Goal: Information Seeking & Learning: Learn about a topic

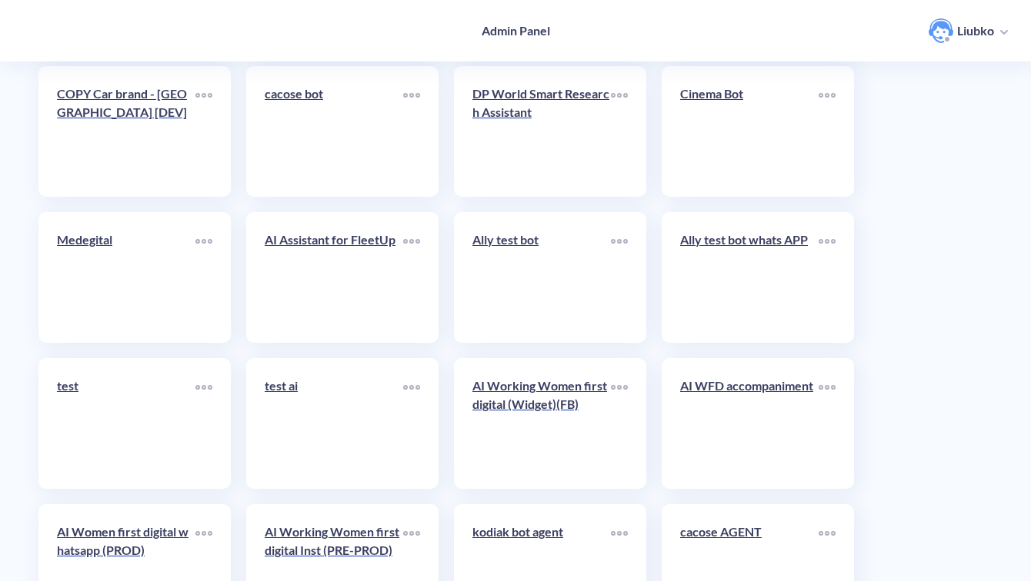
scroll to position [5454, 0]
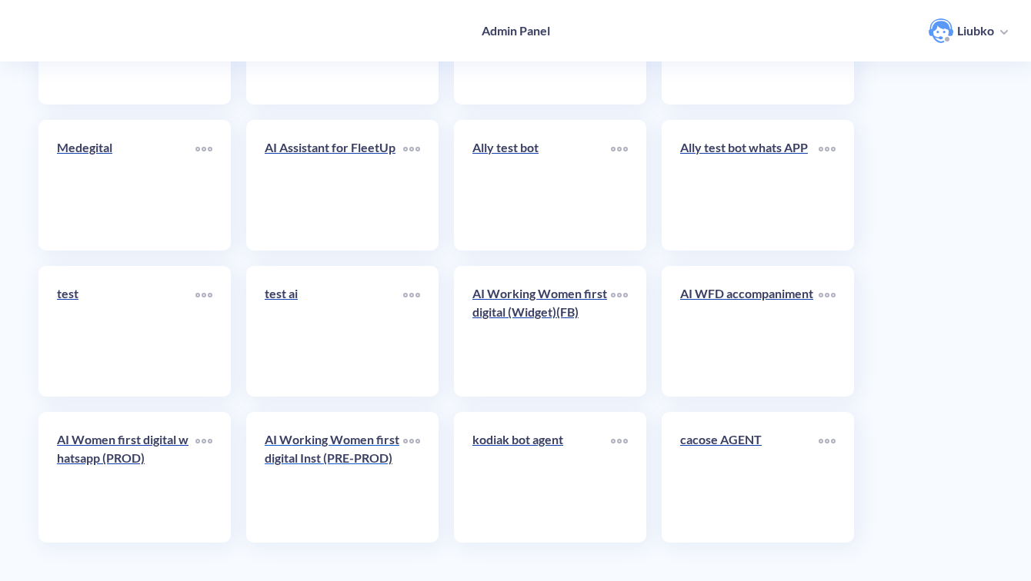
click at [314, 462] on p "AI Working Women first digital Inst (PRE-PROD)" at bounding box center [334, 449] width 138 height 37
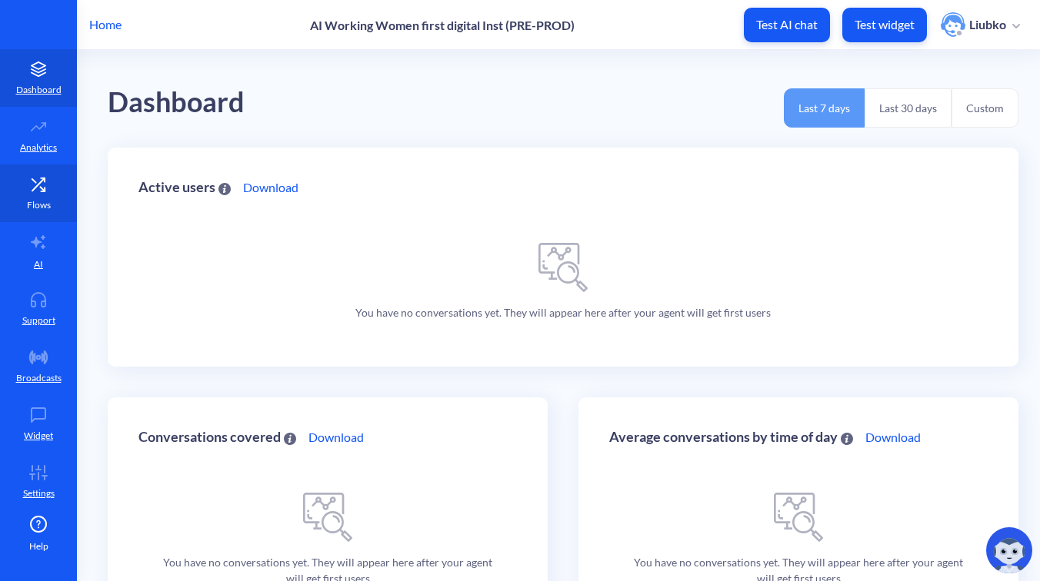
click at [17, 197] on link "Flows" at bounding box center [38, 194] width 77 height 58
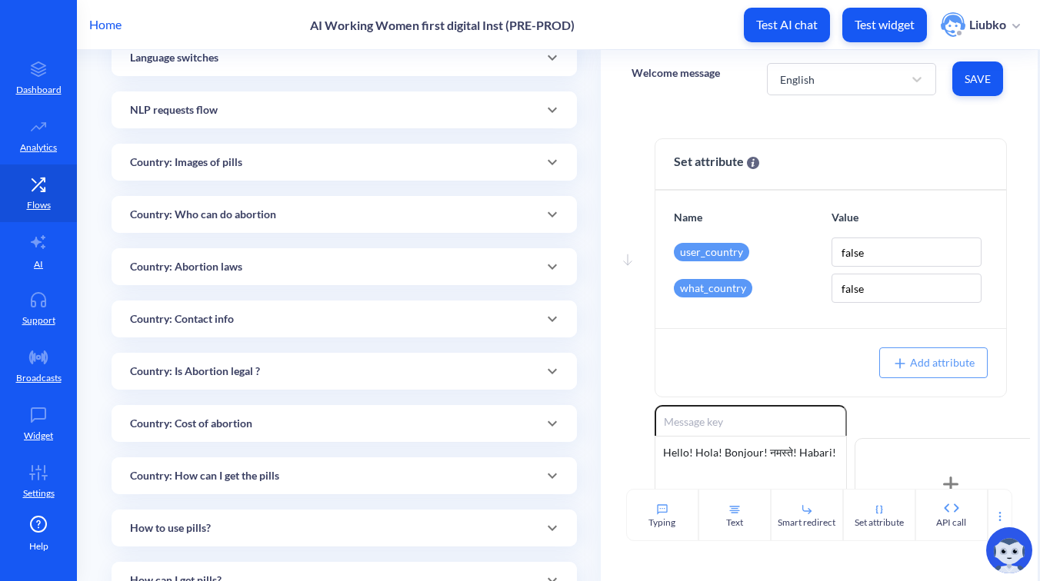
scroll to position [281, 0]
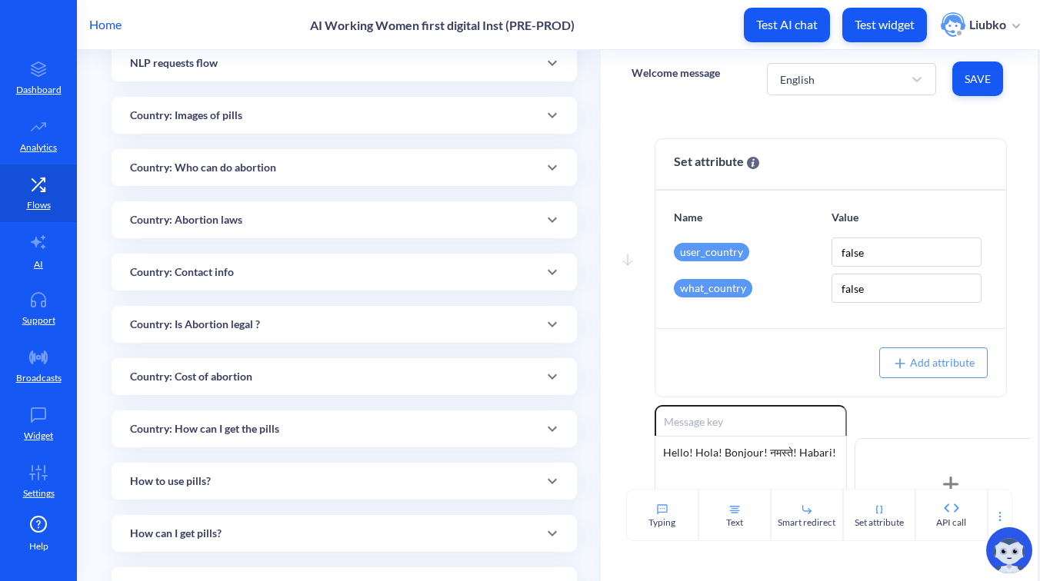
click at [265, 173] on p "Country: Who can do abortion" at bounding box center [203, 168] width 146 height 16
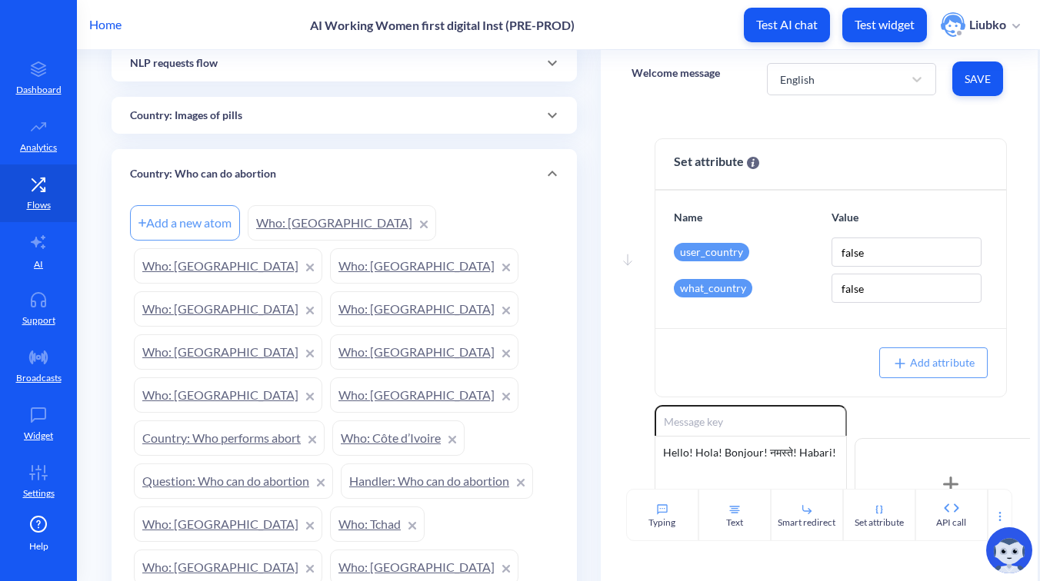
click at [305, 292] on link "Who: Guatemala" at bounding box center [228, 309] width 188 height 35
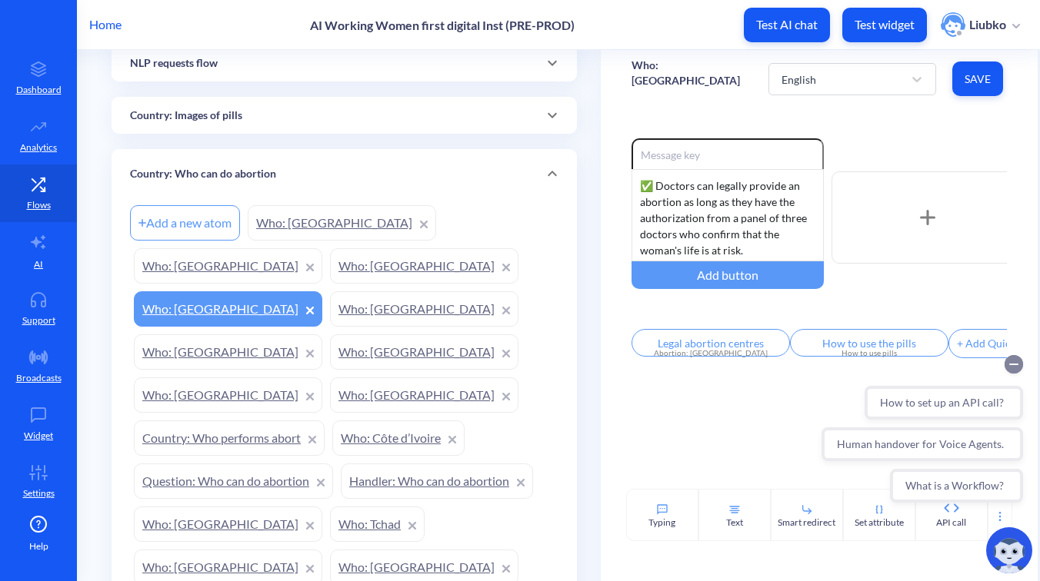
click at [1018, 365] on circle "Collapse conversation starters" at bounding box center [1014, 364] width 18 height 18
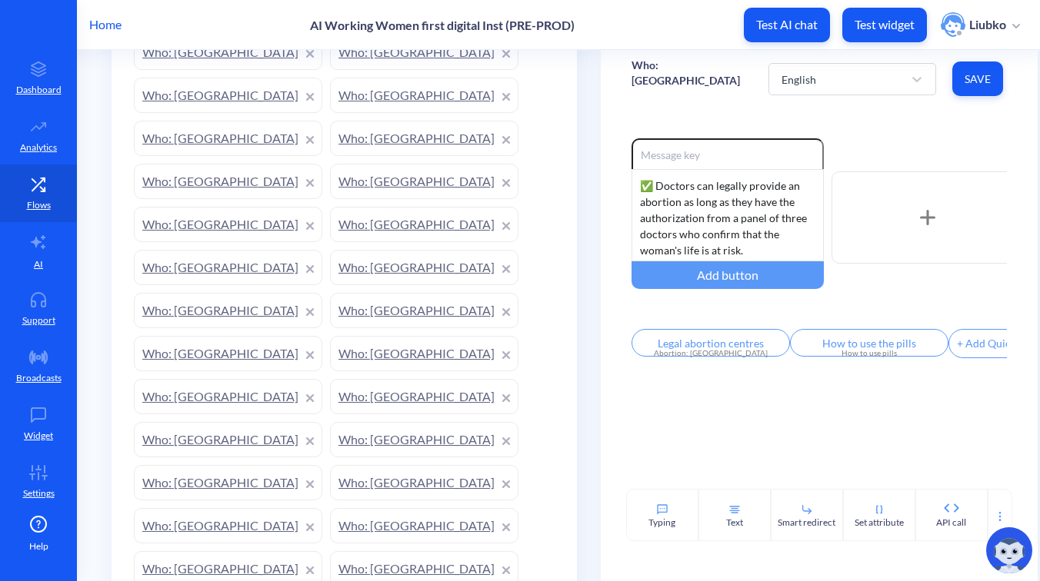
scroll to position [1216, 0]
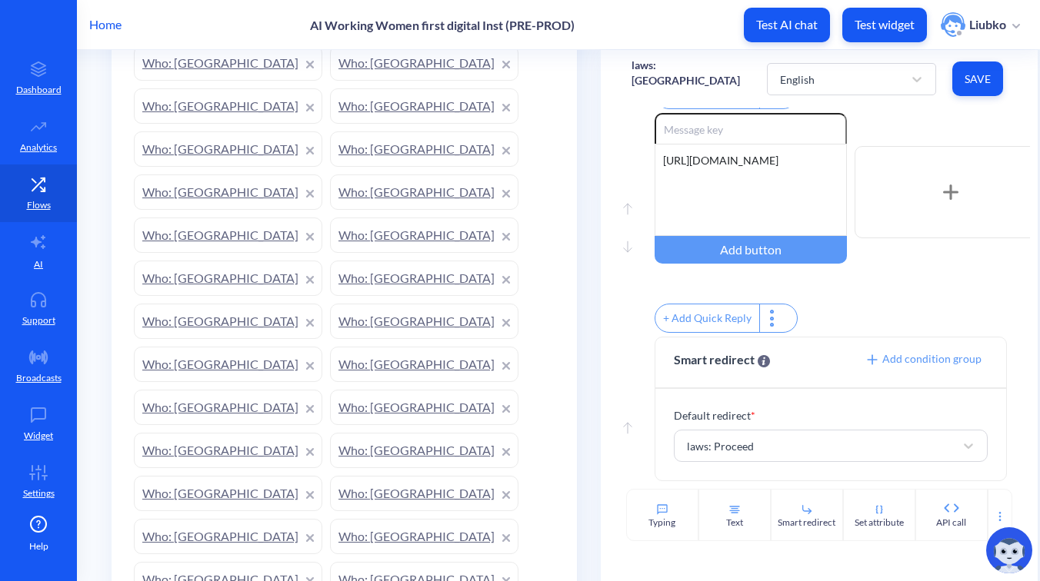
scroll to position [503, 0]
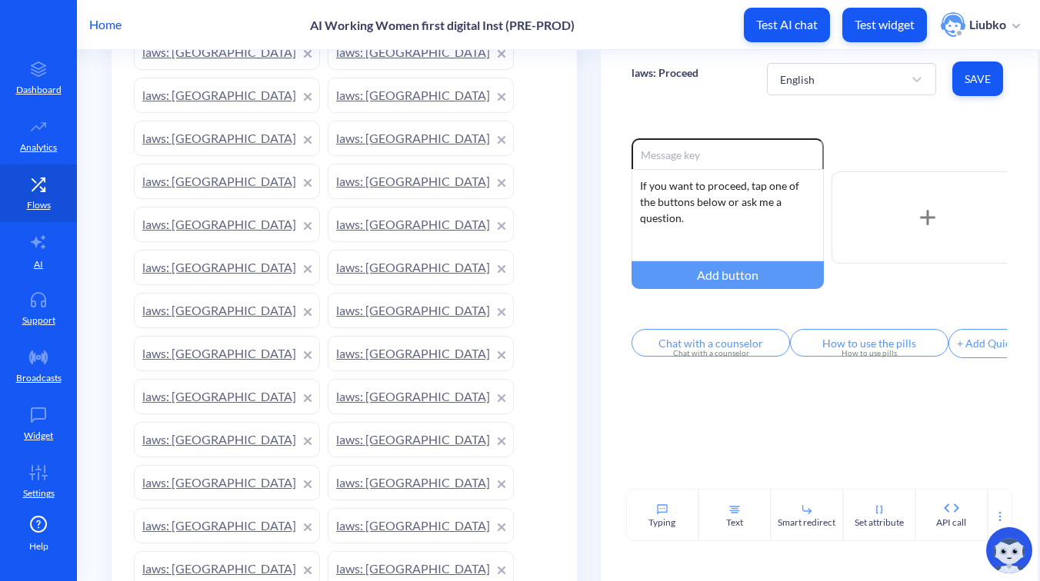
scroll to position [2309, 0]
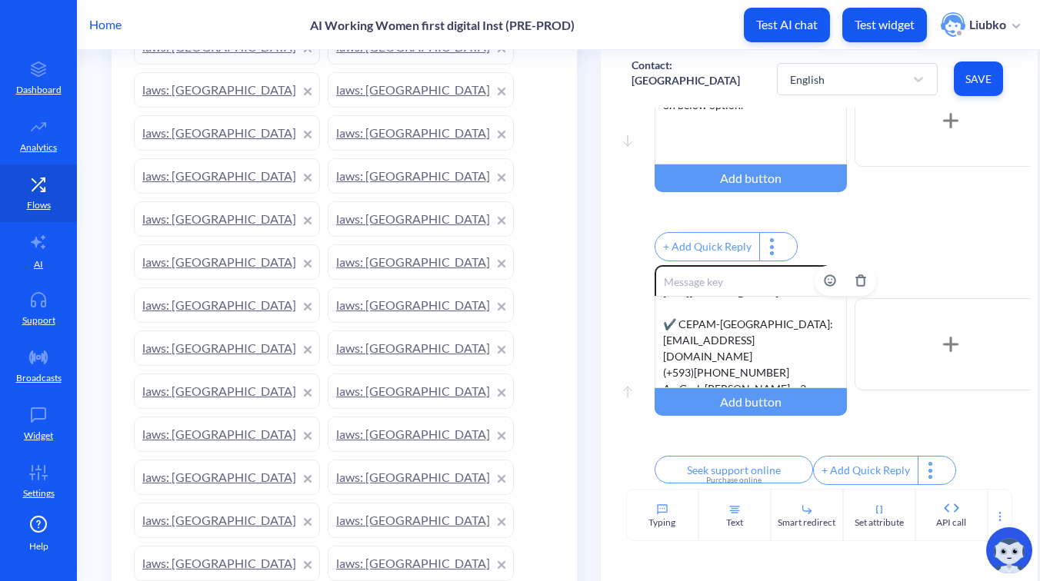
scroll to position [531, 0]
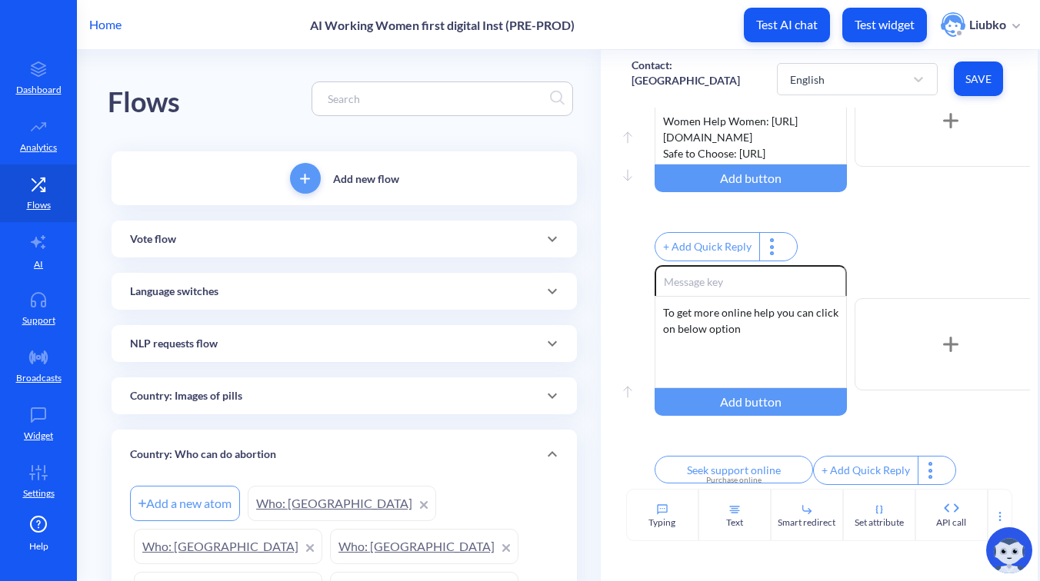
click at [358, 103] on input at bounding box center [435, 99] width 230 height 18
paste input "purcha"
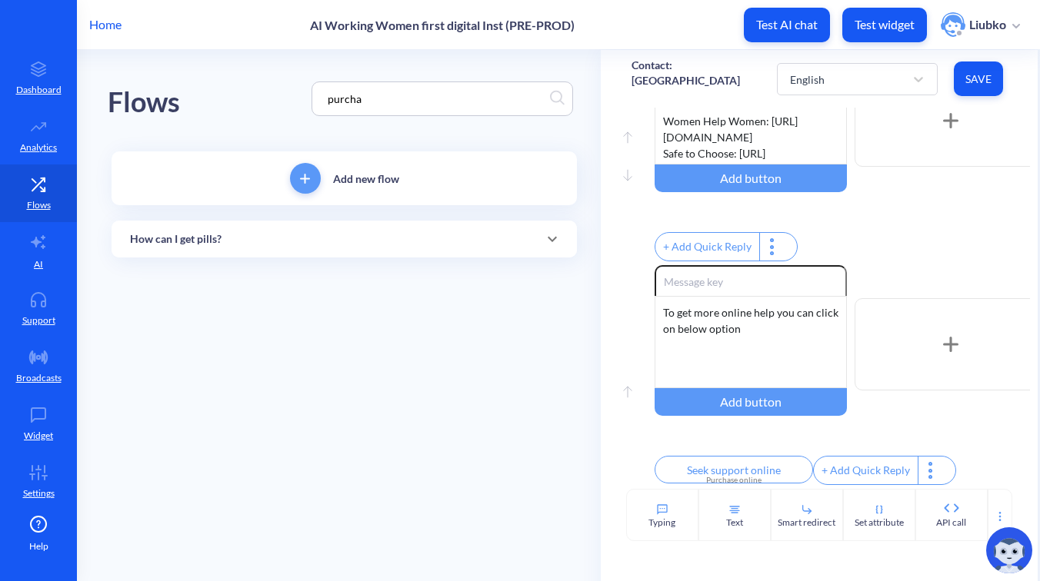
type input "purcha"
click at [302, 247] on div "How can I get pills?" at bounding box center [344, 239] width 465 height 37
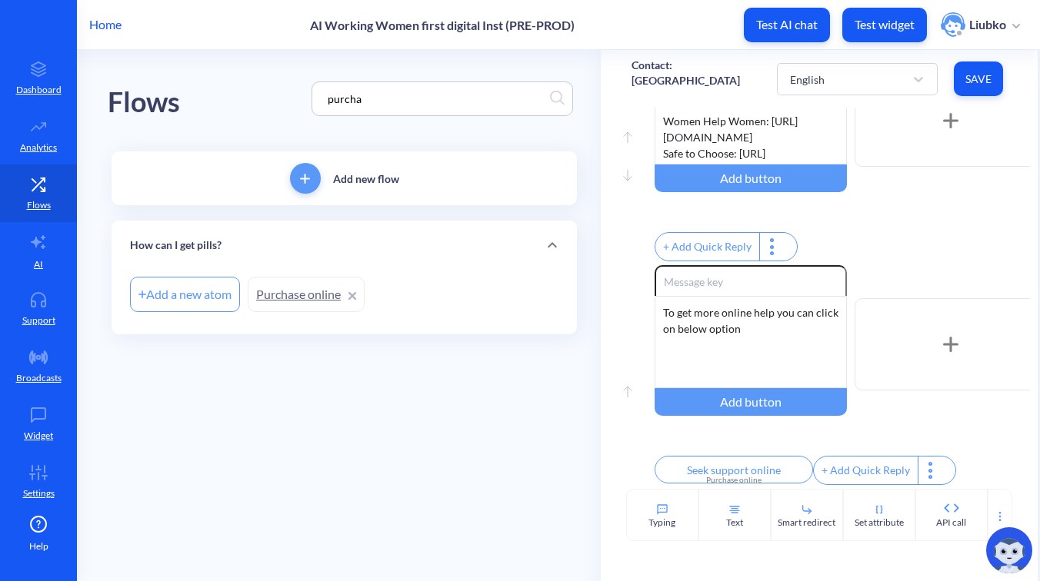
click at [293, 297] on link "Purchase online" at bounding box center [306, 294] width 117 height 35
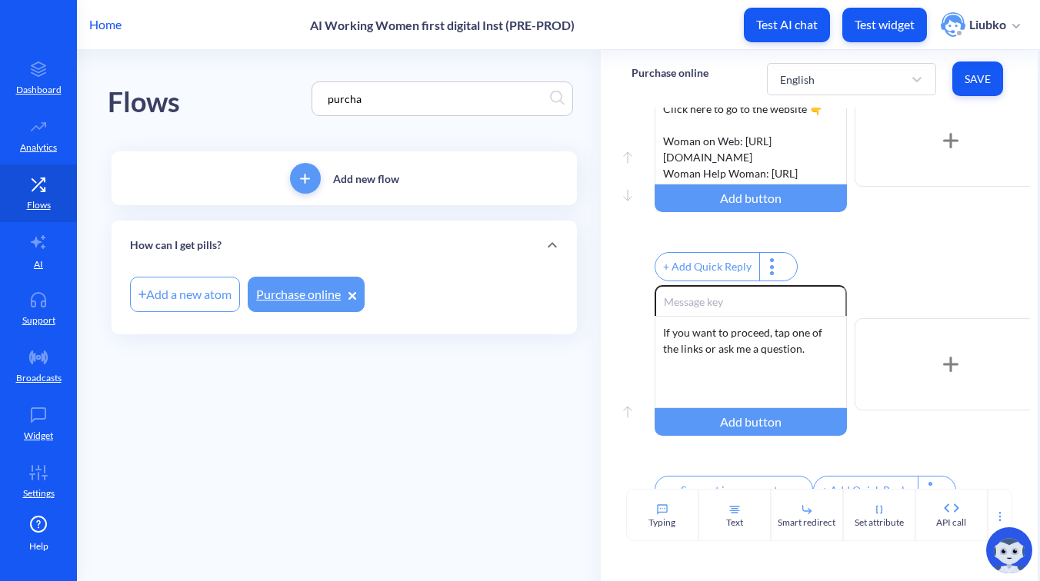
scroll to position [351, 0]
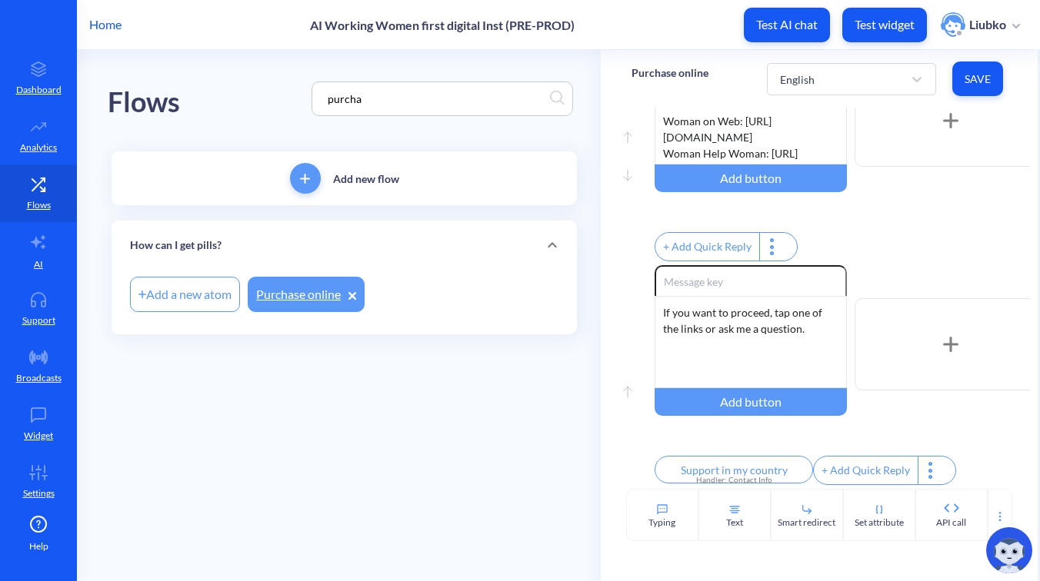
click at [407, 109] on div "purcha" at bounding box center [443, 99] width 262 height 35
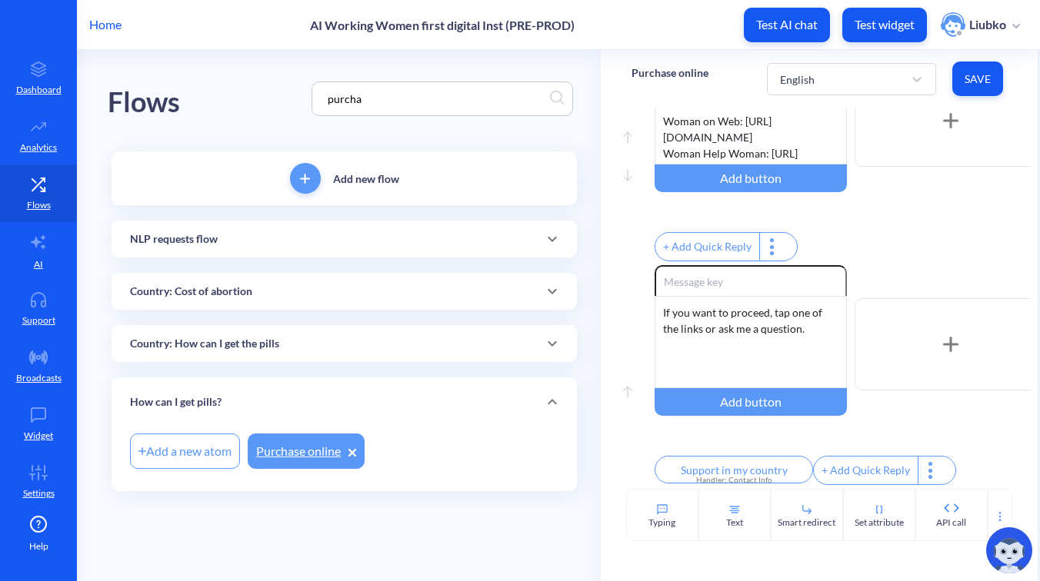
click at [396, 102] on input "purcha" at bounding box center [435, 99] width 230 height 18
drag, startPoint x: 396, startPoint y: 102, endPoint x: 283, endPoint y: 99, distance: 113.1
click at [283, 99] on div "Flows purcha" at bounding box center [344, 99] width 473 height 98
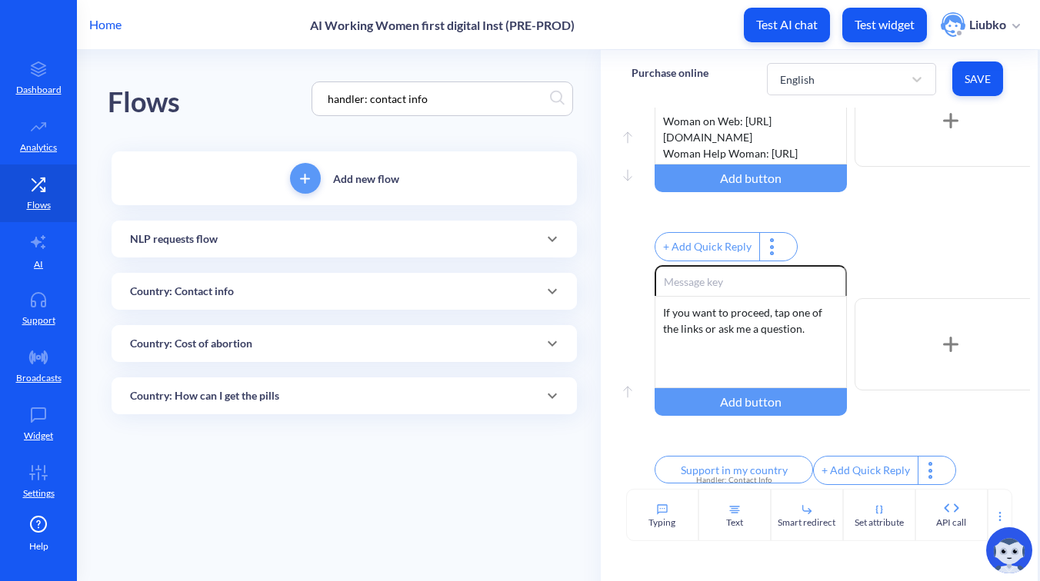
type input "handler: contact info"
click at [268, 291] on div "Country: Contact info" at bounding box center [344, 292] width 428 height 16
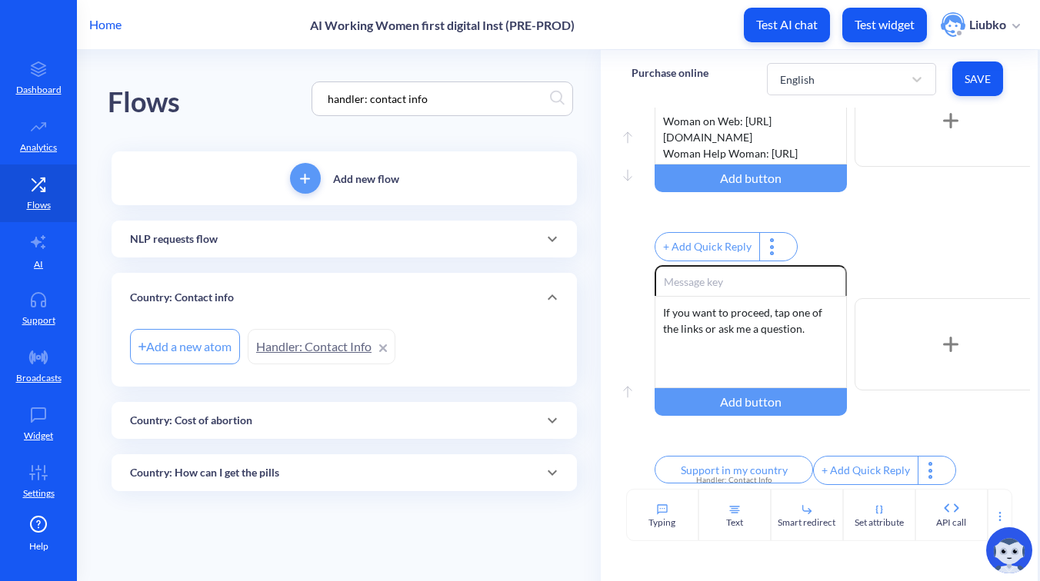
click at [310, 342] on link "Handler: Contact Info" at bounding box center [322, 346] width 148 height 35
click at [324, 346] on link "Handler: Contact Info" at bounding box center [322, 346] width 148 height 35
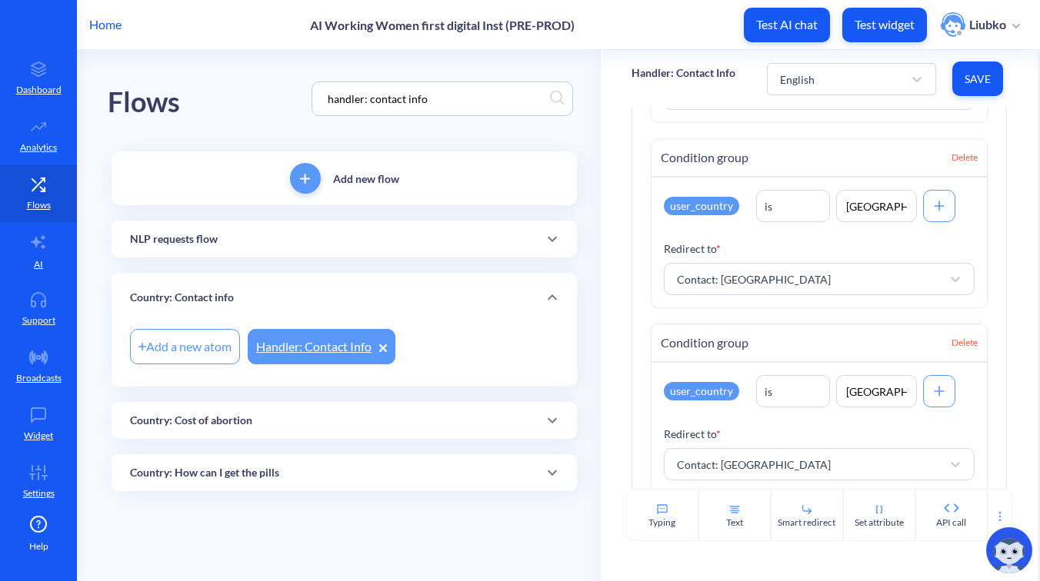
scroll to position [382, 0]
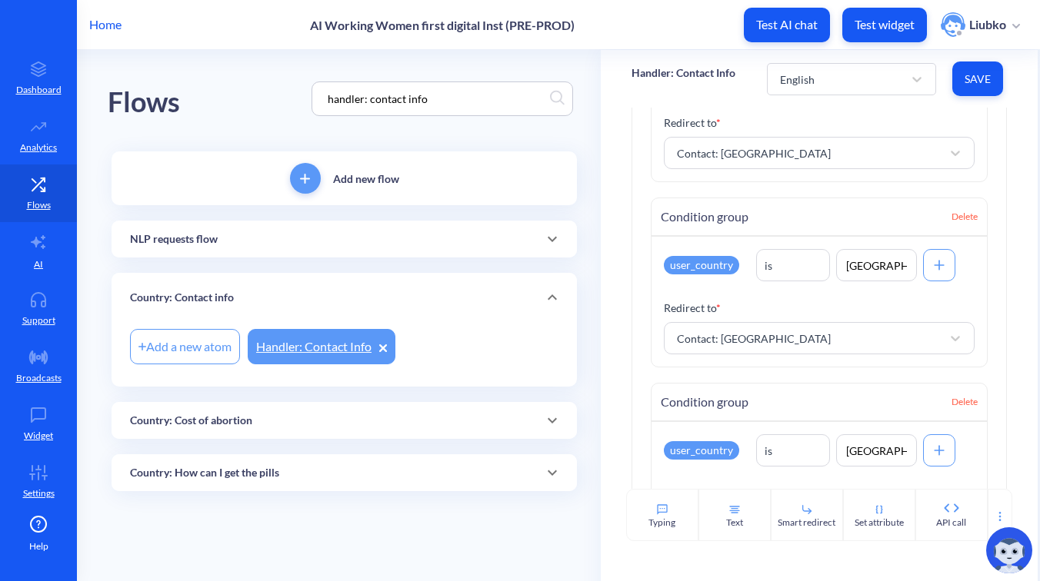
drag, startPoint x: 449, startPoint y: 96, endPoint x: 292, endPoint y: 84, distance: 157.4
click at [292, 84] on div "Flows handler: contact info" at bounding box center [344, 99] width 473 height 98
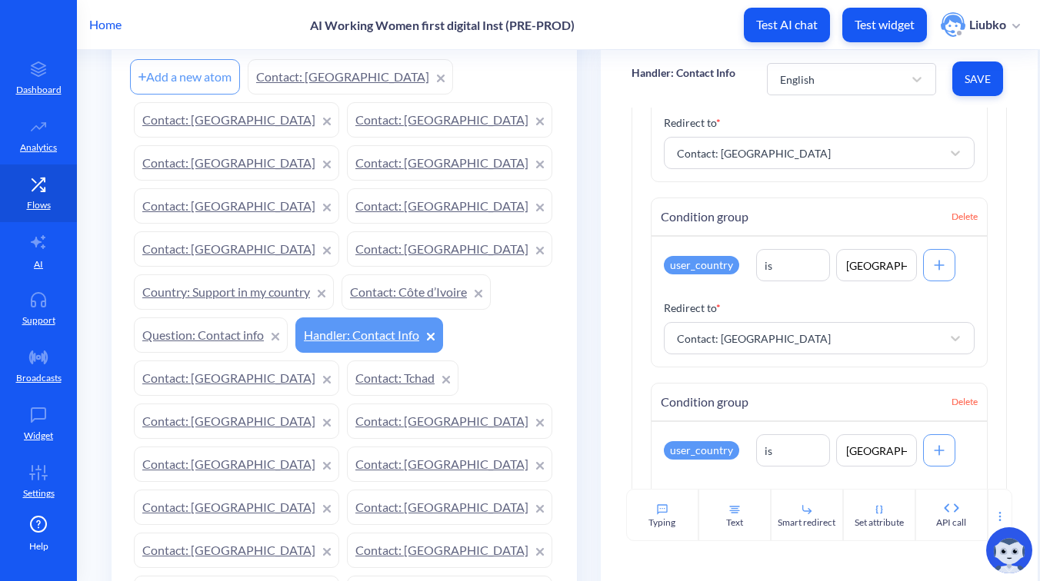
scroll to position [535, 0]
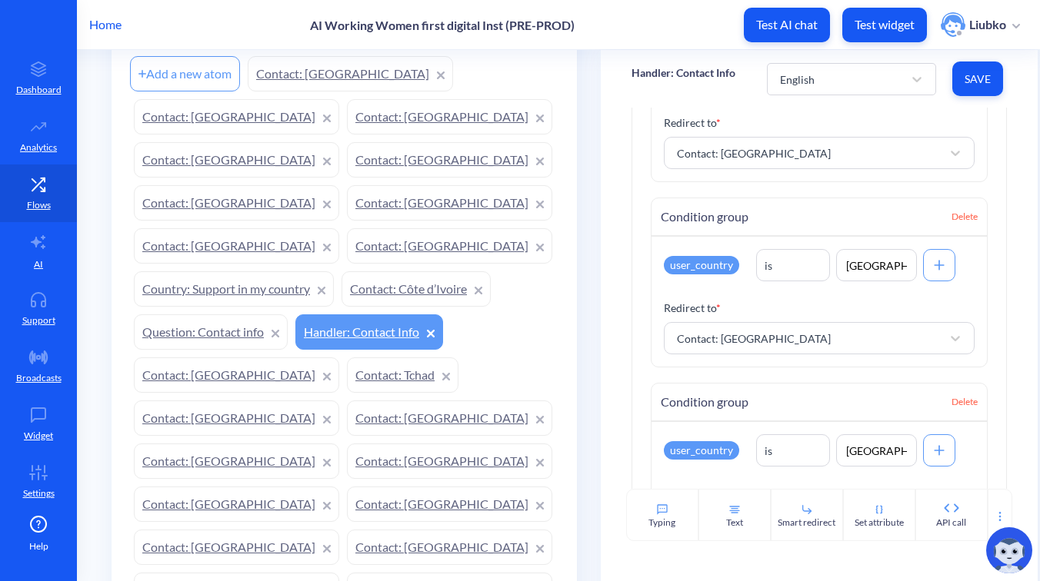
click at [339, 358] on link "Contact: Togo" at bounding box center [236, 375] width 205 height 35
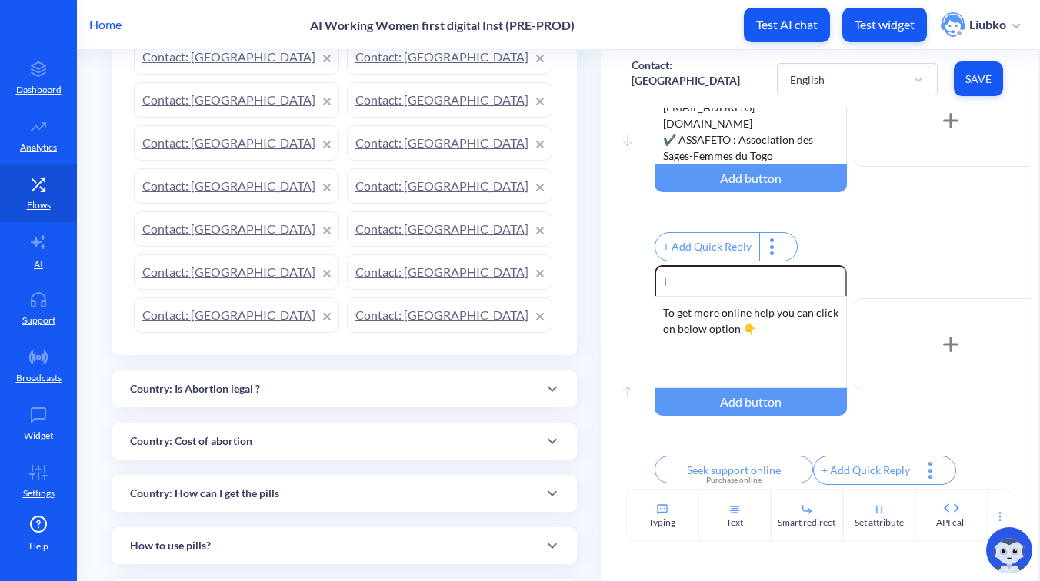
scroll to position [1591, 0]
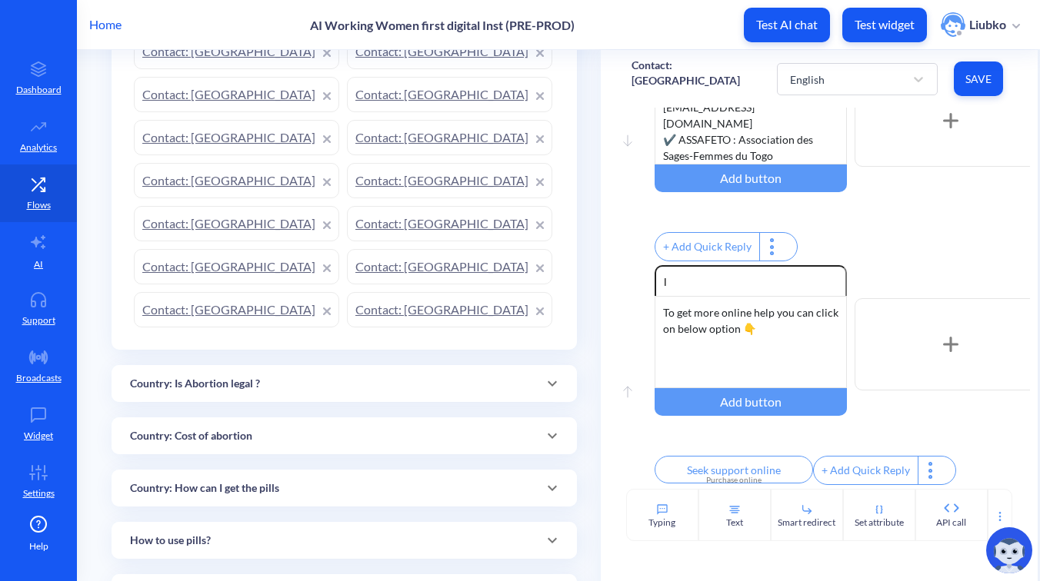
click at [309, 533] on div "How to use pills?" at bounding box center [344, 541] width 428 height 16
click at [309, 539] on div "How to use pills?" at bounding box center [344, 547] width 428 height 16
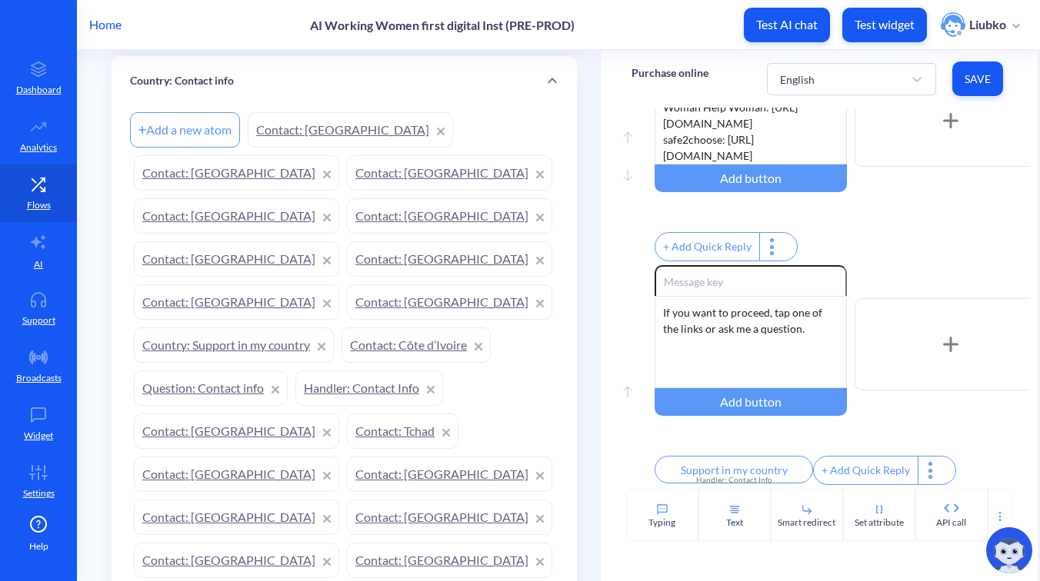
scroll to position [456, 0]
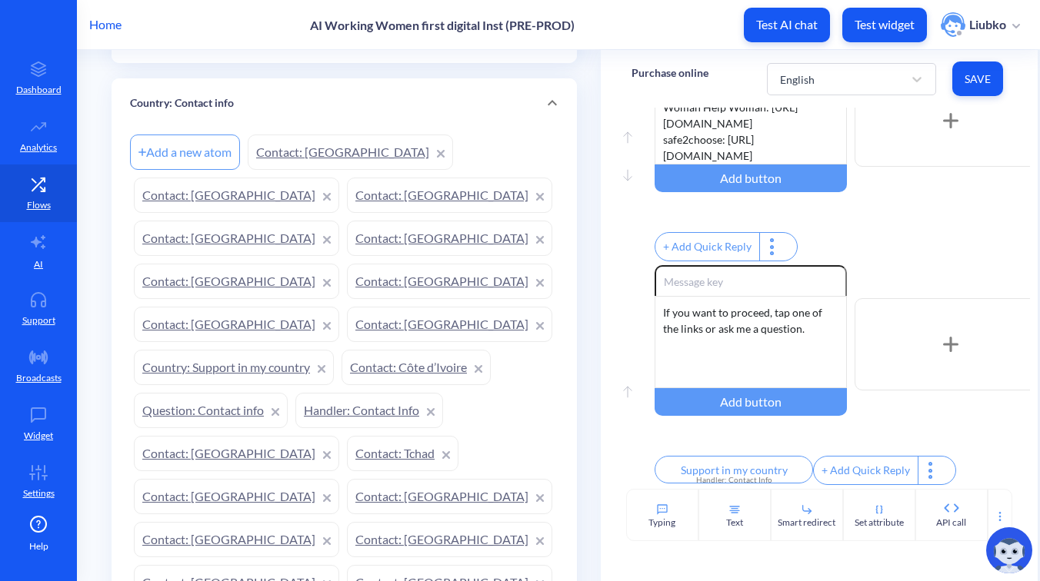
click at [339, 307] on link "Contact: Chile" at bounding box center [236, 324] width 205 height 35
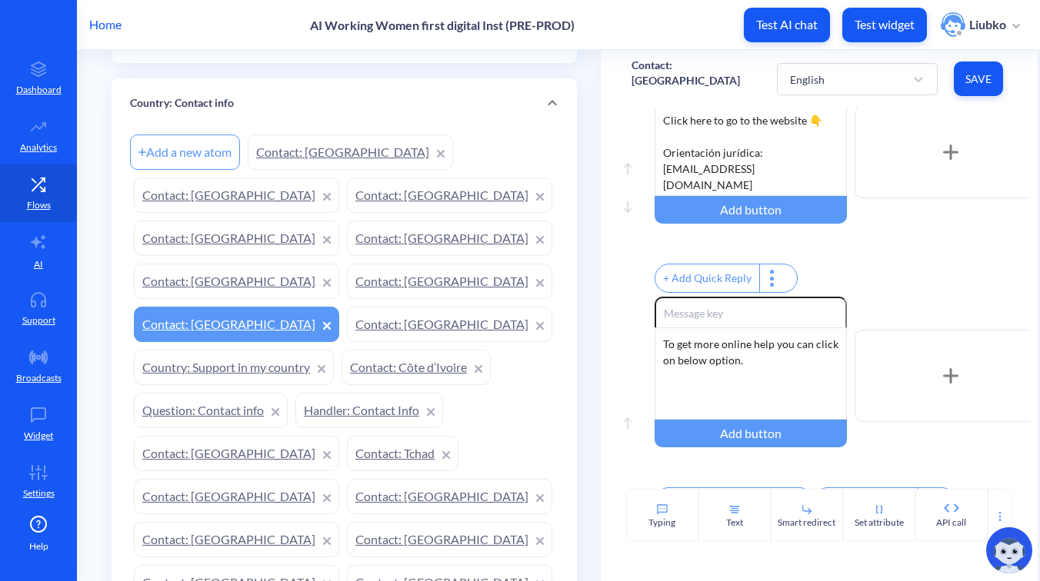
scroll to position [351, 0]
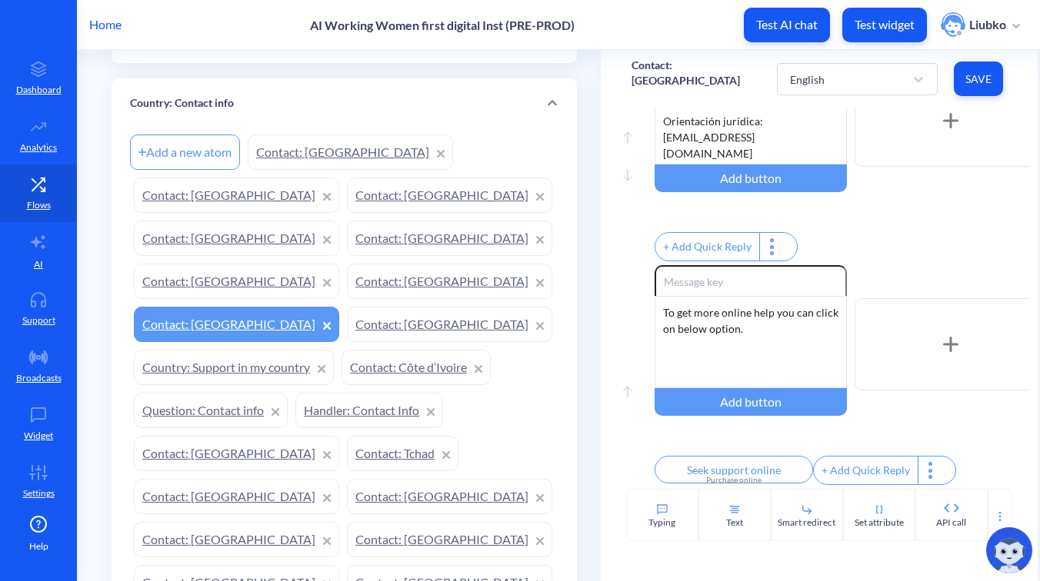
click at [885, 22] on p "Test widget" at bounding box center [885, 24] width 60 height 15
click at [32, 308] on link "Support" at bounding box center [38, 309] width 77 height 58
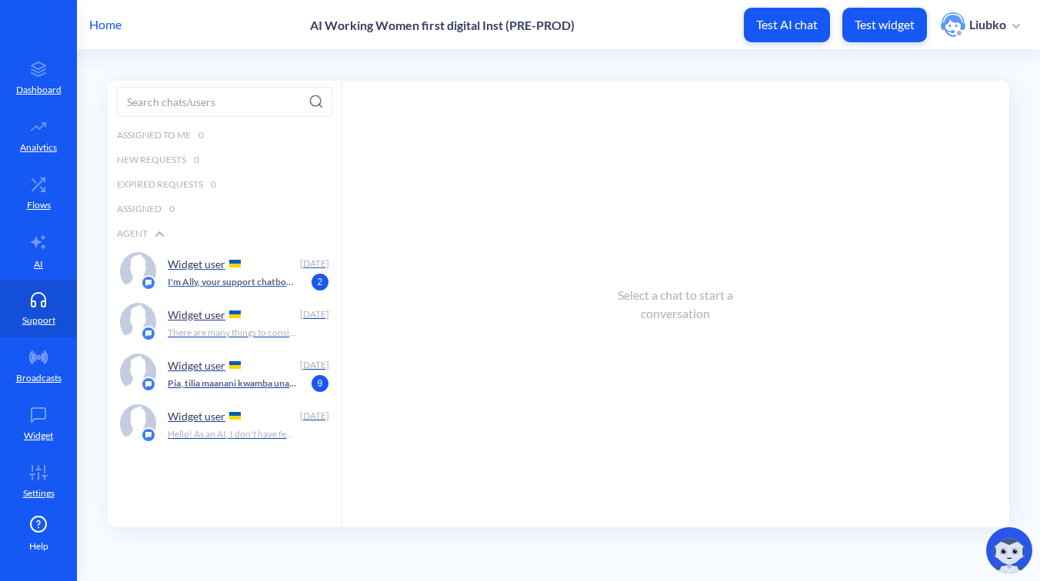
click at [238, 279] on p "I'm Ally, your support chatbot for abortion with pills. Which language do you p…" at bounding box center [232, 282] width 128 height 14
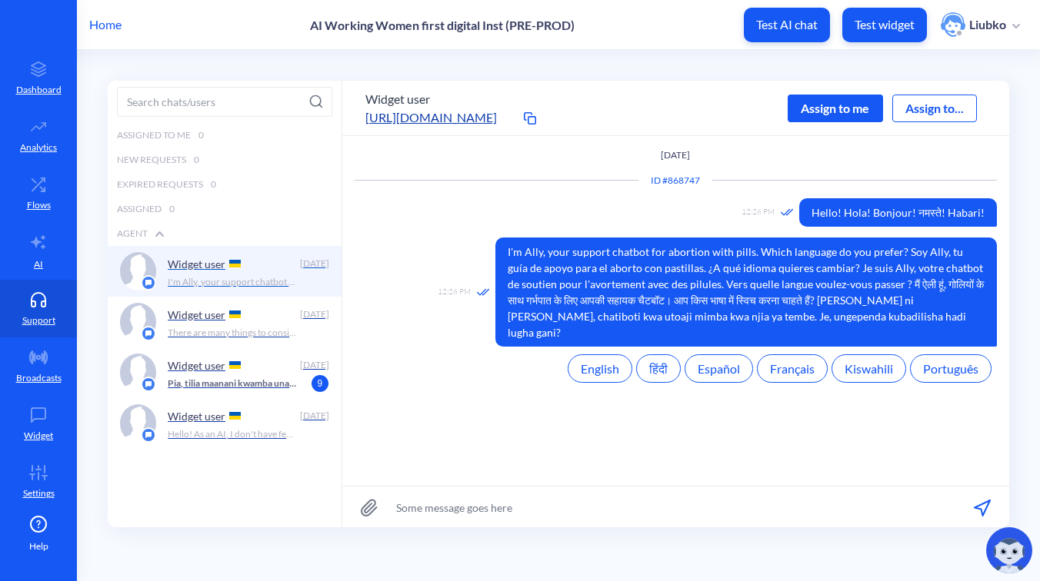
scroll to position [1, 0]
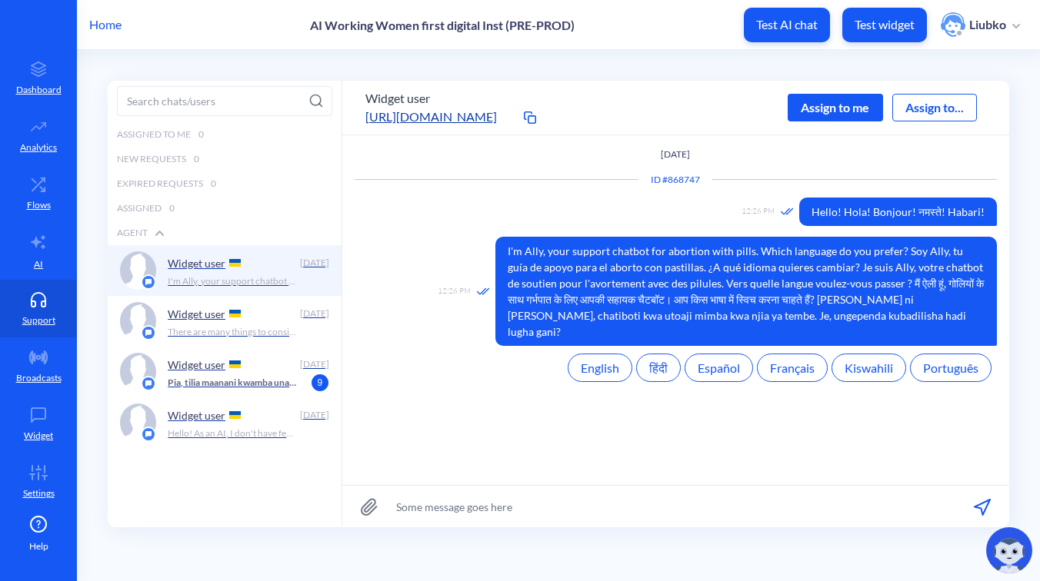
click at [824, 115] on div "Assign to me" at bounding box center [835, 108] width 95 height 28
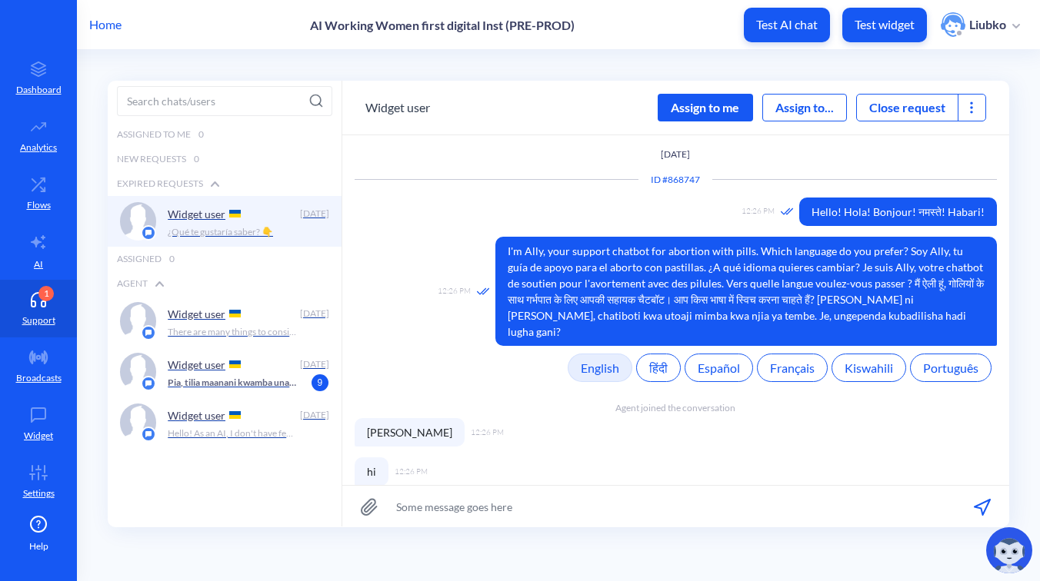
scroll to position [605, 0]
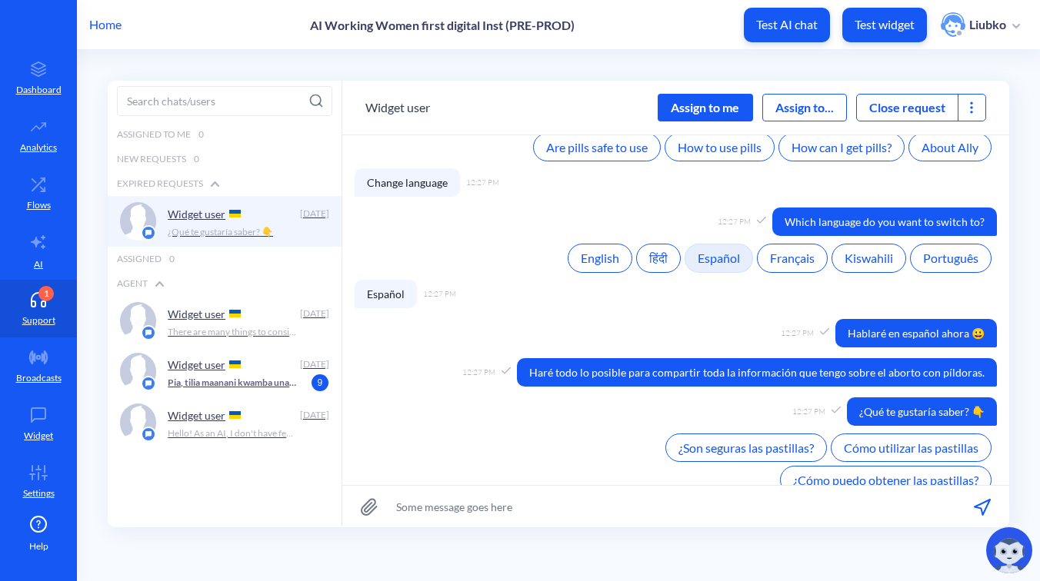
click at [716, 105] on div "Assign to me" at bounding box center [705, 108] width 95 height 28
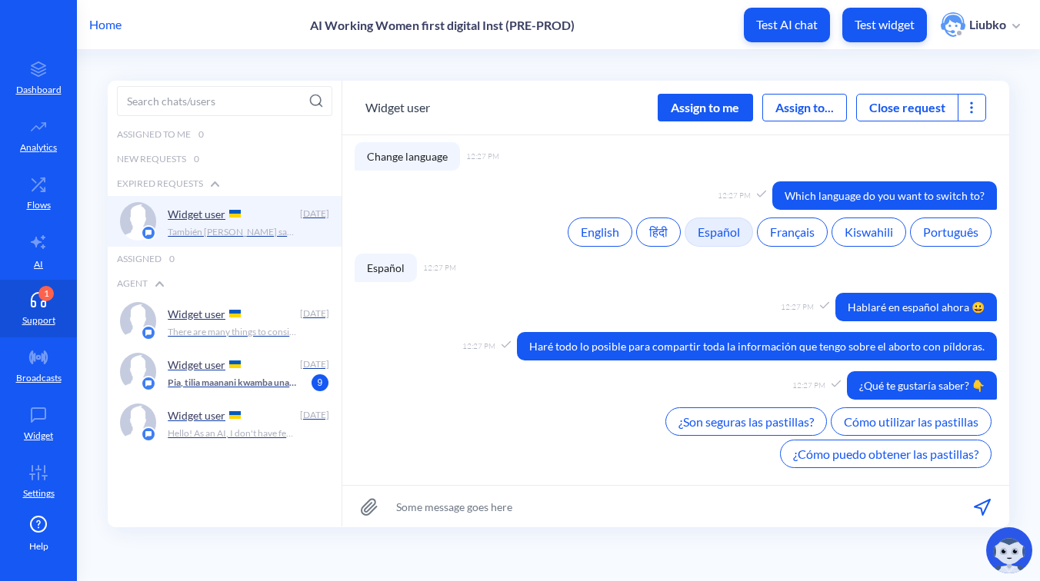
scroll to position [948, 0]
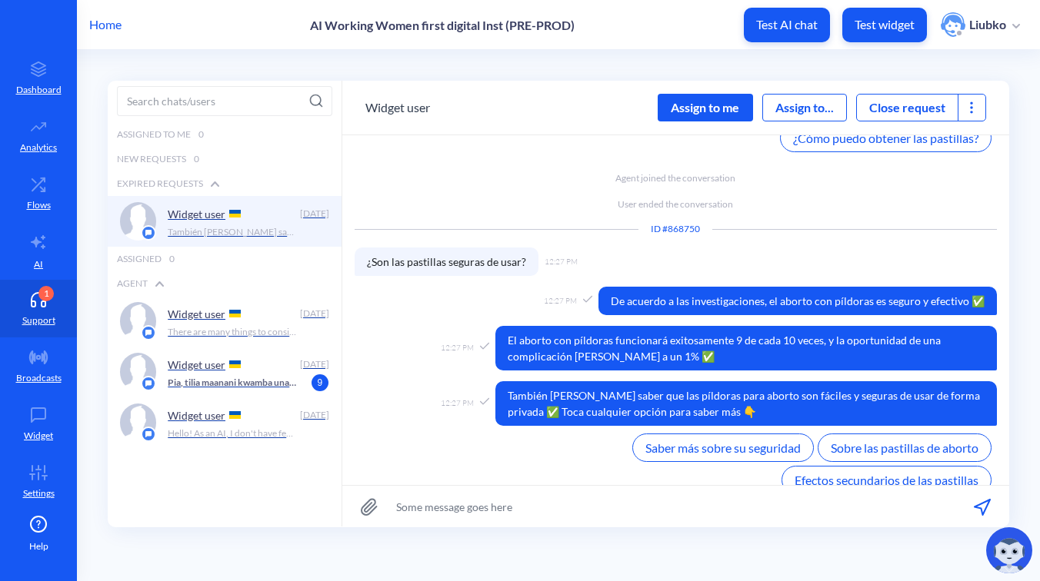
click at [717, 108] on div "Assign to me" at bounding box center [705, 108] width 95 height 28
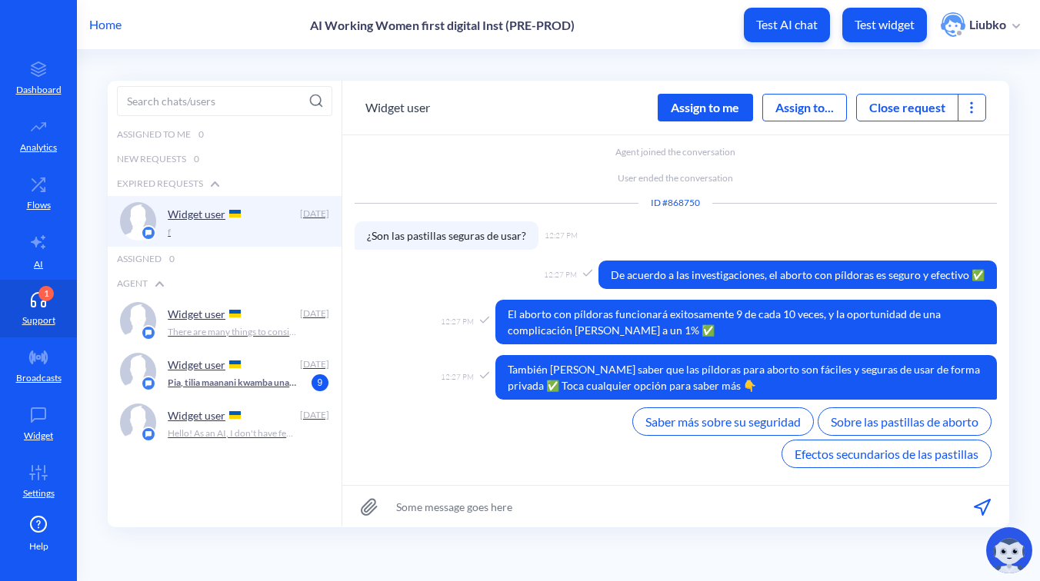
scroll to position [1094, 0]
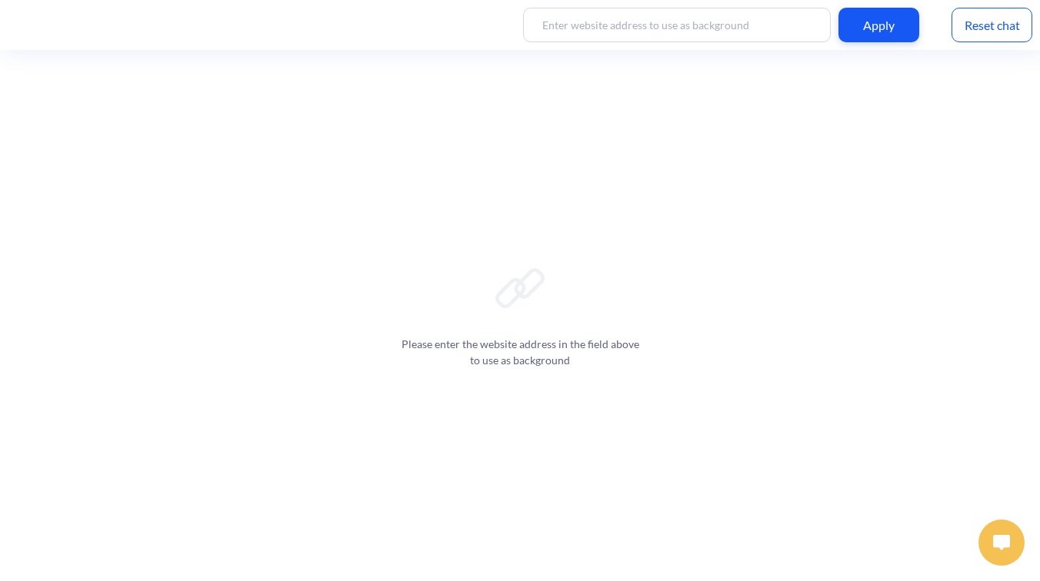
click at [1010, 535] on img at bounding box center [1001, 542] width 17 height 15
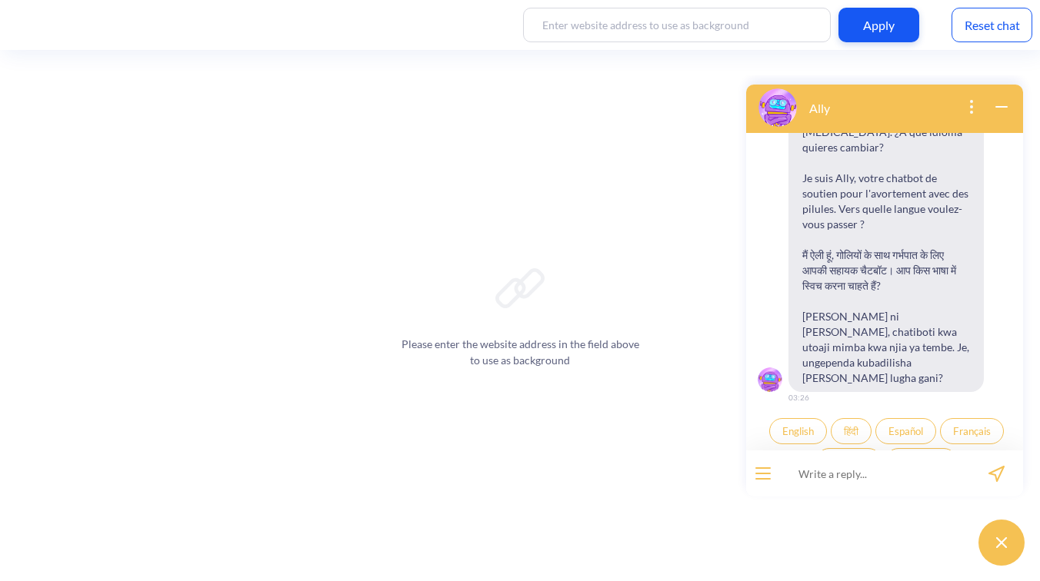
scroll to position [198, 0]
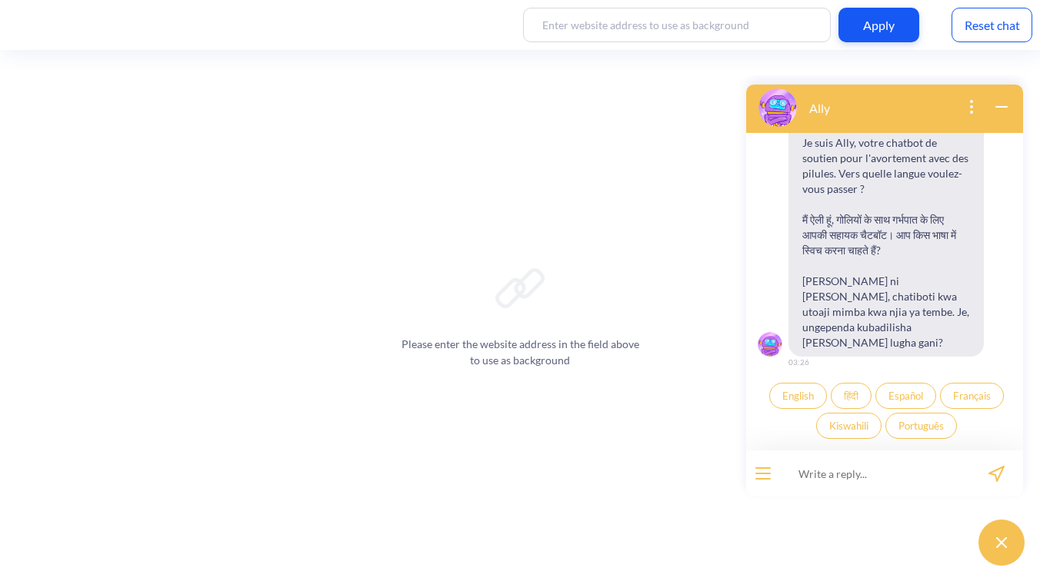
click at [845, 472] on input at bounding box center [875, 474] width 190 height 46
type input "[PERSON_NAME]"
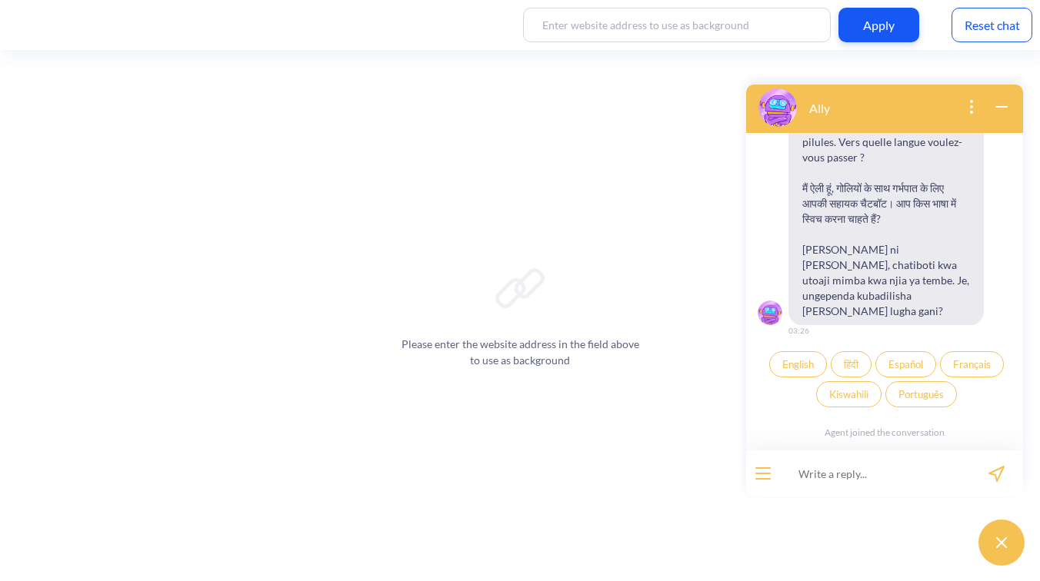
scroll to position [258, 0]
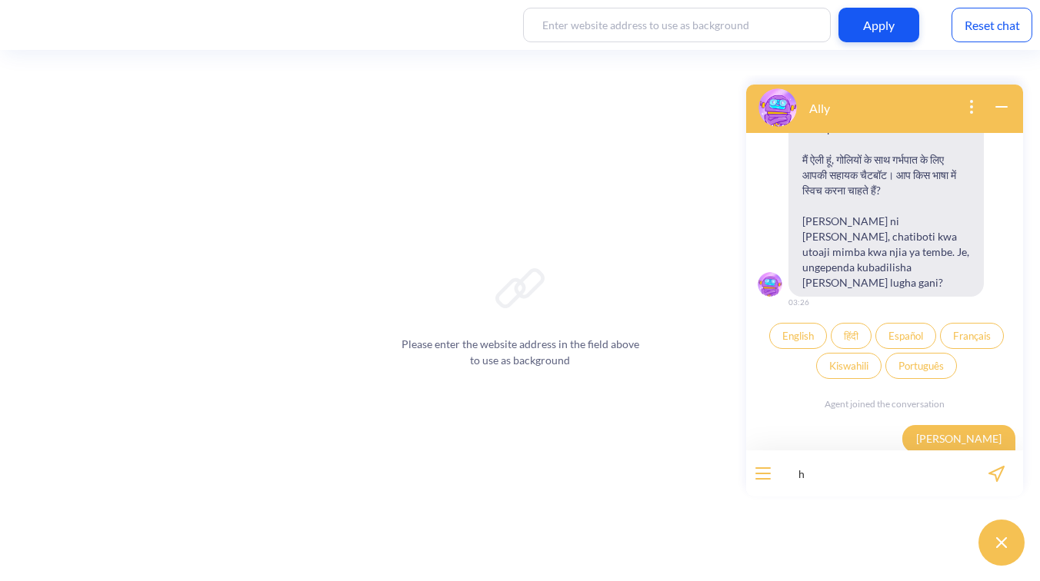
type input "hi"
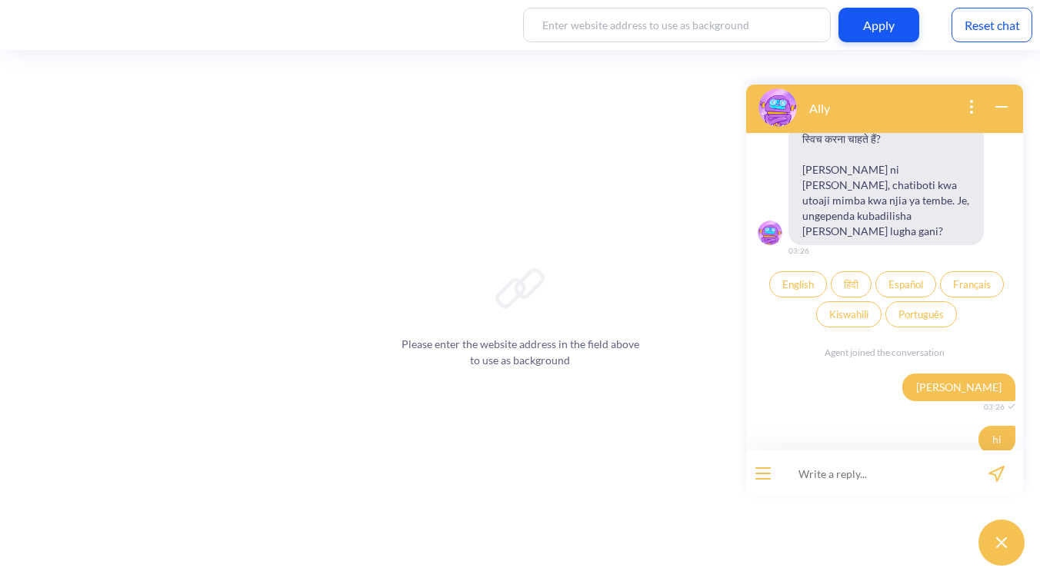
scroll to position [310, 0]
click at [798, 278] on span "English" at bounding box center [798, 284] width 32 height 12
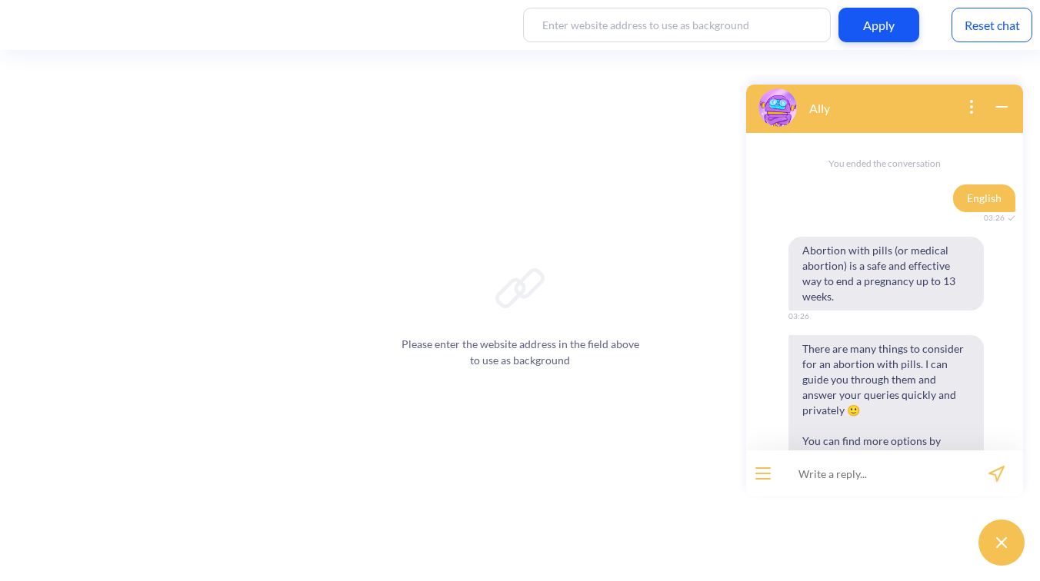
scroll to position [528, 0]
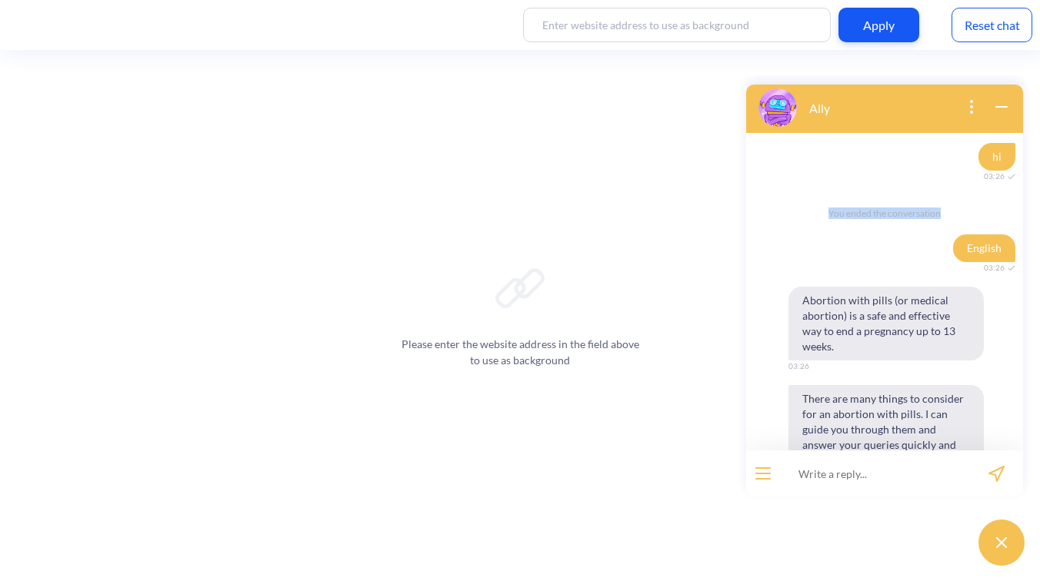
drag, startPoint x: 940, startPoint y: 178, endPoint x: 821, endPoint y: 176, distance: 119.2
click at [821, 195] on div "You ended the conversation" at bounding box center [884, 213] width 277 height 36
copy div "You ended the conversation"
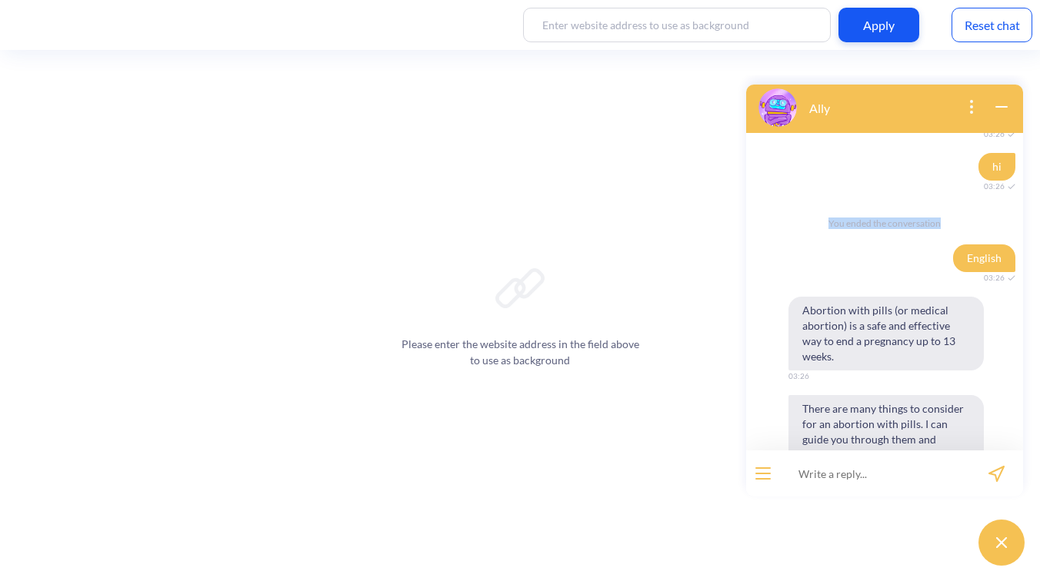
scroll to position [748, 0]
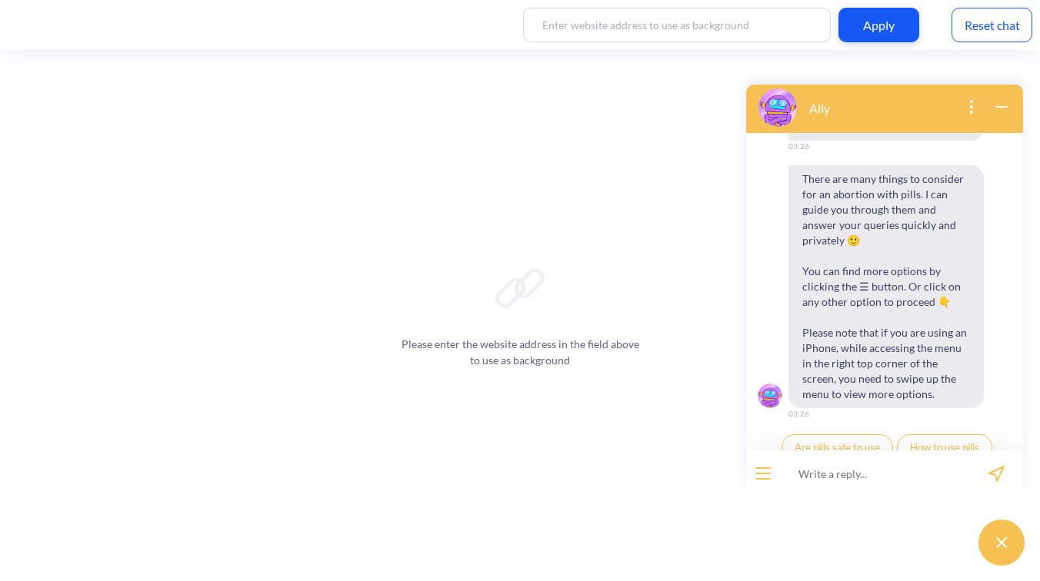
click at [769, 474] on icon "open menu" at bounding box center [763, 474] width 14 height 0
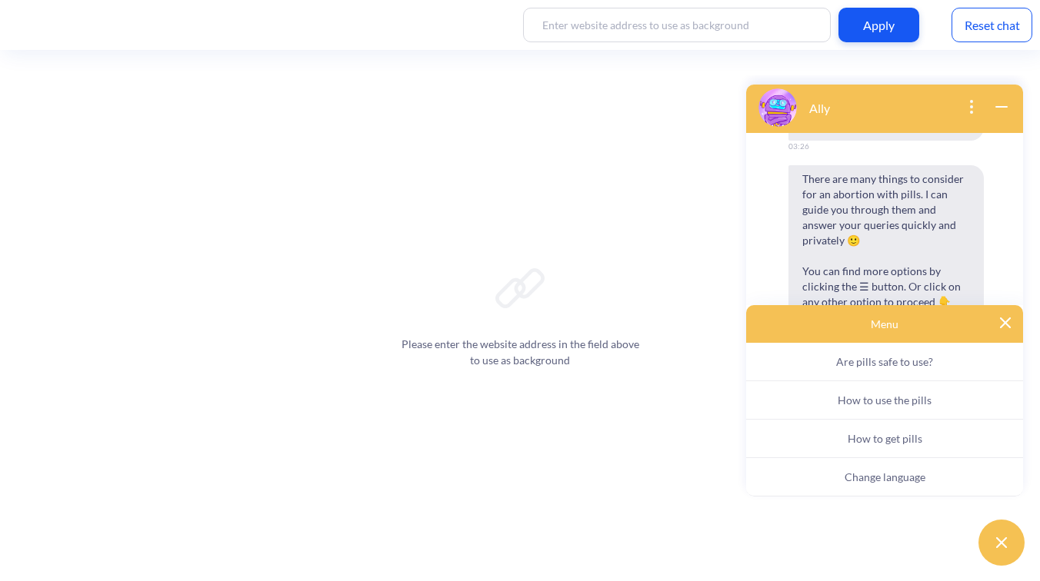
click at [838, 478] on button "Change language" at bounding box center [884, 477] width 277 height 38
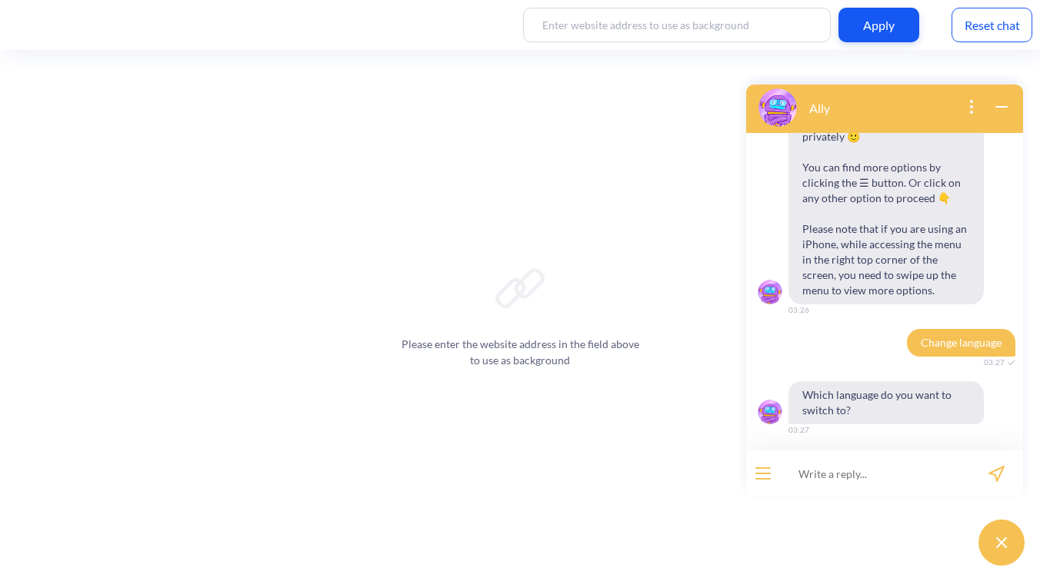
scroll to position [868, 0]
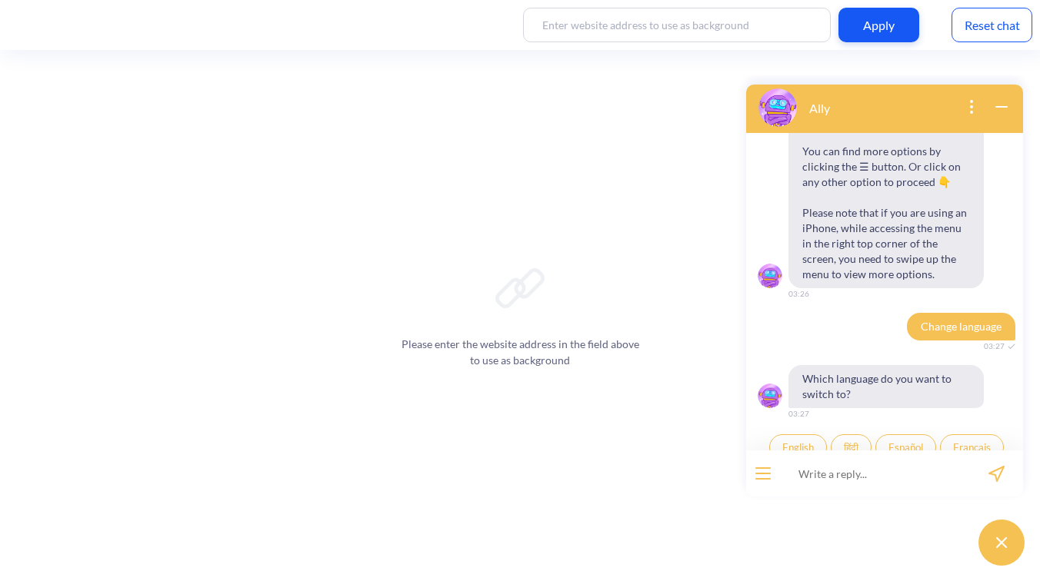
click at [892, 441] on span "Español" at bounding box center [905, 447] width 35 height 12
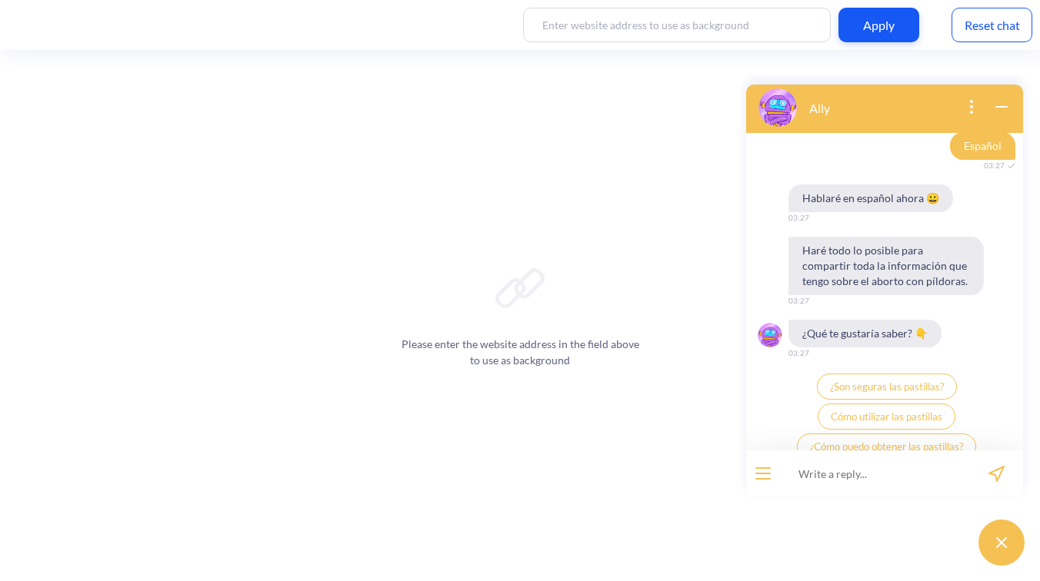
scroll to position [1173, 0]
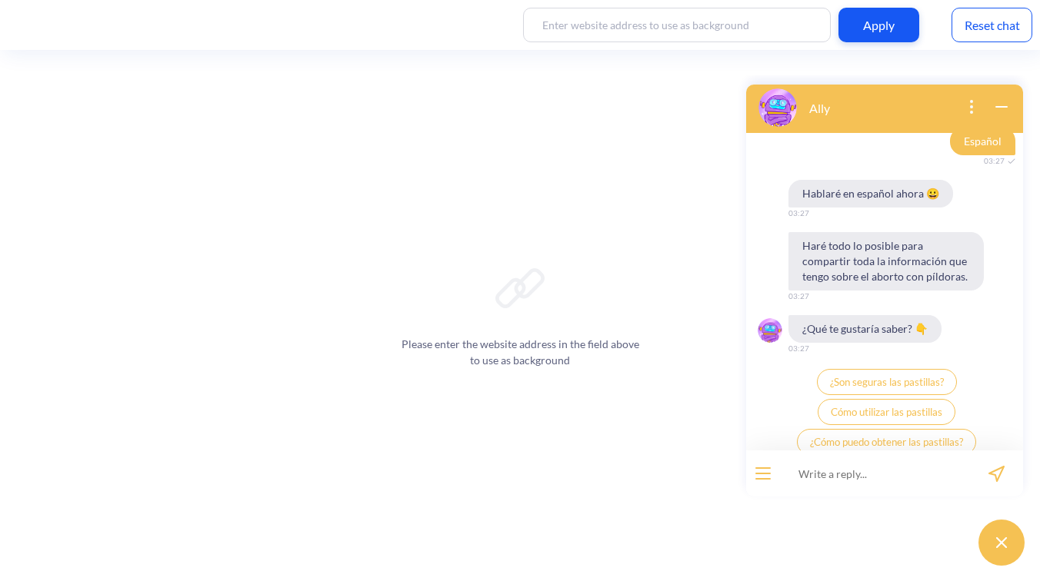
click at [764, 471] on button "open menu" at bounding box center [762, 474] width 15 height 12
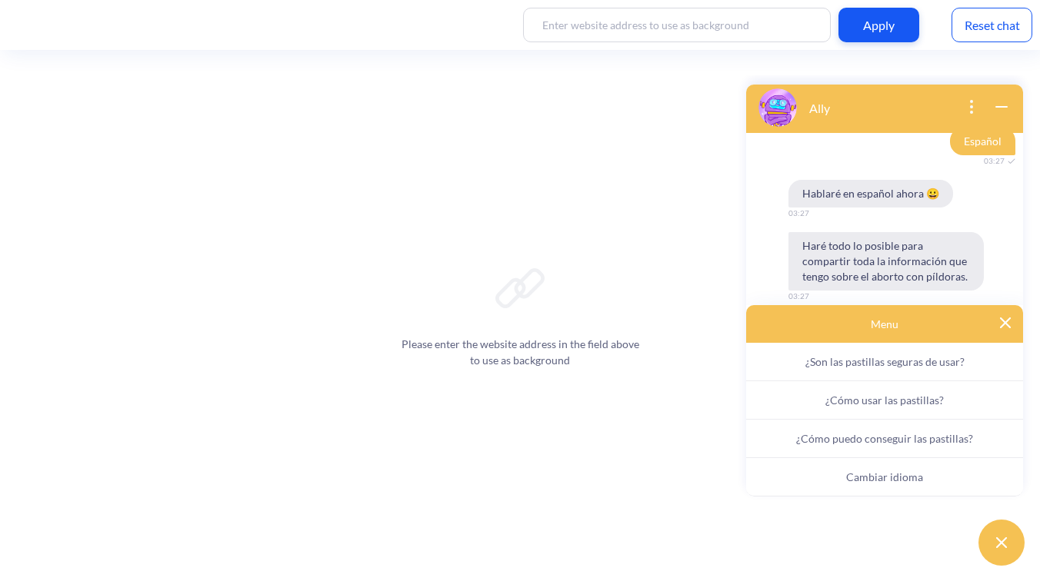
click at [838, 370] on button "¿Son las pastillas seguras de usar?" at bounding box center [884, 362] width 277 height 38
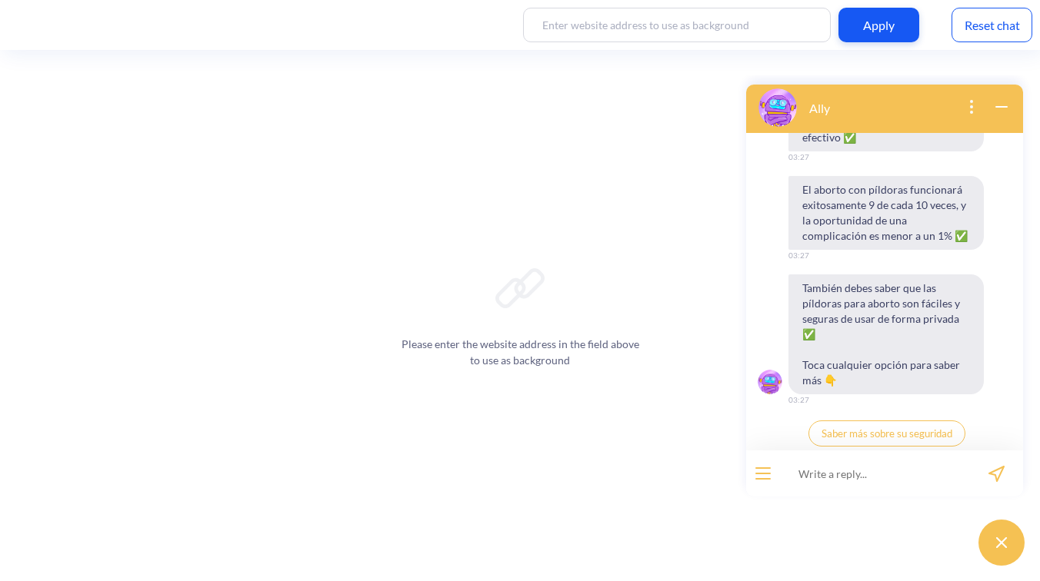
scroll to position [1611, 0]
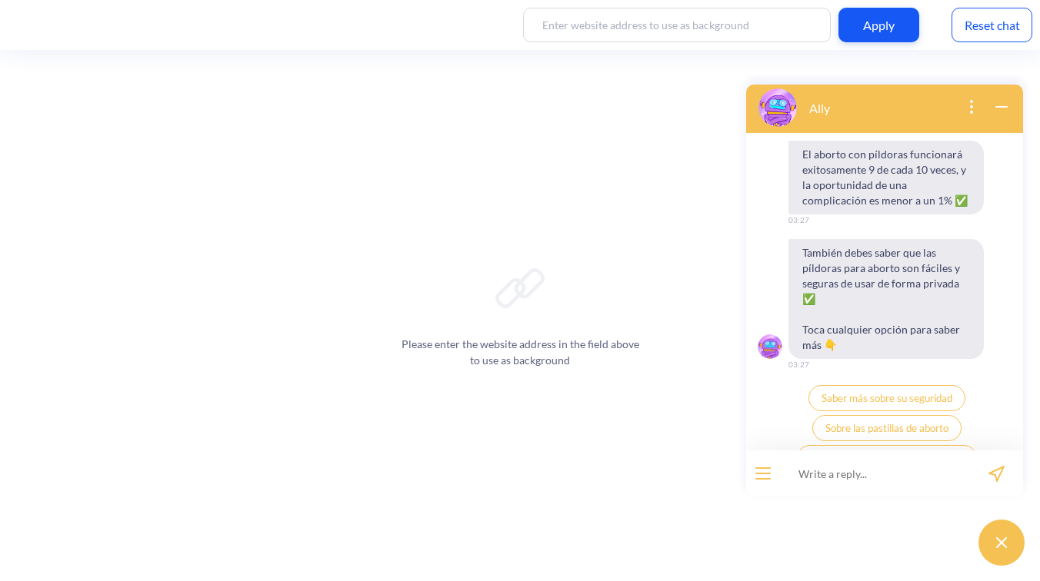
click at [808, 470] on input at bounding box center [875, 474] width 190 height 46
type input "и"
type input "back to bot"
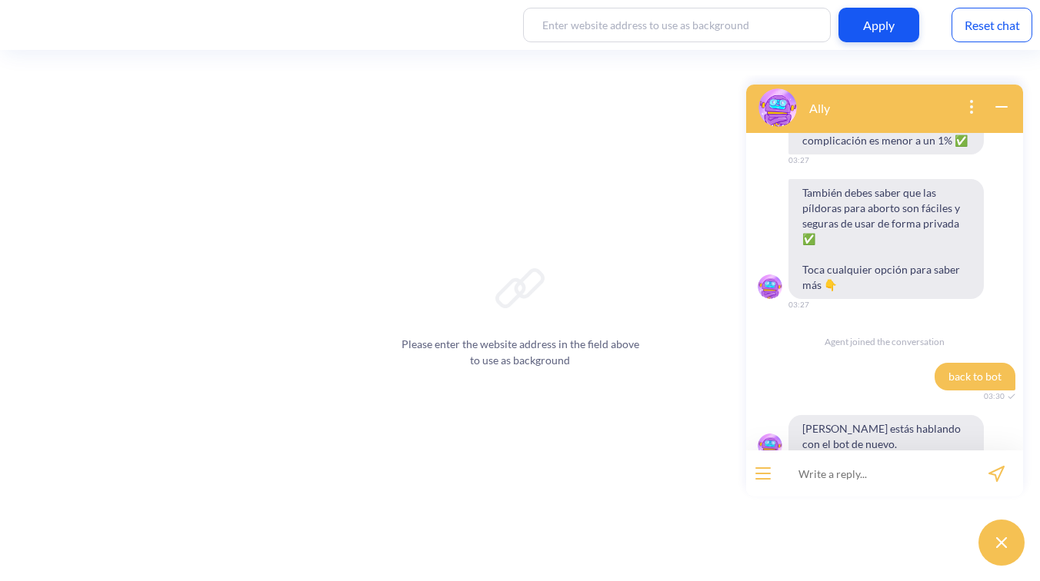
scroll to position [1644, 0]
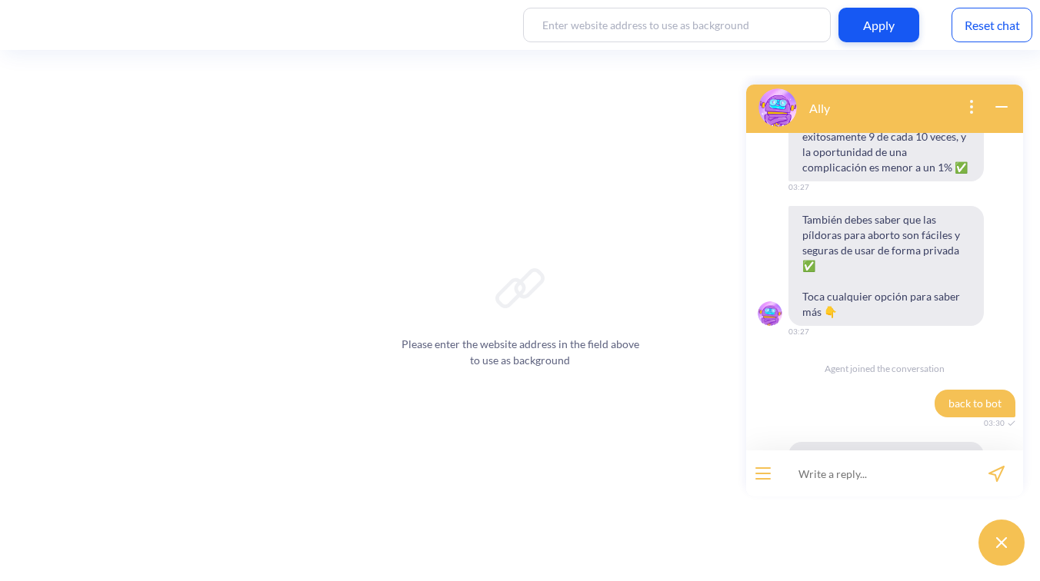
type input "f"
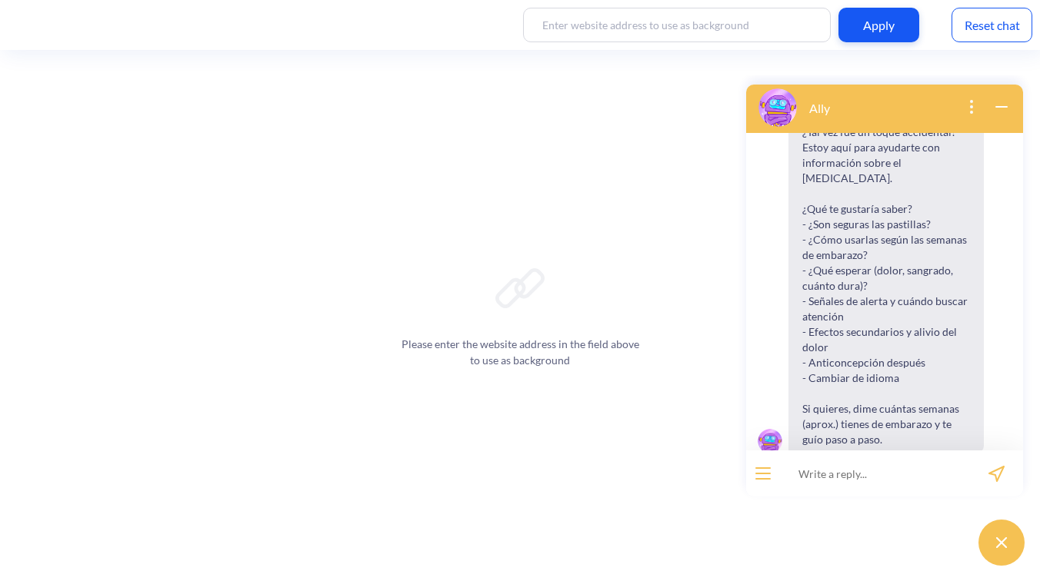
scroll to position [2092, 0]
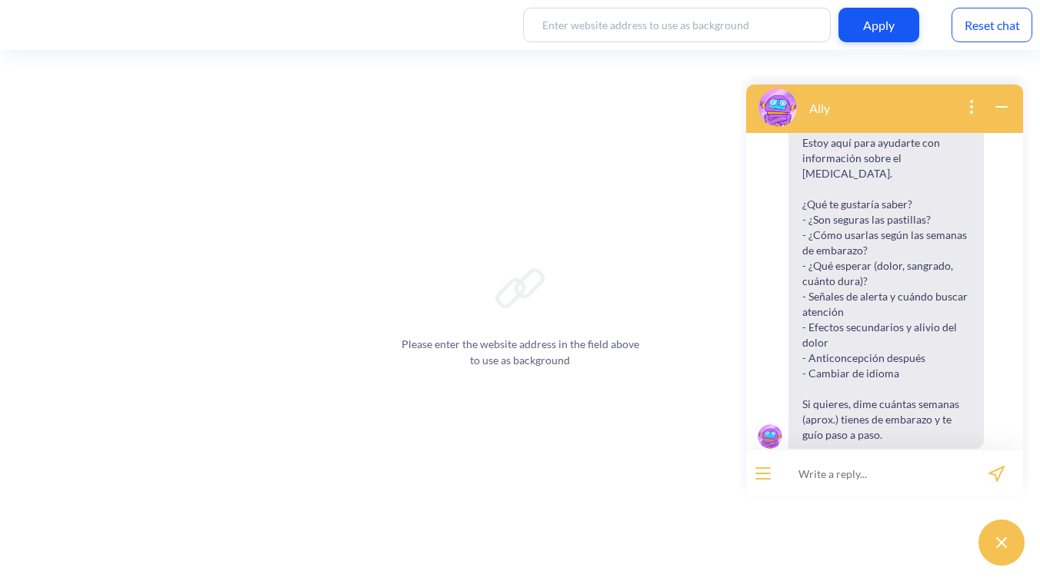
click at [862, 468] on input at bounding box center [875, 474] width 190 height 46
type input "hi"
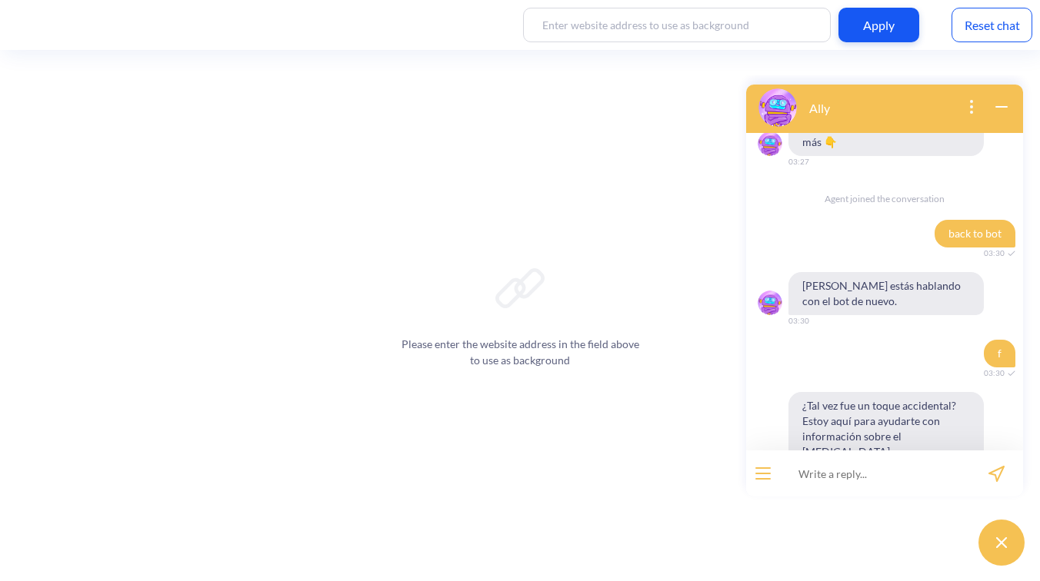
scroll to position [1771, 0]
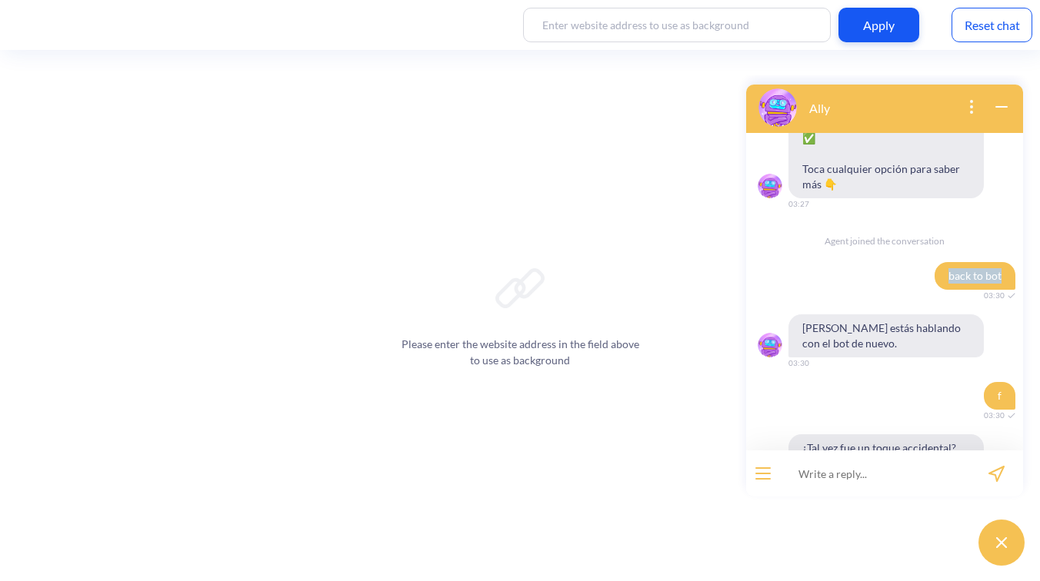
drag, startPoint x: 996, startPoint y: 211, endPoint x: 924, endPoint y: 202, distance: 72.8
click at [924, 262] on div "back to bot 03:30" at bounding box center [884, 276] width 277 height 28
copy span "back to bot"
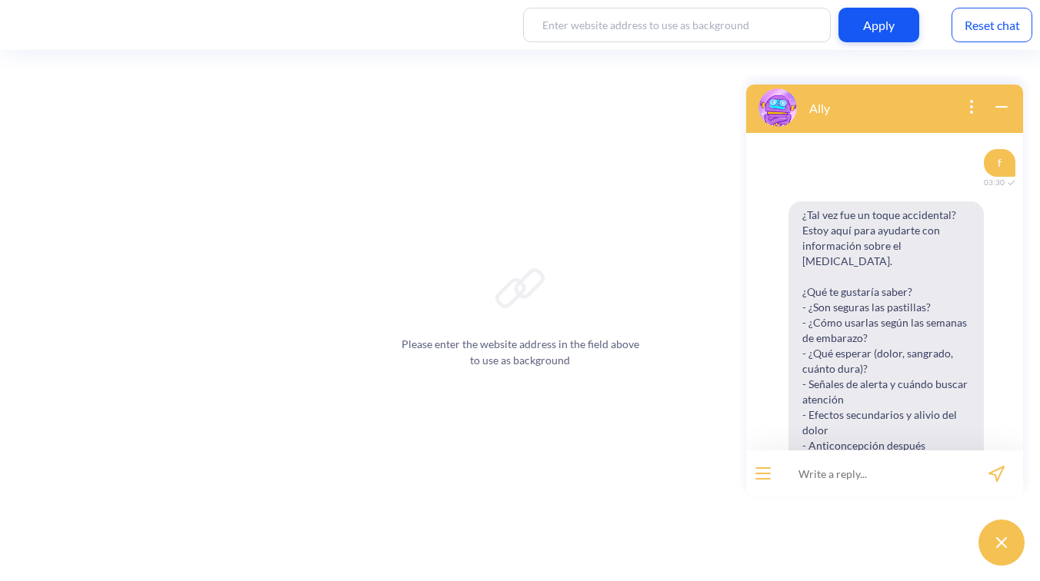
scroll to position [2152, 0]
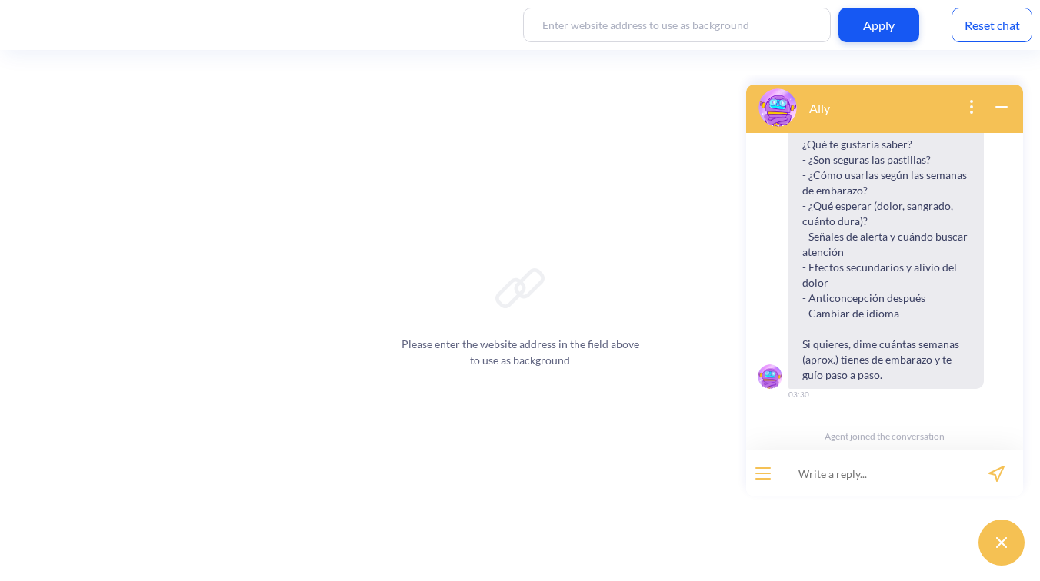
click at [856, 476] on input at bounding box center [875, 474] width 190 height 46
paste input "back to bot"
type input "back to bot"
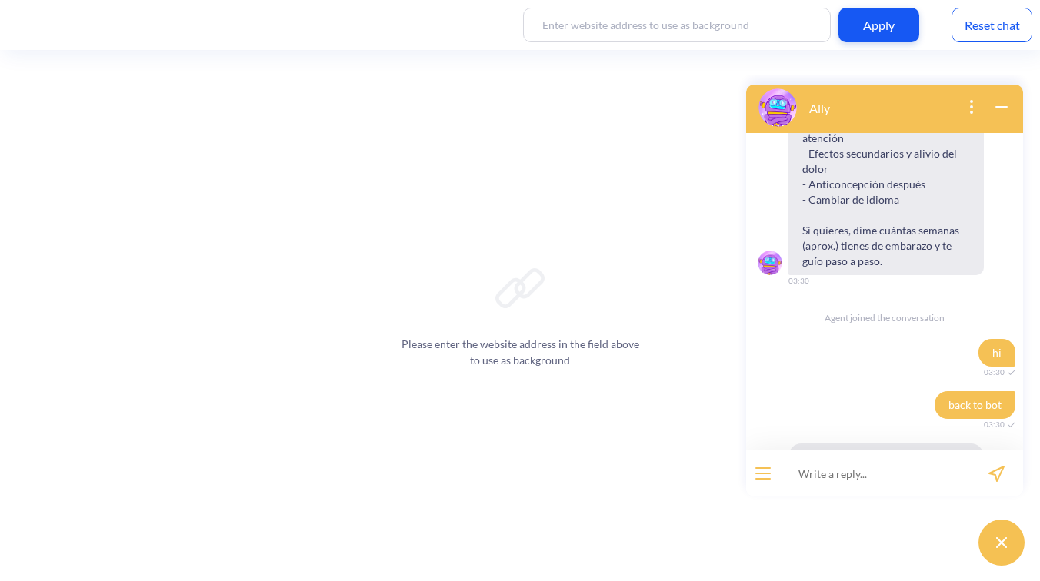
scroll to position [2267, 0]
click at [760, 475] on button "open menu" at bounding box center [762, 474] width 15 height 12
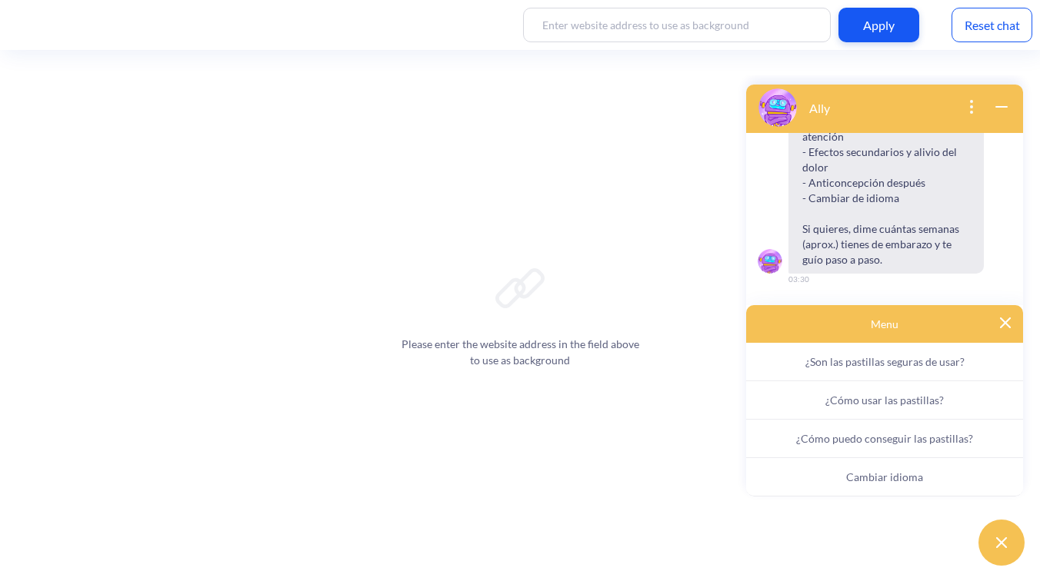
click at [841, 479] on button "Cambiar idioma" at bounding box center [884, 477] width 277 height 38
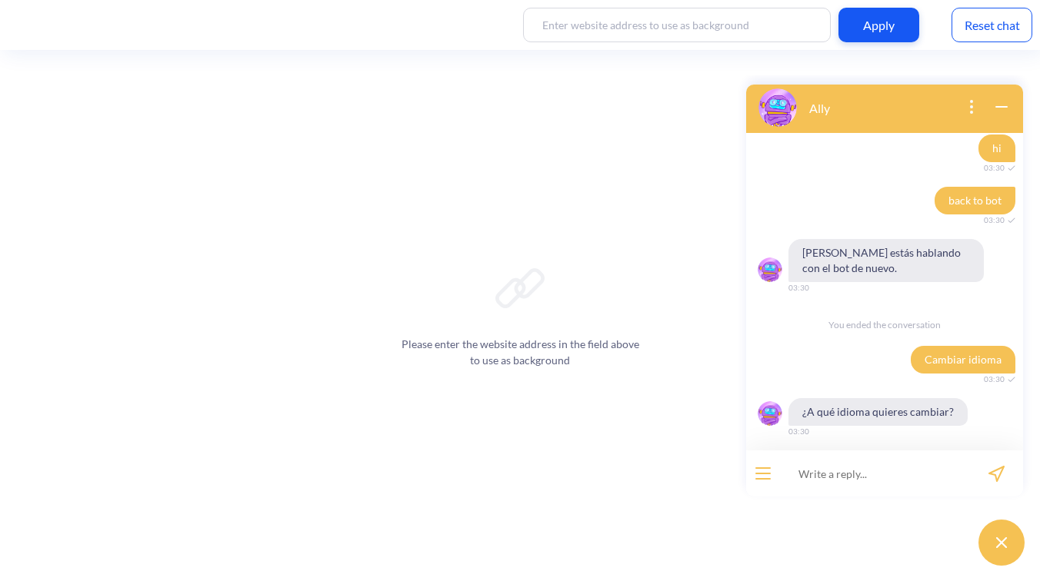
scroll to position [2471, 0]
click at [791, 452] on button "English" at bounding box center [798, 465] width 58 height 26
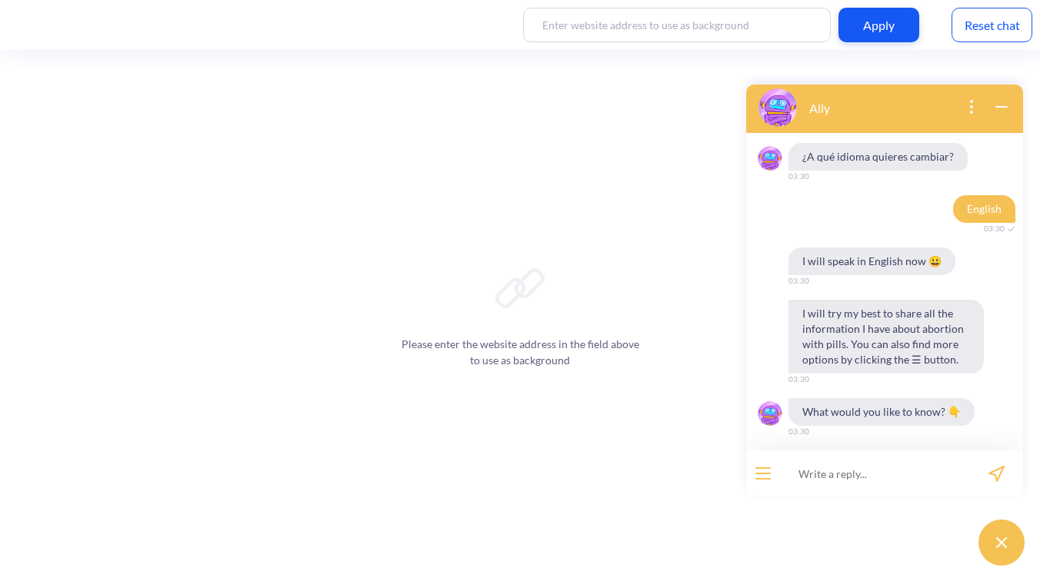
scroll to position [2762, 0]
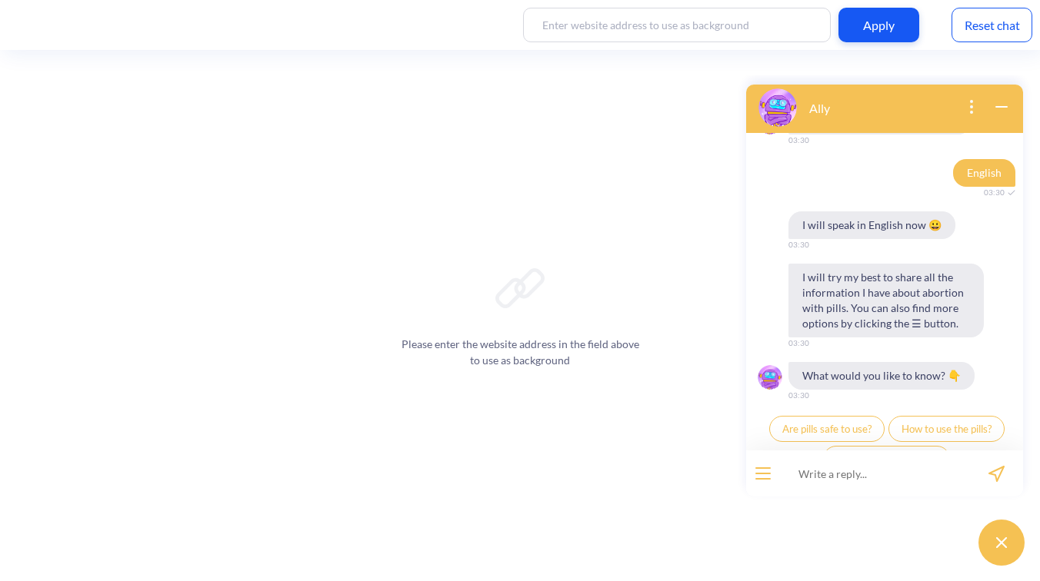
click at [823, 465] on input at bounding box center [875, 474] width 190 height 46
type input "hi"
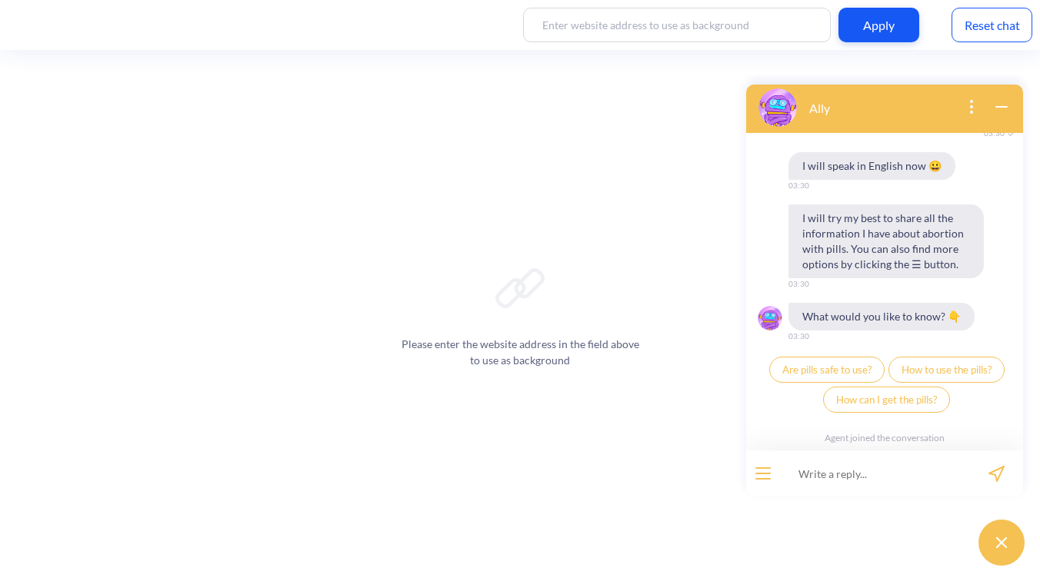
scroll to position [2822, 0]
click at [861, 463] on input at bounding box center [875, 474] width 190 height 46
paste input "back to bot"
type input "back to bot"
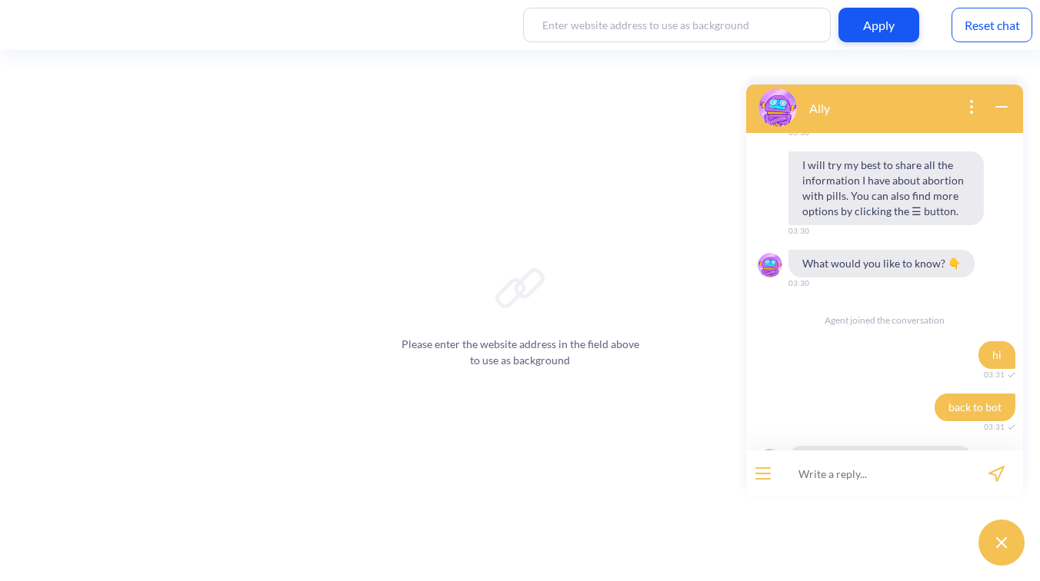
scroll to position [2862, 0]
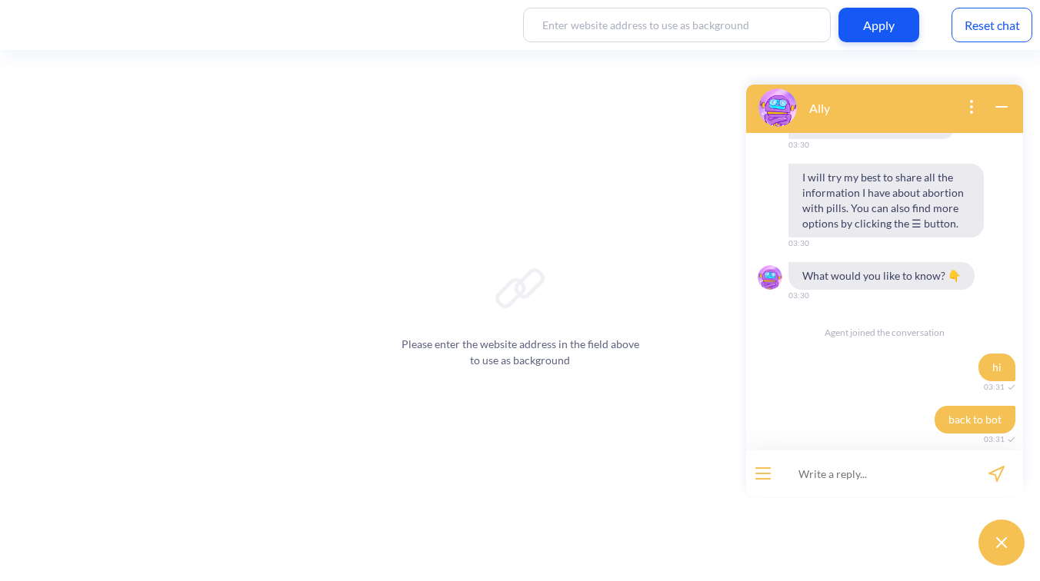
drag, startPoint x: 798, startPoint y: 405, endPoint x: 961, endPoint y: 408, distance: 163.1
click at [961, 458] on span "Now you are talking to bot again." at bounding box center [880, 472] width 184 height 28
copy span "Now you are talking to bot again."
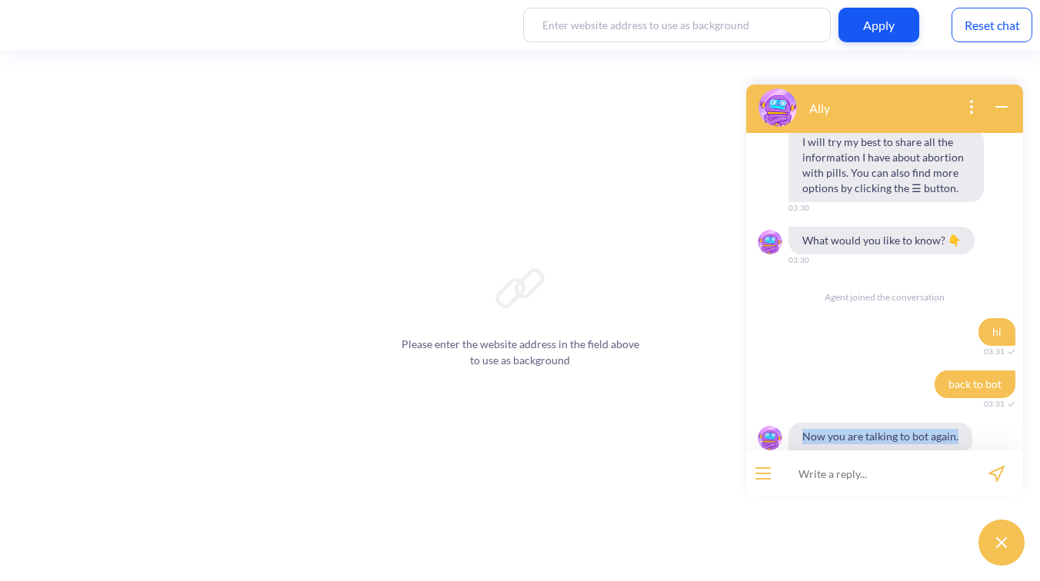
click at [865, 482] on input at bounding box center [875, 474] width 190 height 46
drag, startPoint x: 812, startPoint y: 431, endPoint x: 949, endPoint y: 438, distance: 137.1
click at [949, 480] on div "Agent joined the conversation" at bounding box center [884, 498] width 277 height 36
click at [839, 478] on input at bounding box center [875, 474] width 190 height 46
type input "р"
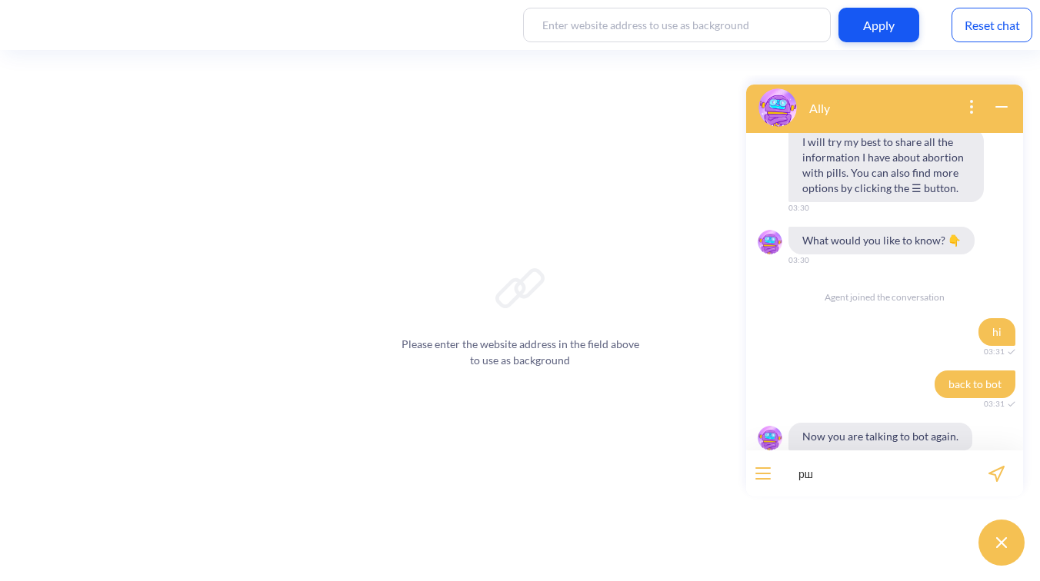
type input "р"
type input "hi"
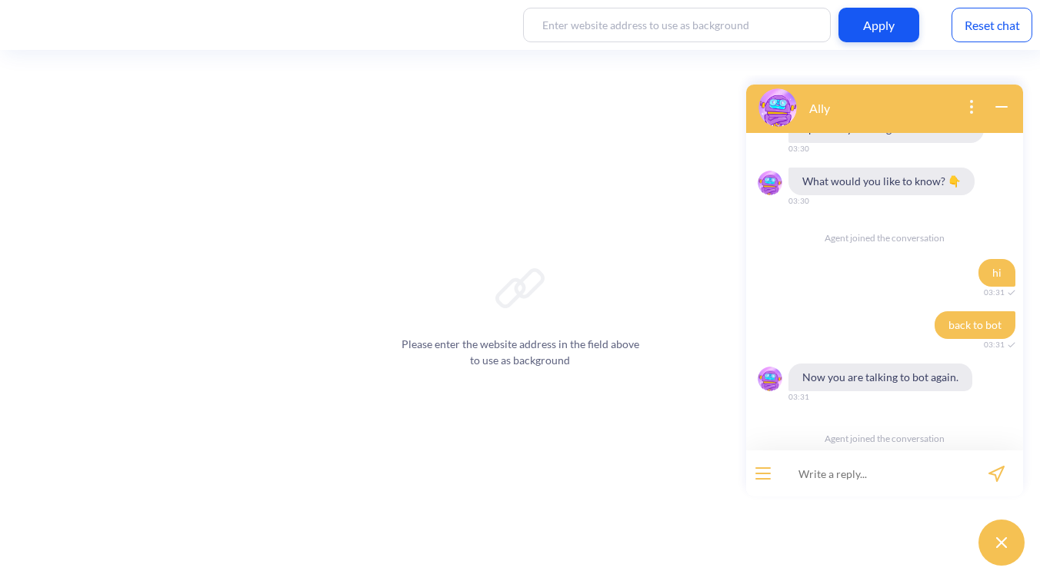
scroll to position [2957, 0]
click at [764, 471] on button "open menu" at bounding box center [762, 474] width 15 height 12
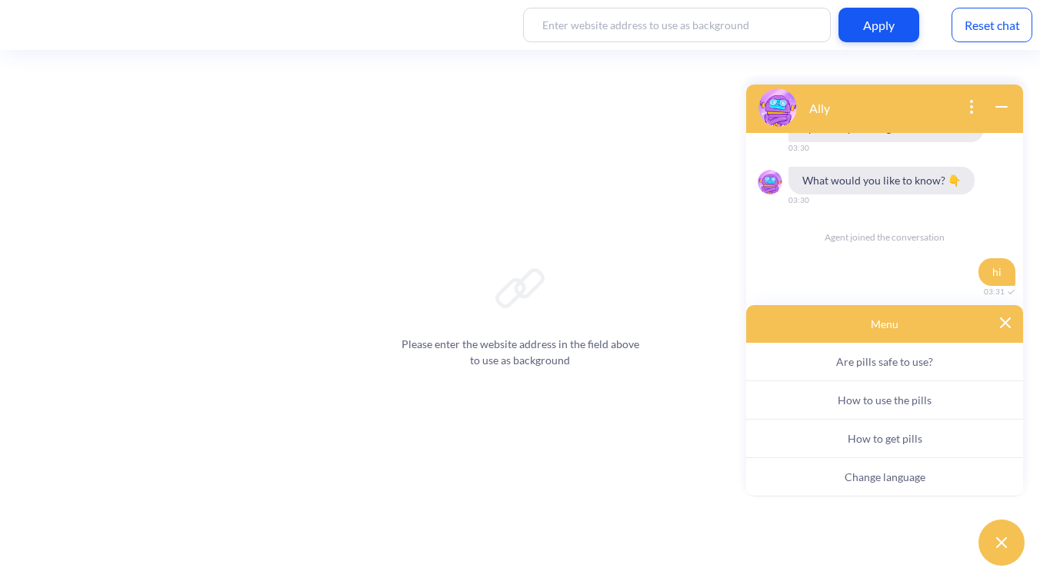
click at [1005, 323] on img at bounding box center [1005, 323] width 11 height 11
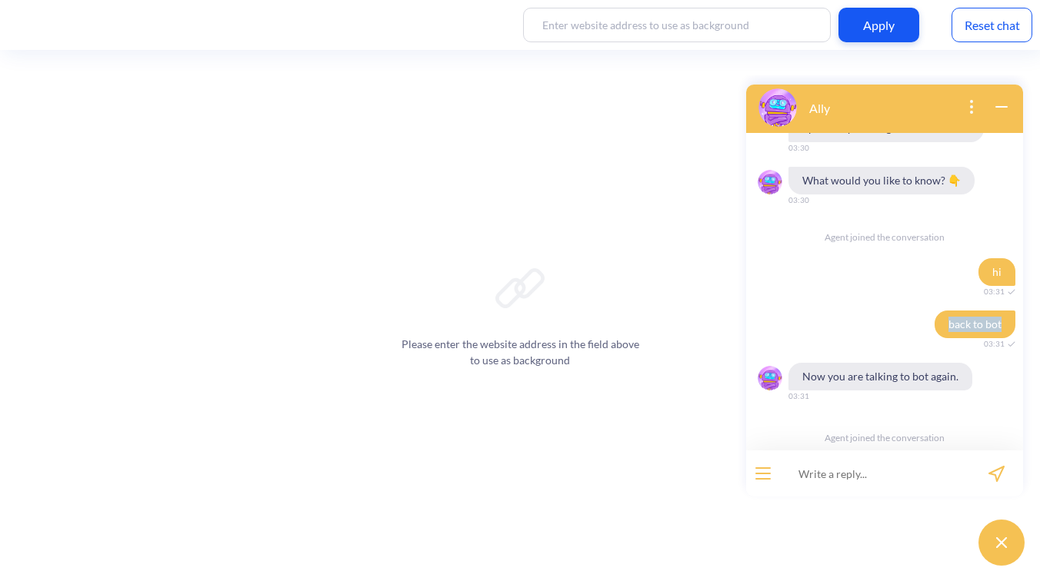
drag, startPoint x: 937, startPoint y: 258, endPoint x: 998, endPoint y: 258, distance: 60.8
click at [998, 311] on span "back to bot" at bounding box center [975, 325] width 81 height 28
copy span "back to bot"
click at [862, 485] on input at bounding box center [875, 474] width 190 height 46
paste input "back to bot"
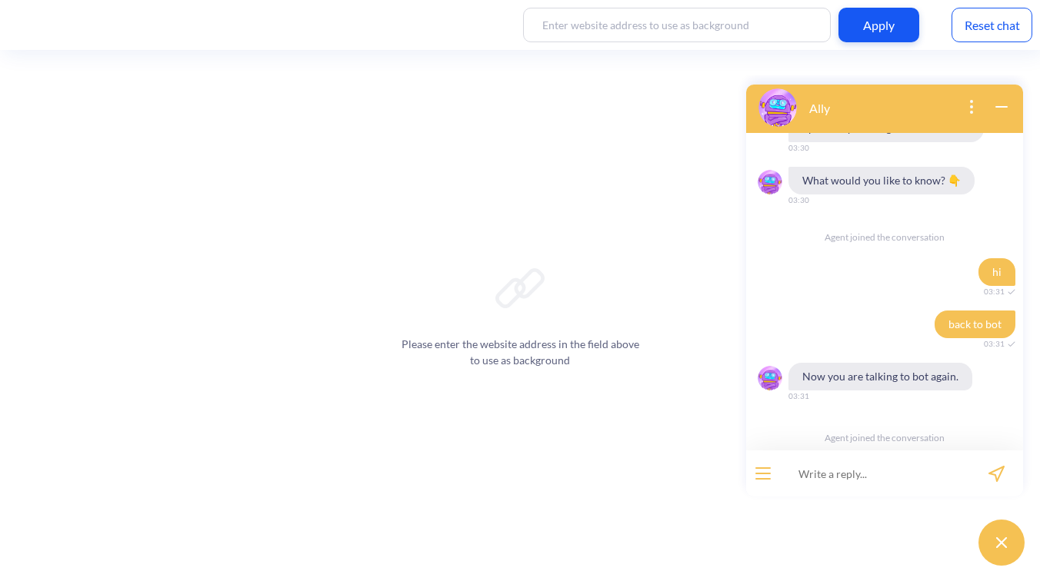
type input "back to bot"
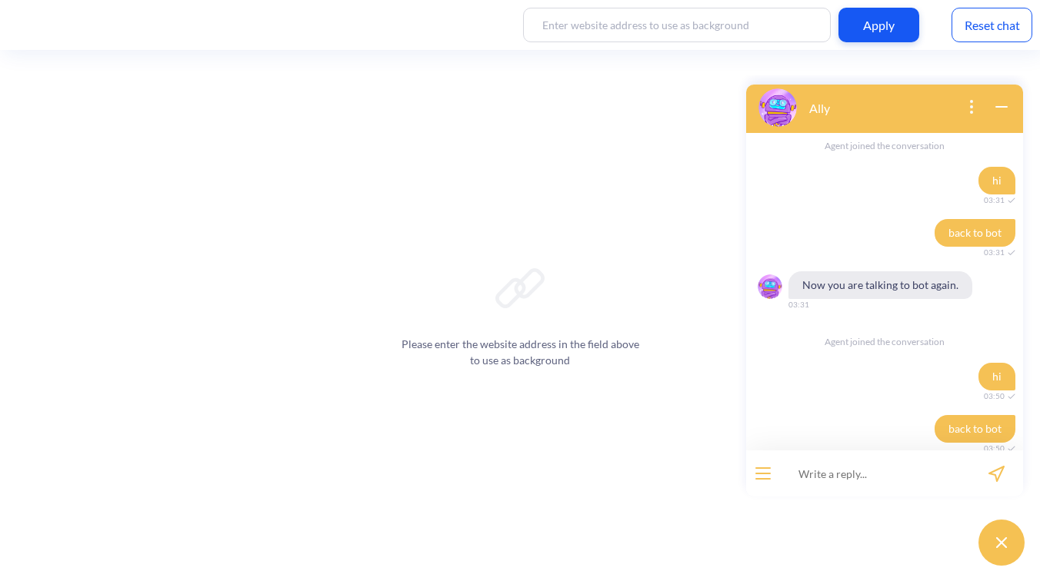
scroll to position [3057, 0]
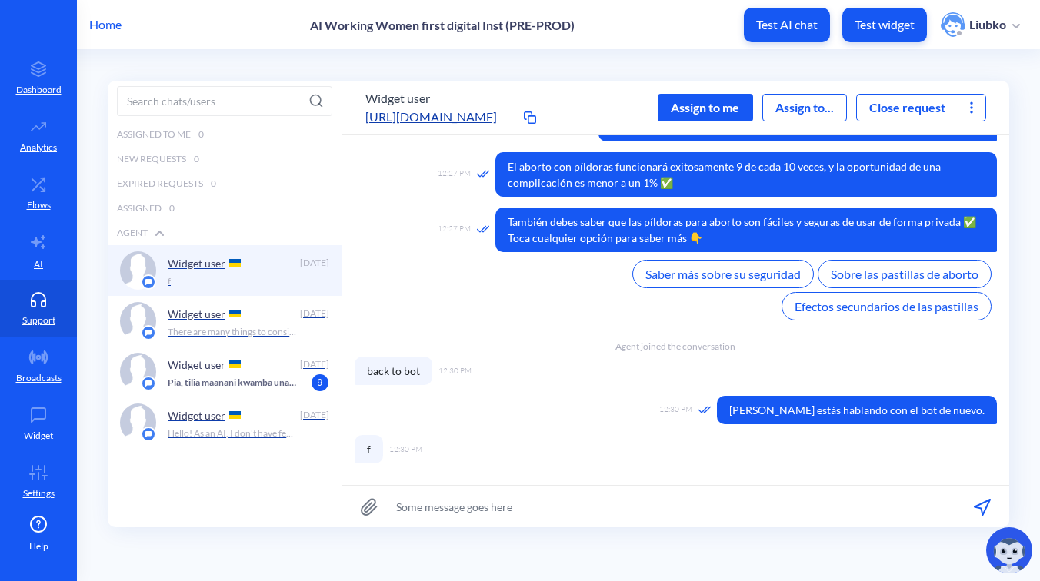
scroll to position [864, 0]
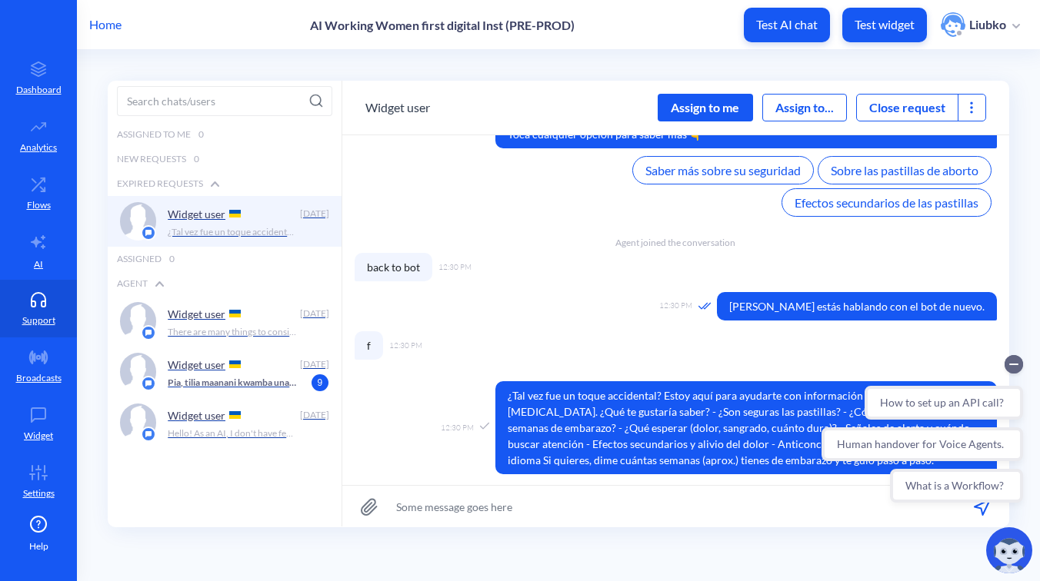
click at [715, 110] on div "Assign to me" at bounding box center [705, 108] width 95 height 28
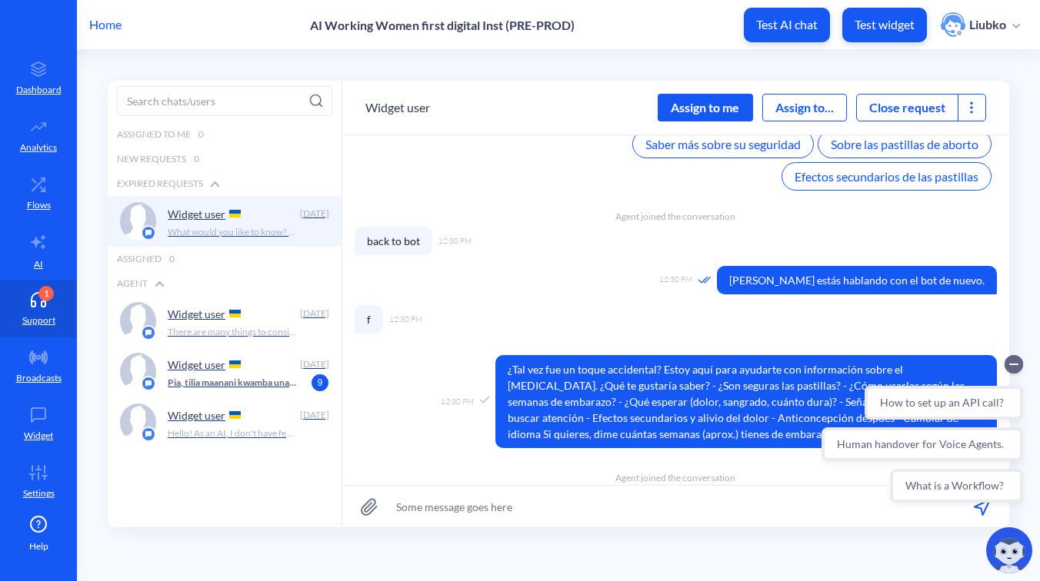
scroll to position [1389, 0]
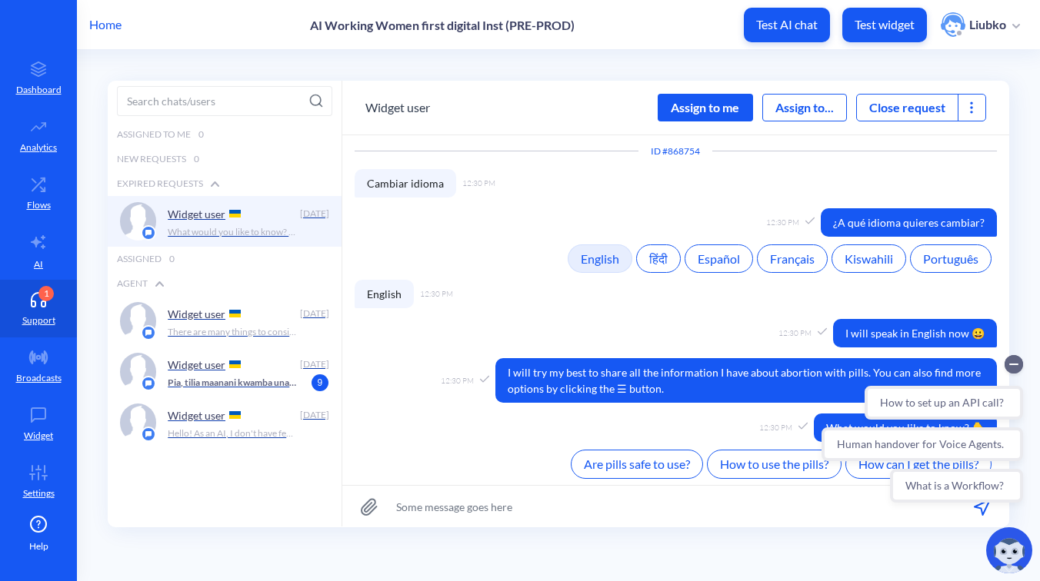
click at [704, 101] on div "Assign to me" at bounding box center [705, 108] width 95 height 28
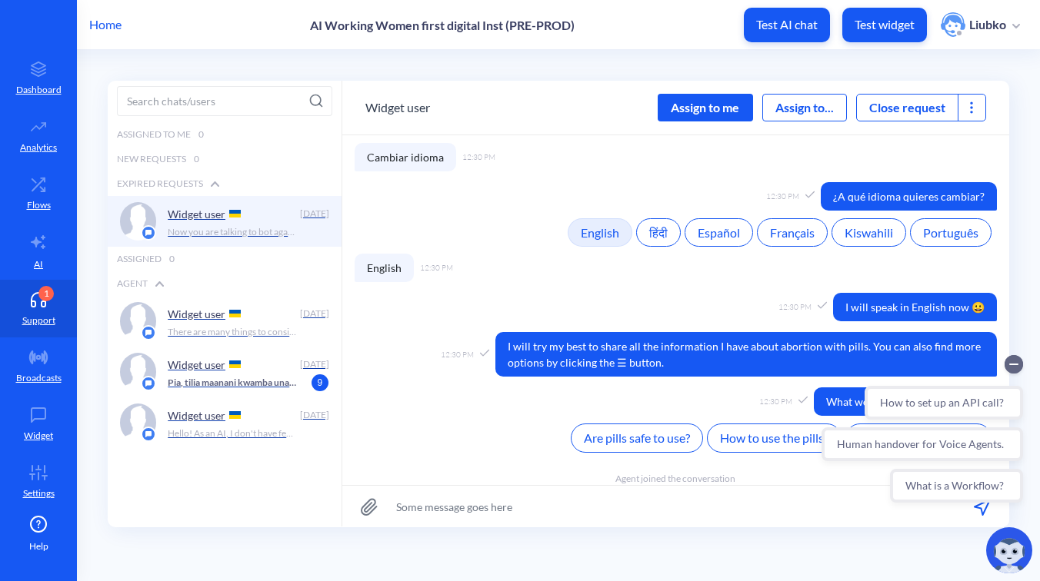
scroll to position [1536, 0]
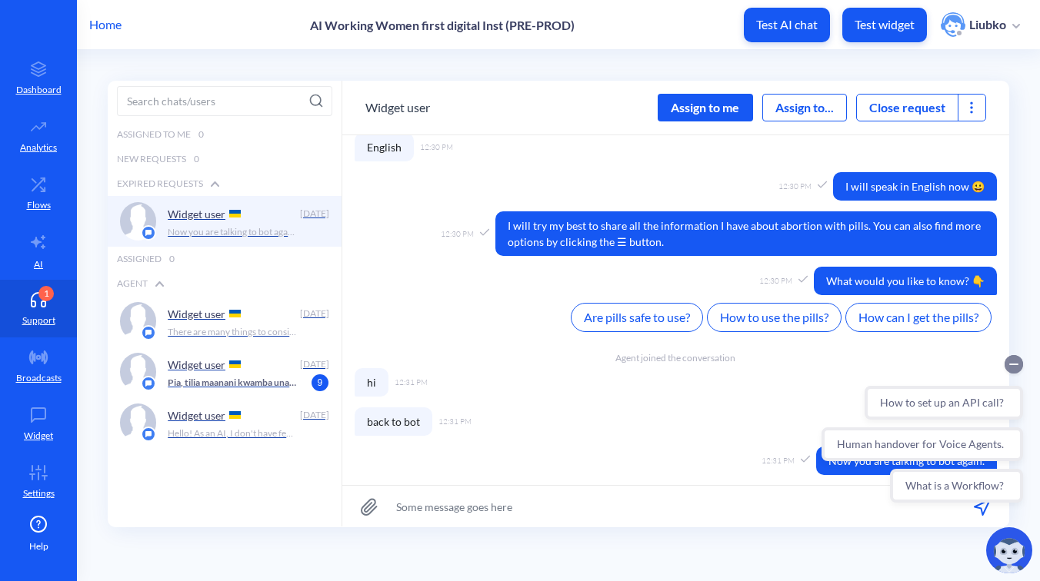
click at [1015, 363] on circle "Collapse conversation starters" at bounding box center [1014, 364] width 18 height 18
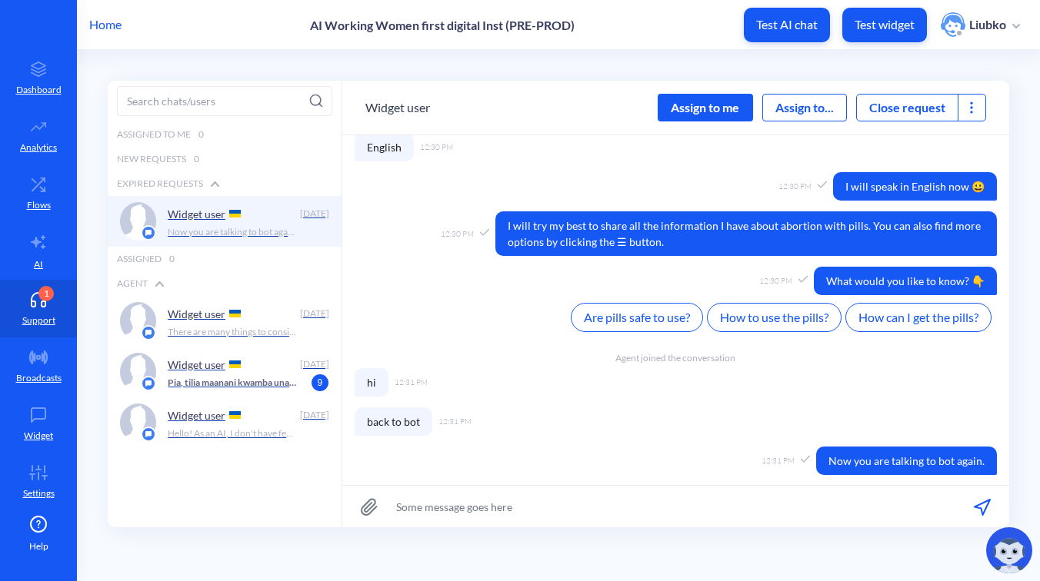
click at [696, 114] on div "Assign to me" at bounding box center [705, 108] width 95 height 28
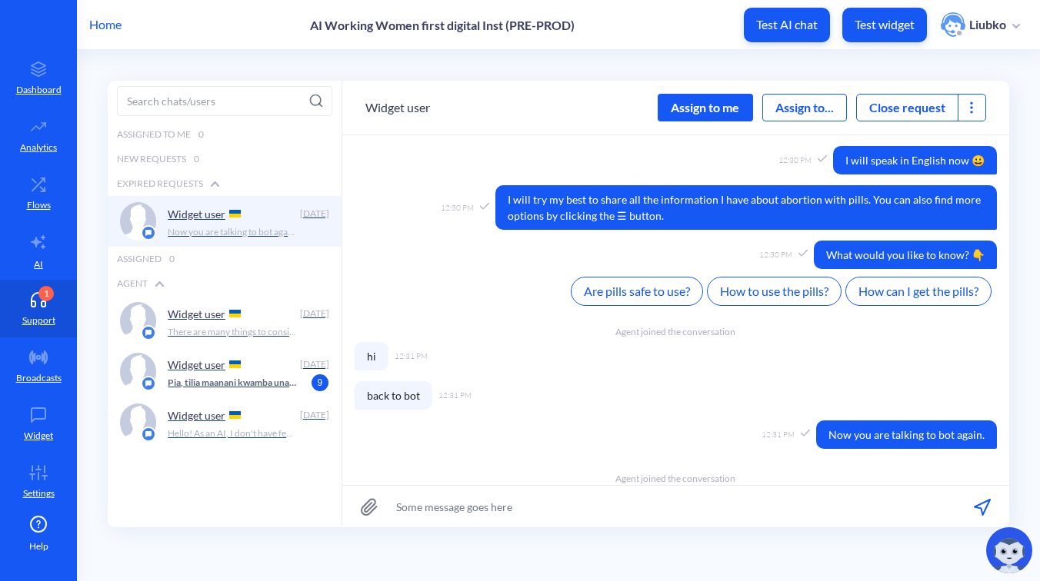
scroll to position [1683, 0]
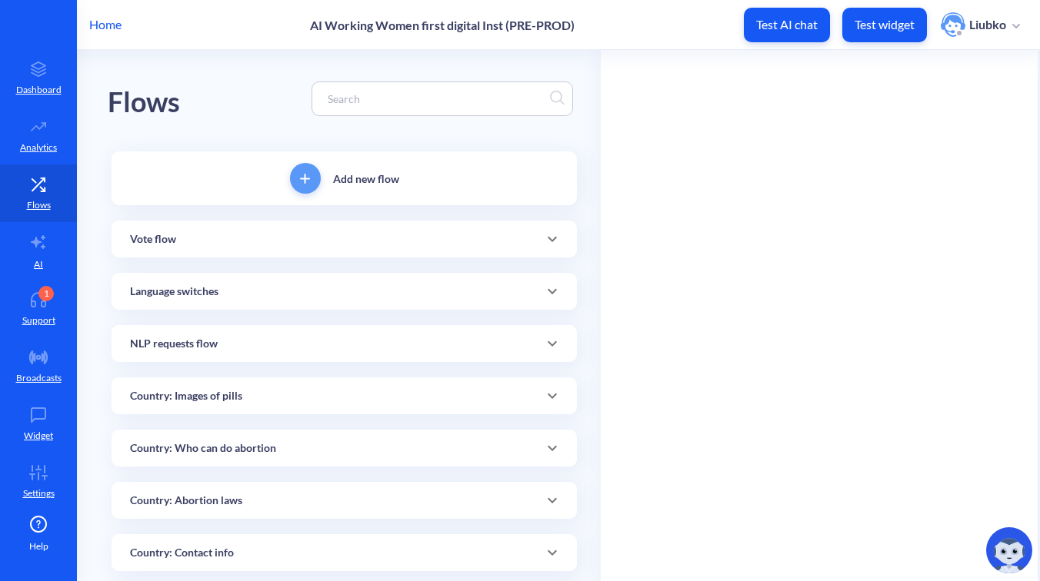
click at [421, 91] on input at bounding box center [435, 99] width 230 height 18
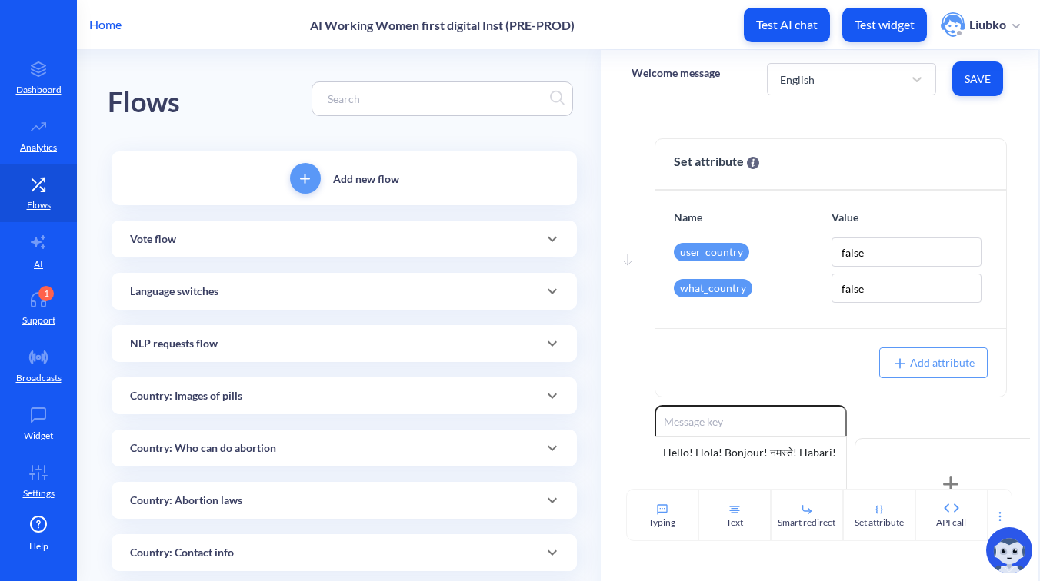
paste input "Now you are talking to bot again."
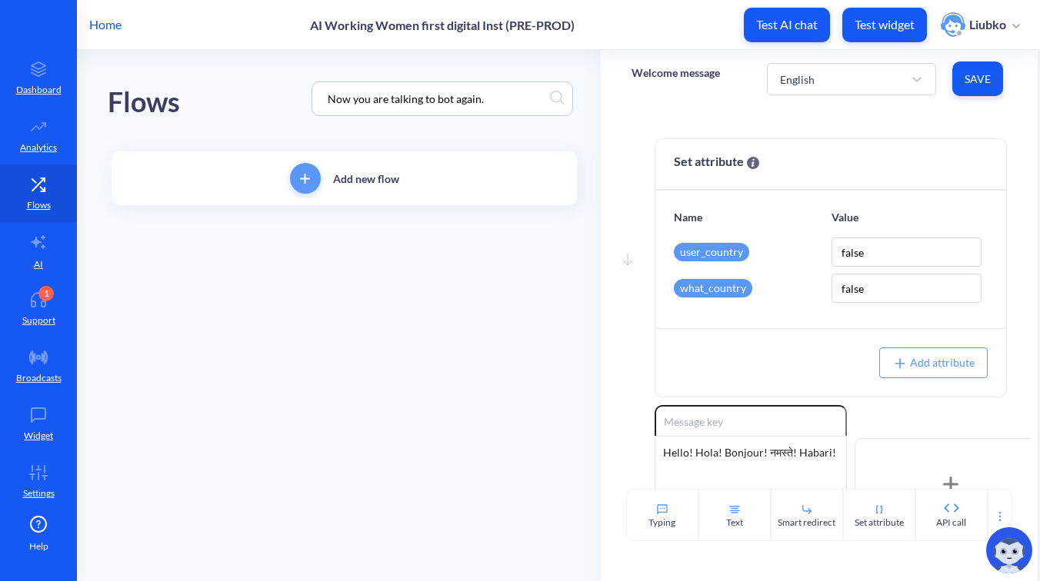
type input "Now you are talking to bot again"
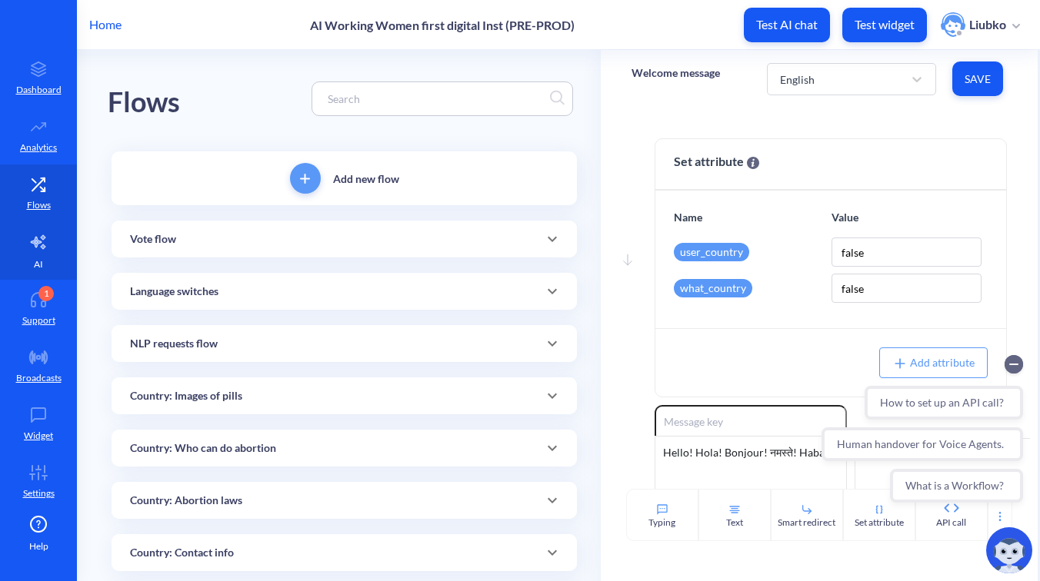
click at [25, 252] on link "AI" at bounding box center [38, 251] width 77 height 58
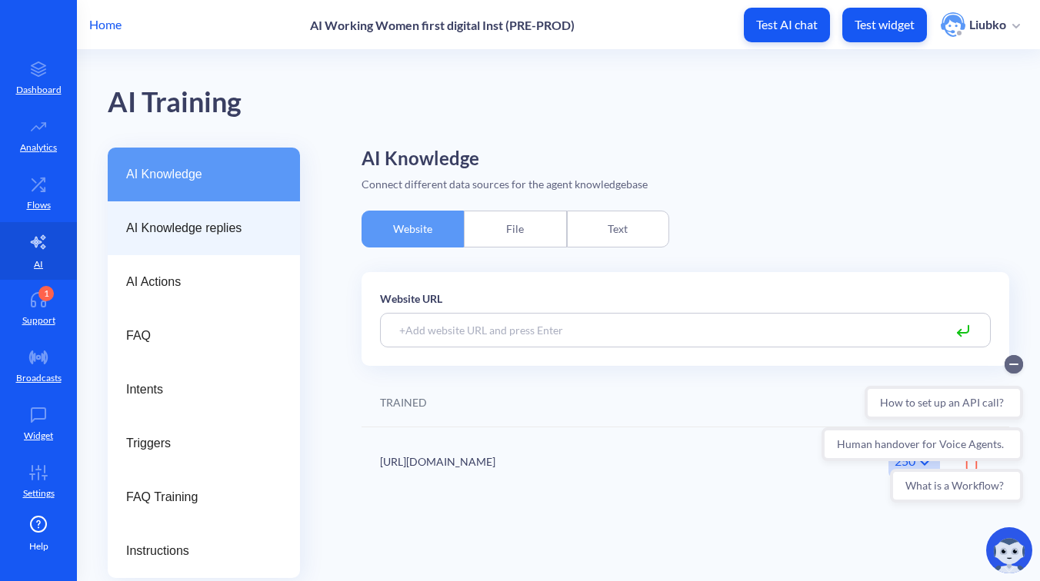
click at [168, 230] on span "AI Knowledge replies" at bounding box center [197, 228] width 143 height 18
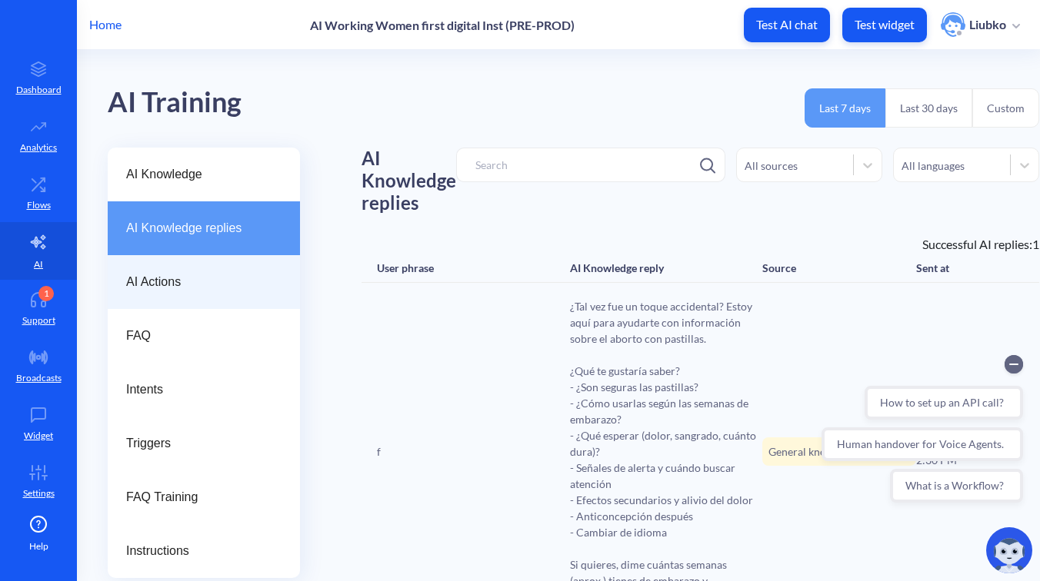
click at [220, 279] on span "AI Actions" at bounding box center [197, 282] width 143 height 18
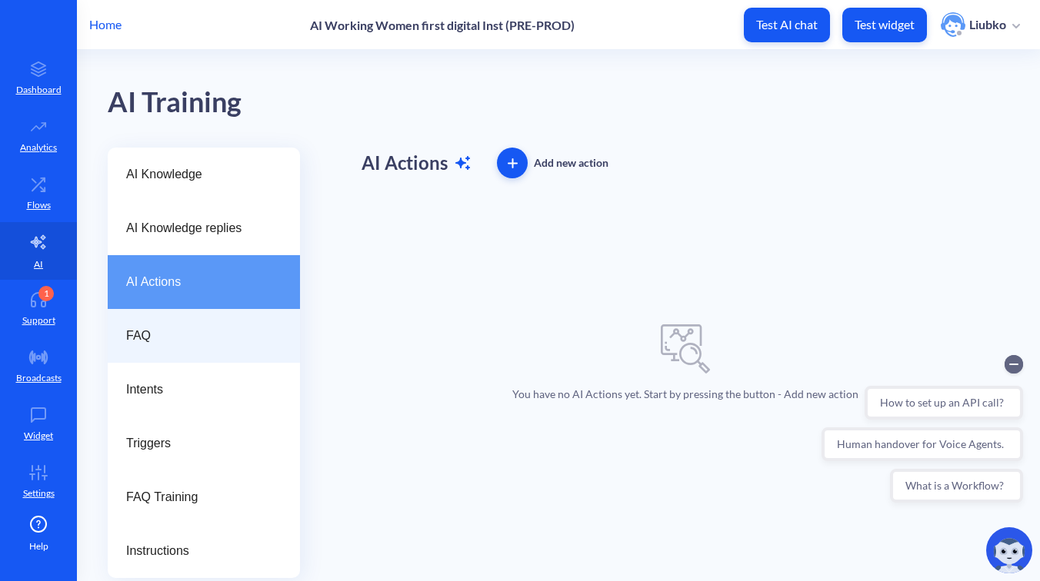
click at [201, 342] on span "FAQ" at bounding box center [197, 336] width 143 height 18
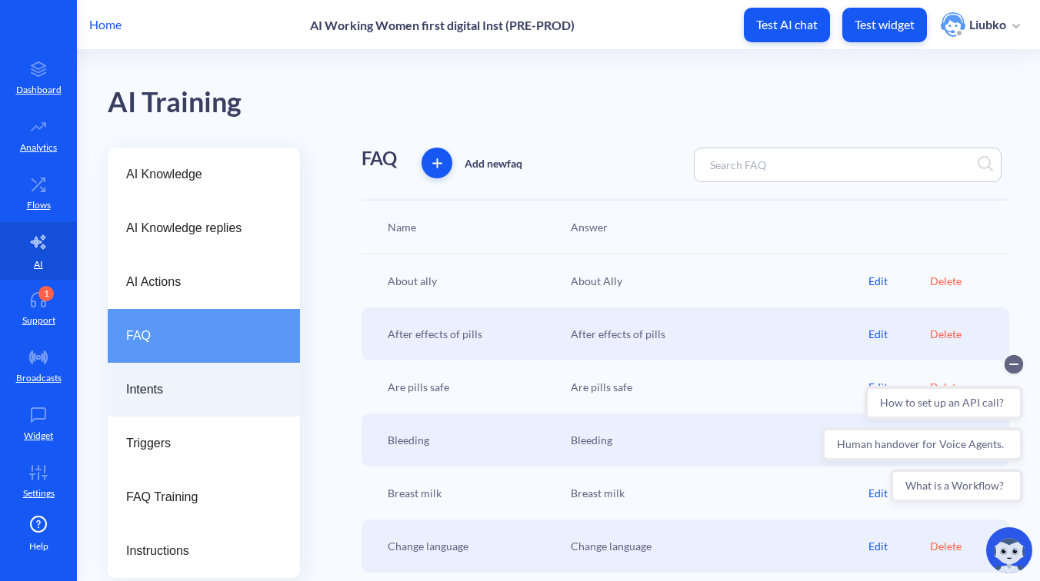
click at [176, 388] on span "Intents" at bounding box center [197, 390] width 143 height 18
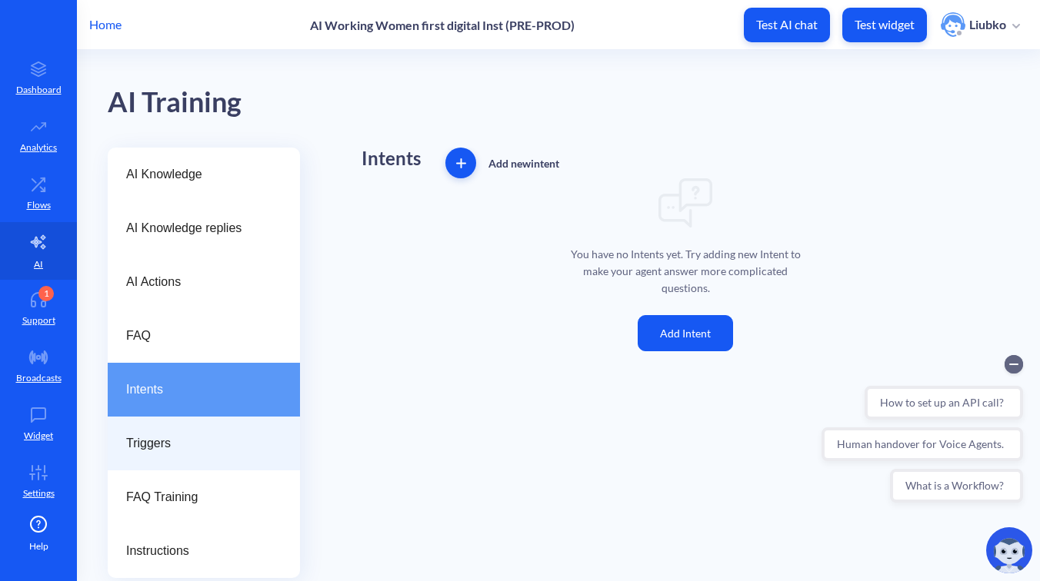
click at [184, 447] on span "Triggers" at bounding box center [197, 444] width 143 height 18
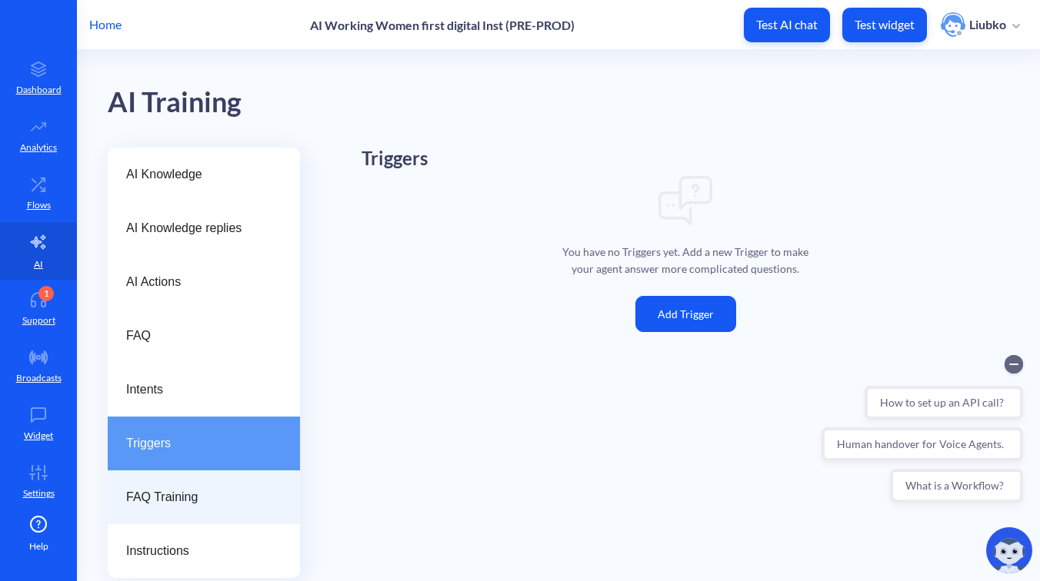
click at [165, 497] on span "FAQ Training" at bounding box center [197, 497] width 143 height 18
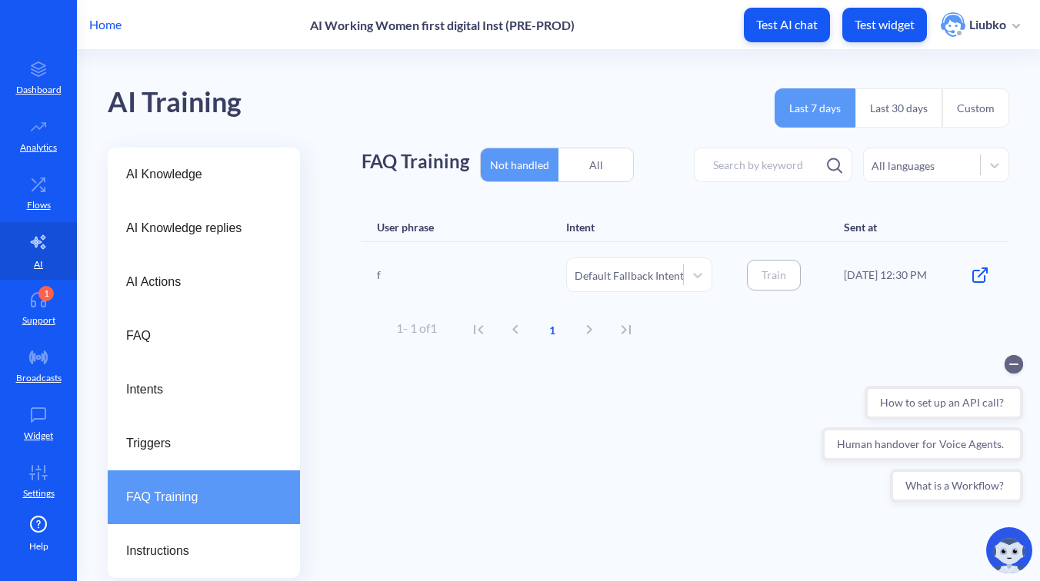
click at [604, 155] on div "All" at bounding box center [595, 165] width 75 height 36
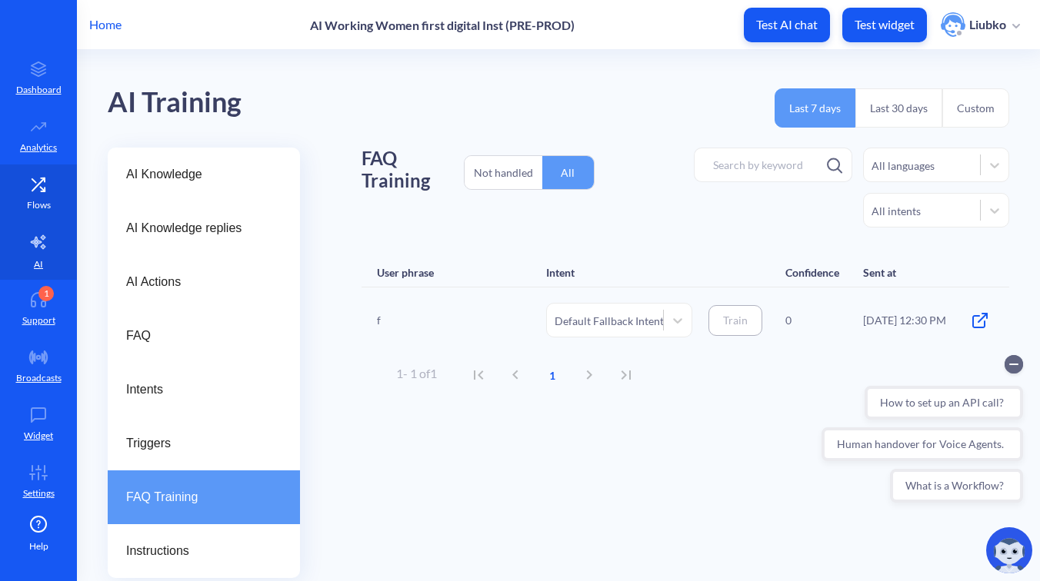
click at [32, 215] on link "Flows" at bounding box center [38, 194] width 77 height 58
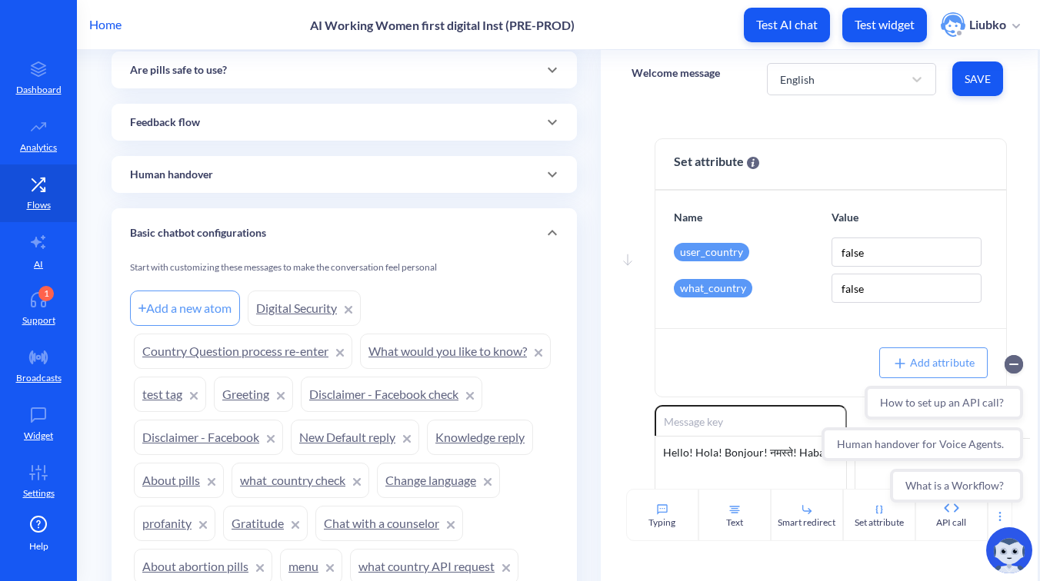
click at [352, 240] on div "Basic chatbot configurations" at bounding box center [344, 233] width 428 height 16
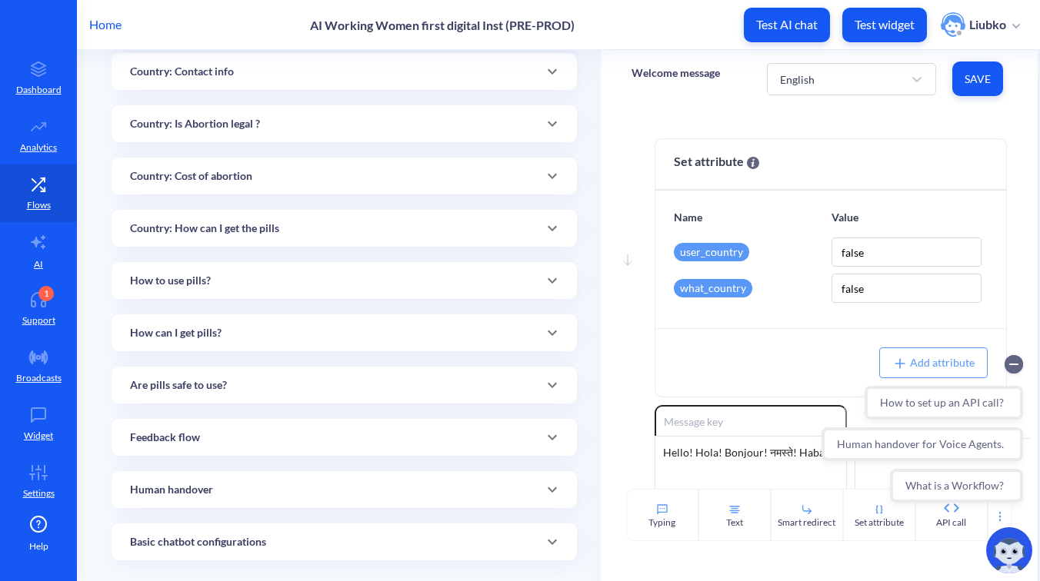
scroll to position [471, 0]
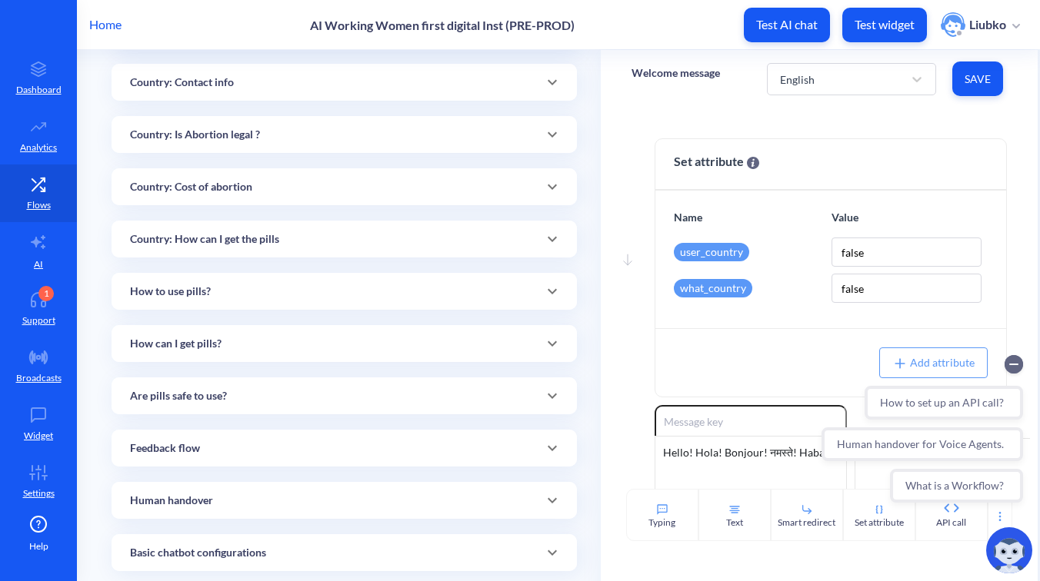
click at [359, 237] on div "Country: How can I get the pills" at bounding box center [344, 240] width 428 height 16
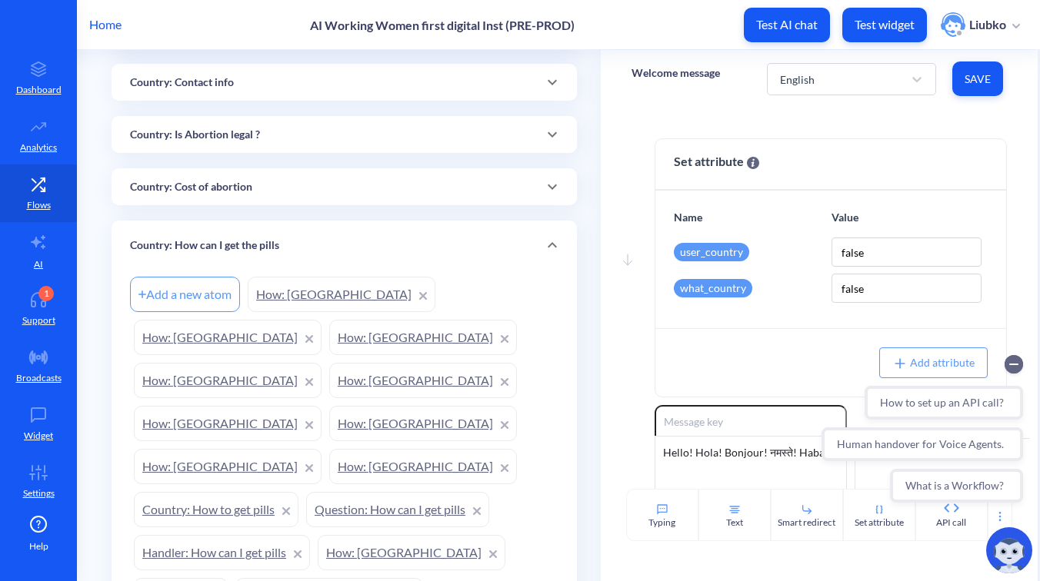
click at [315, 363] on link "How: Guatemala" at bounding box center [228, 380] width 188 height 35
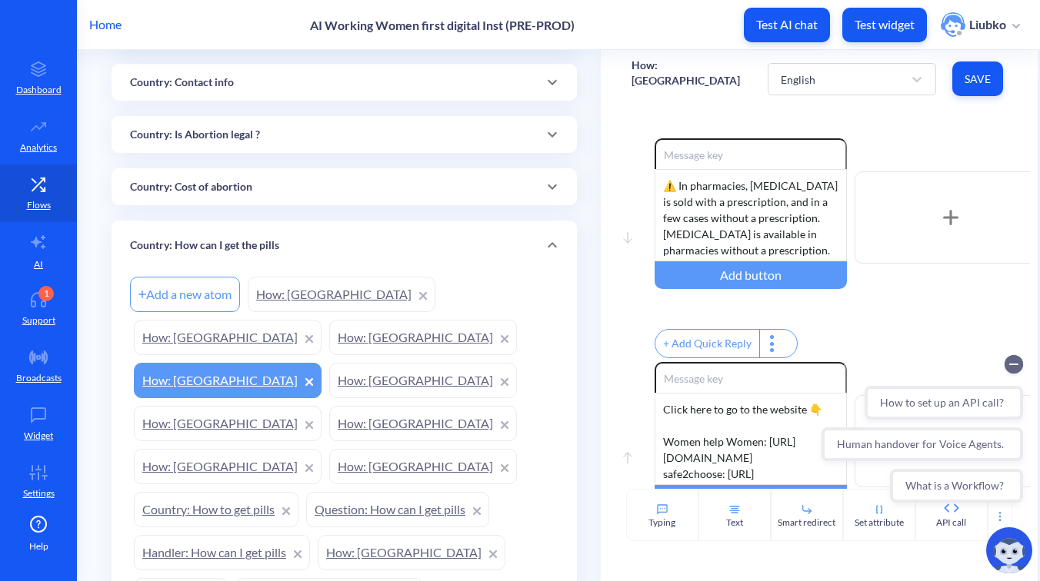
click at [299, 179] on div "Country: Cost of abortion" at bounding box center [344, 187] width 428 height 16
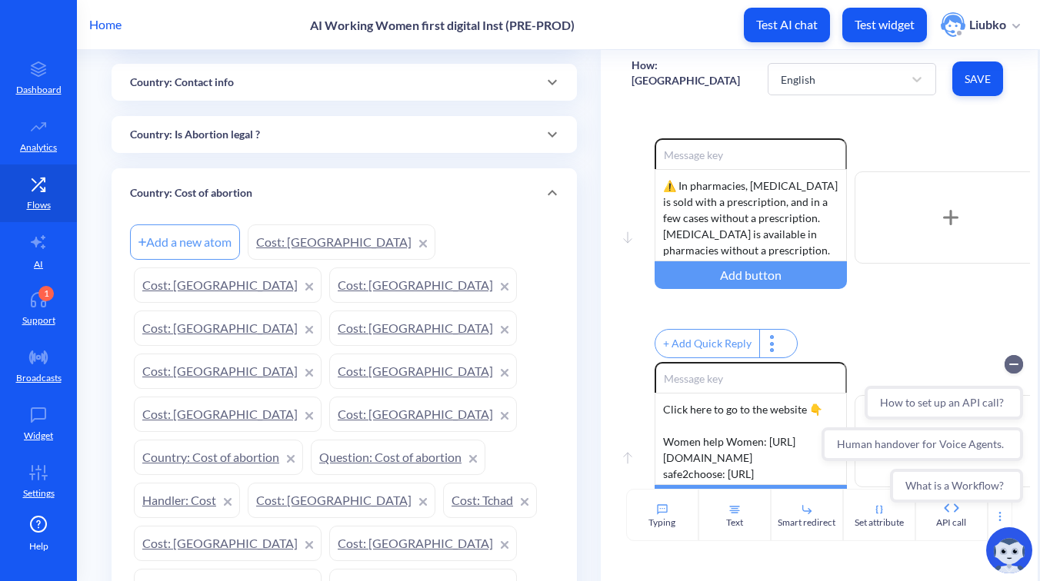
click at [281, 145] on div "Country: Is Abortion legal ?" at bounding box center [344, 134] width 465 height 37
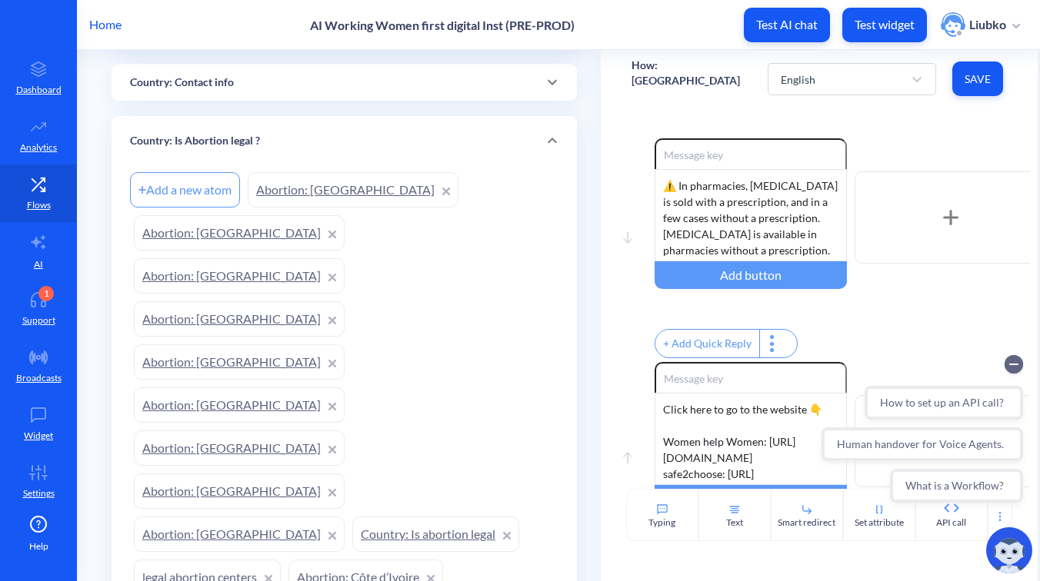
click at [277, 75] on div "Country: Contact info" at bounding box center [344, 83] width 428 height 16
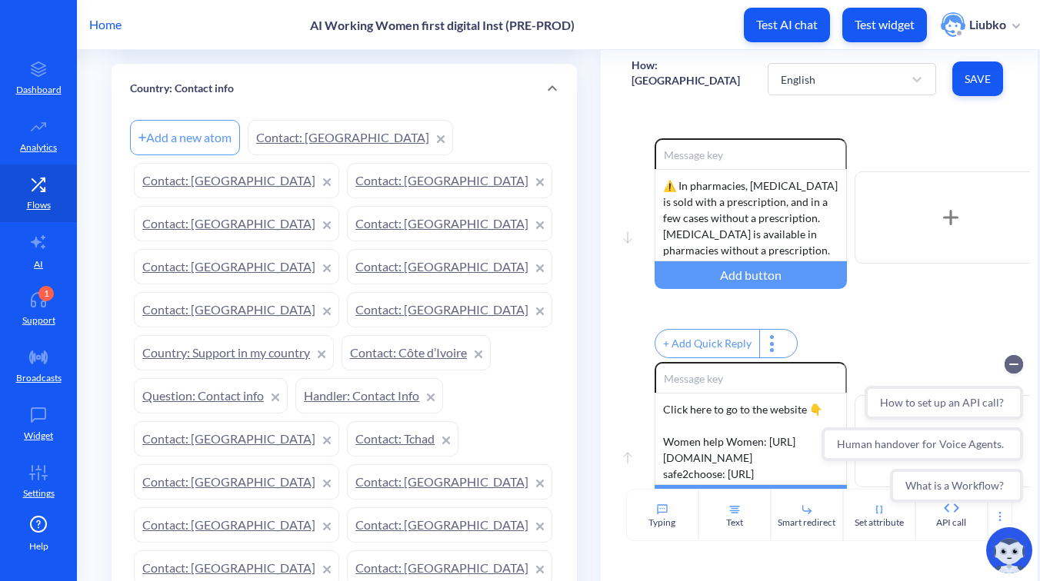
click at [322, 249] on link "Contact: Ecuador" at bounding box center [236, 266] width 205 height 35
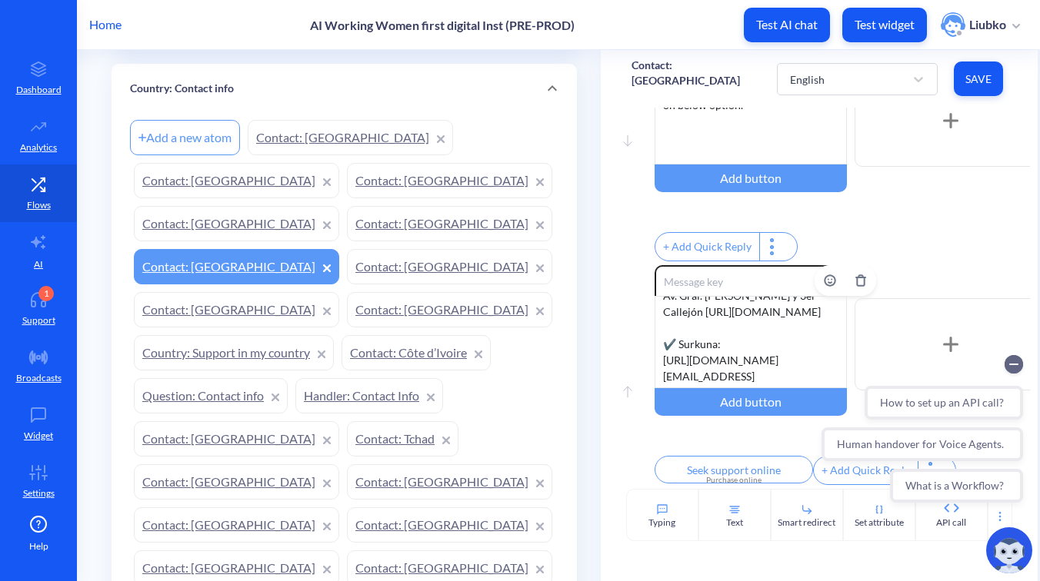
scroll to position [531, 0]
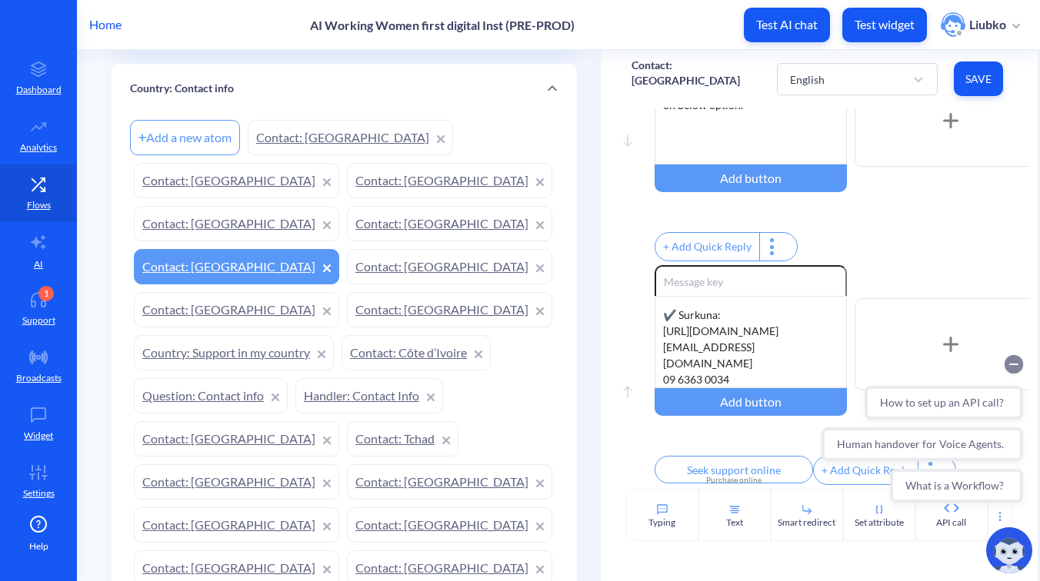
click at [1016, 361] on circle "Collapse conversation starters" at bounding box center [1014, 364] width 18 height 18
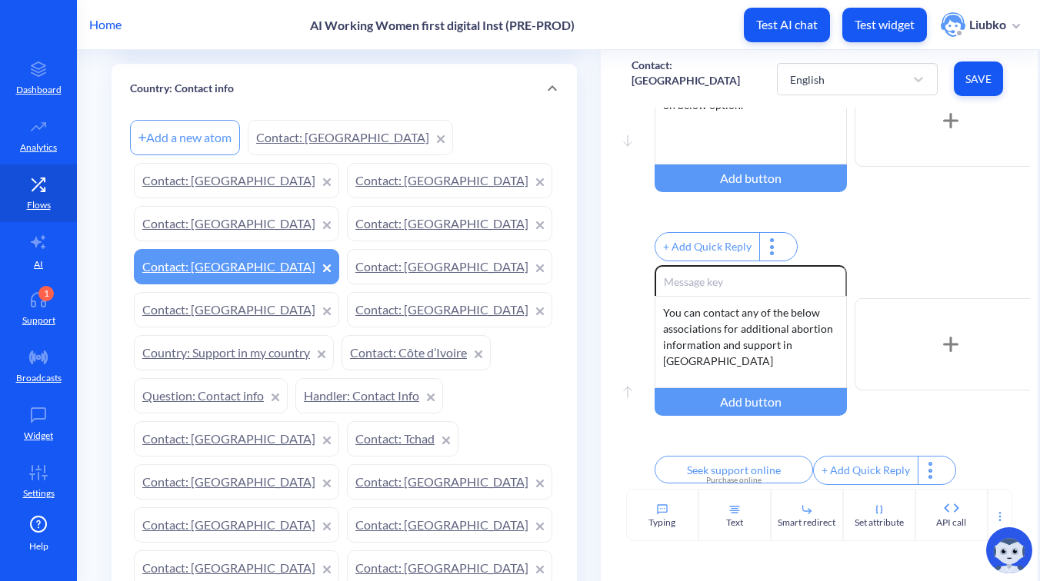
scroll to position [0, 0]
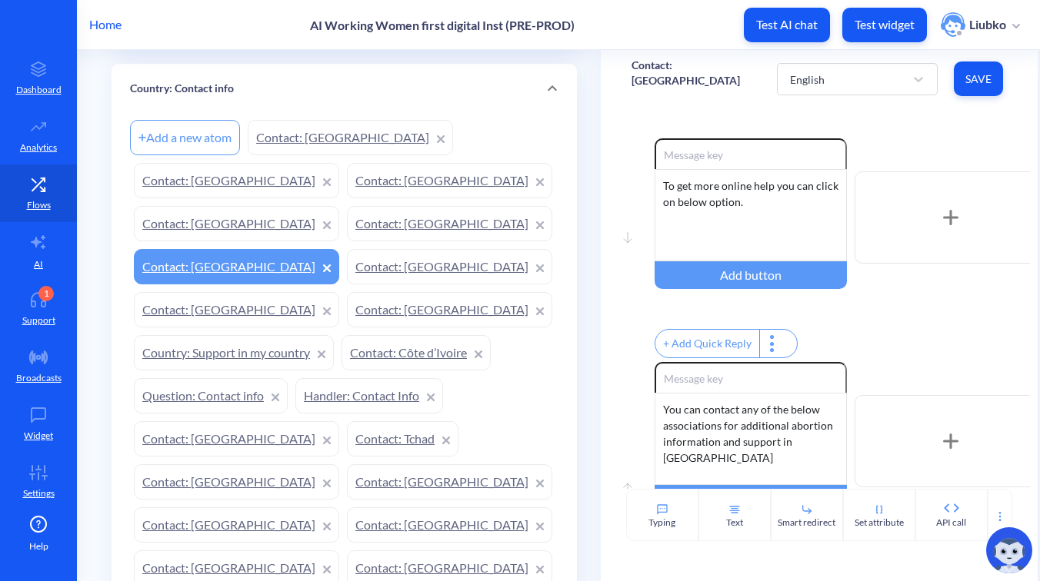
click at [334, 335] on link "Country: Support in my country" at bounding box center [234, 352] width 200 height 35
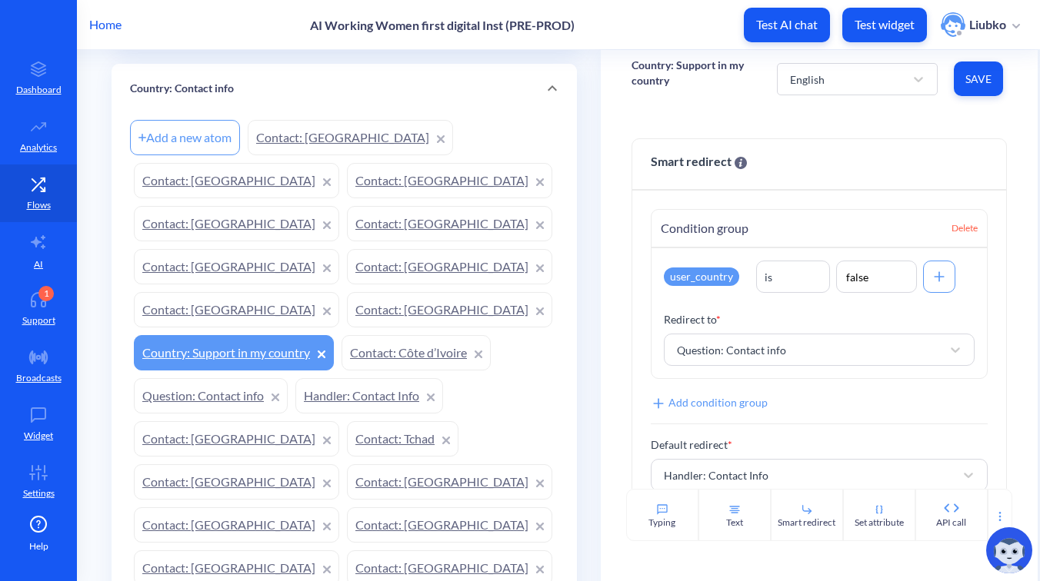
click at [288, 378] on link "Question: Contact info" at bounding box center [211, 395] width 154 height 35
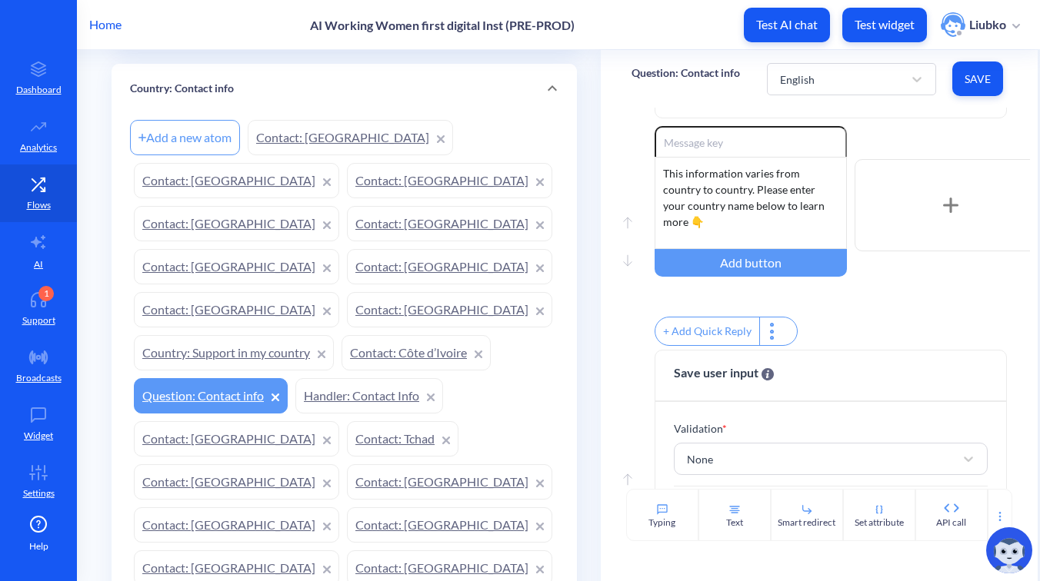
scroll to position [343, 0]
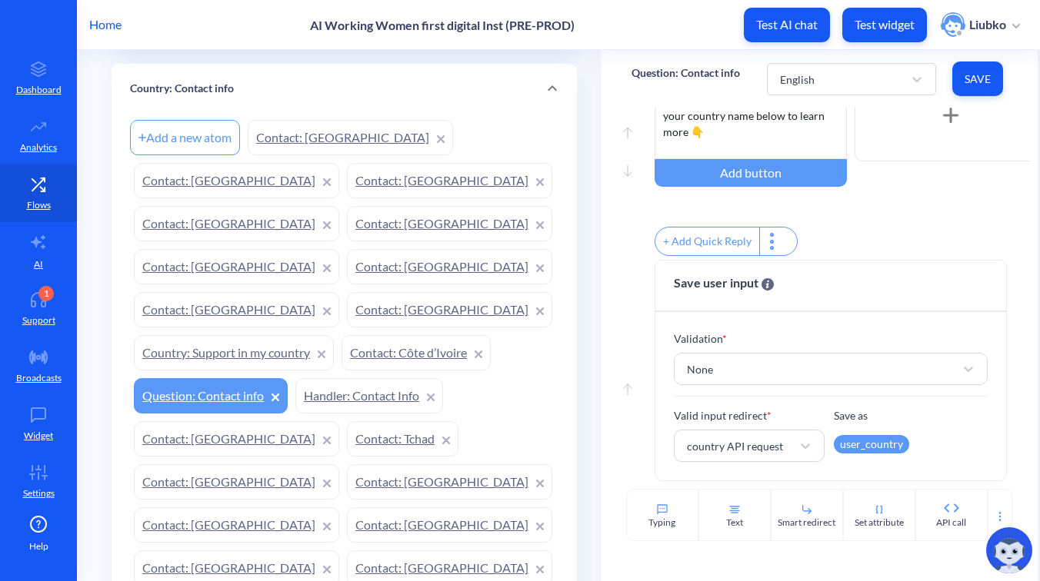
click at [458, 421] on link "Contact: Tchad" at bounding box center [403, 438] width 112 height 35
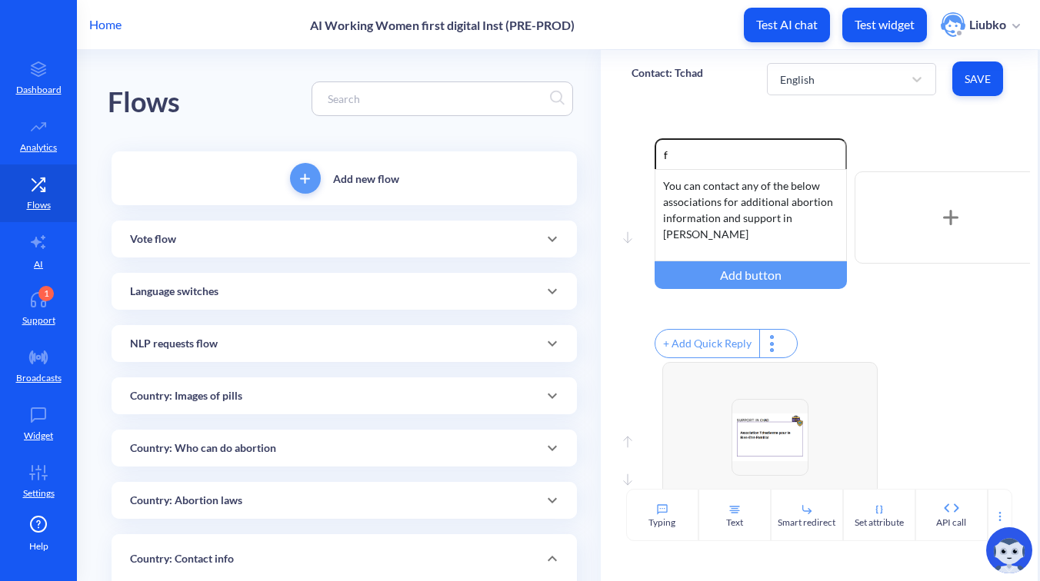
click at [355, 89] on div at bounding box center [443, 99] width 262 height 35
click at [361, 98] on input at bounding box center [435, 99] width 230 height 18
paste input "Bangladesh"
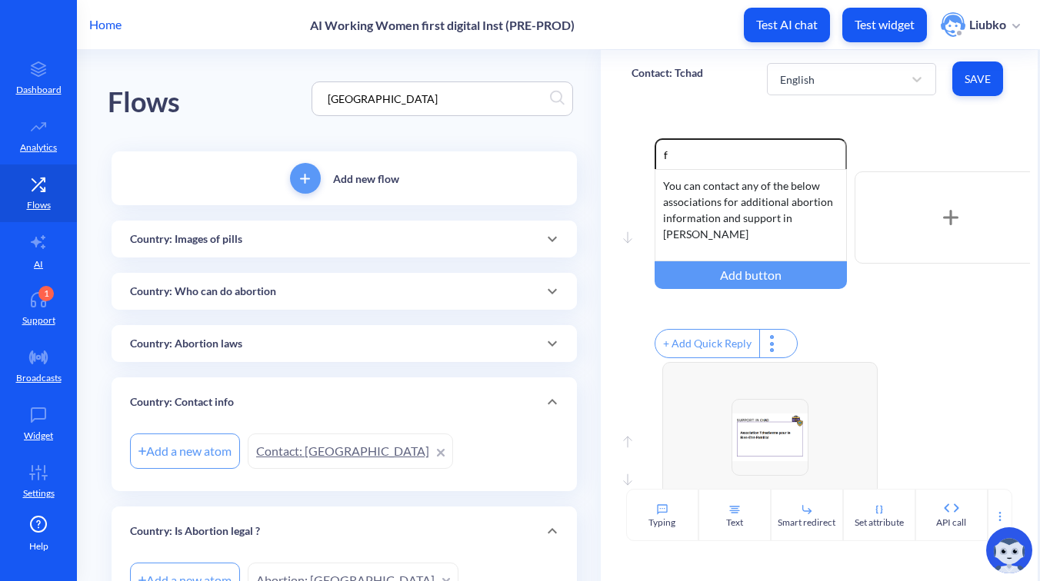
click at [355, 99] on input "Bangladesh" at bounding box center [435, 99] width 230 height 18
paste input "Uganda"
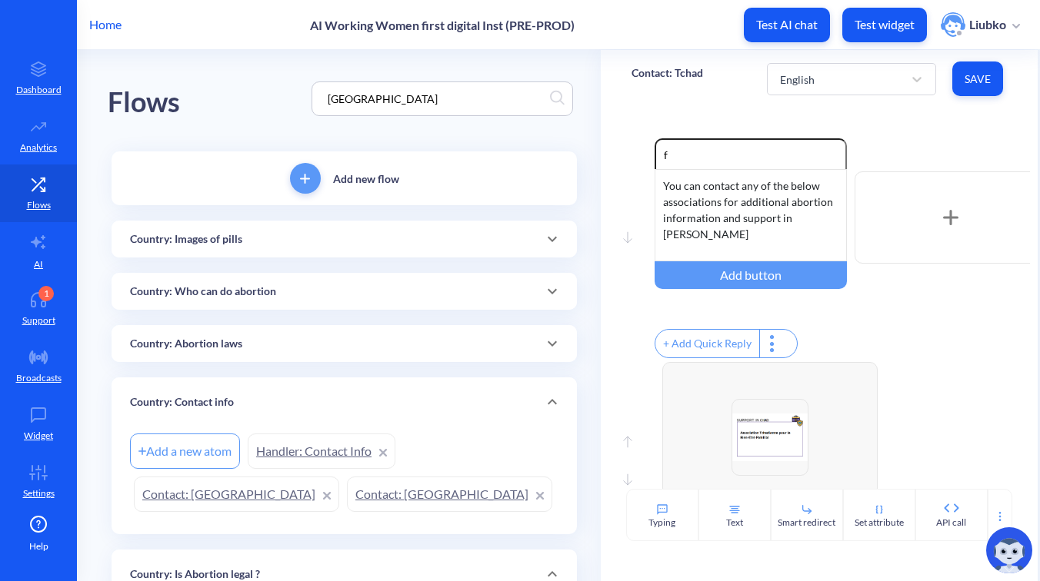
click at [329, 97] on input "Uganda" at bounding box center [435, 99] width 230 height 18
paste input "Zambi"
click at [337, 98] on input "Zambia" at bounding box center [435, 99] width 230 height 18
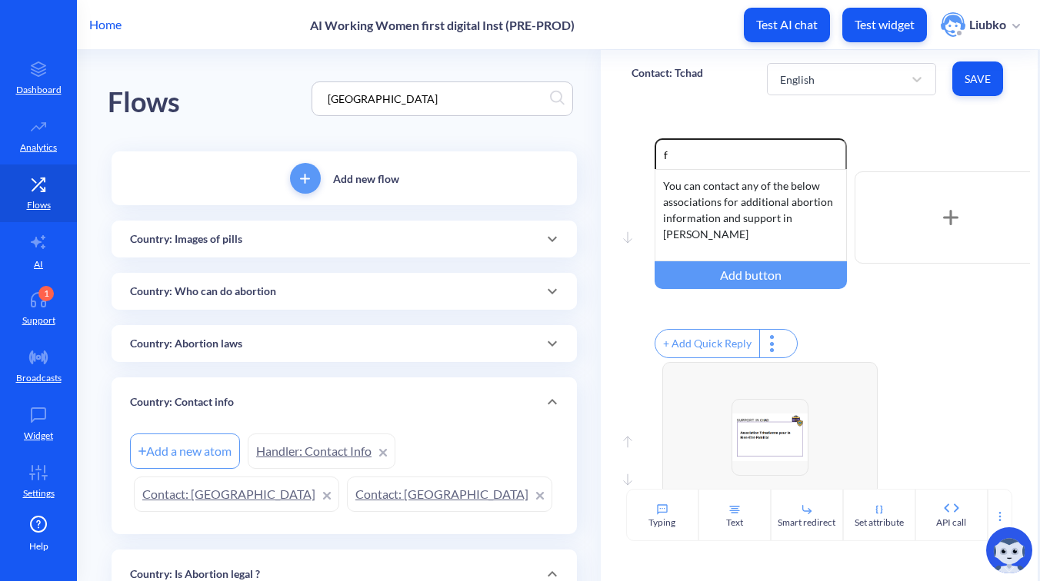
paste input "Philippines"
click at [358, 92] on input "Philippines" at bounding box center [435, 99] width 230 height 18
paste input "Chile"
drag, startPoint x: 372, startPoint y: 106, endPoint x: 266, endPoint y: 95, distance: 106.8
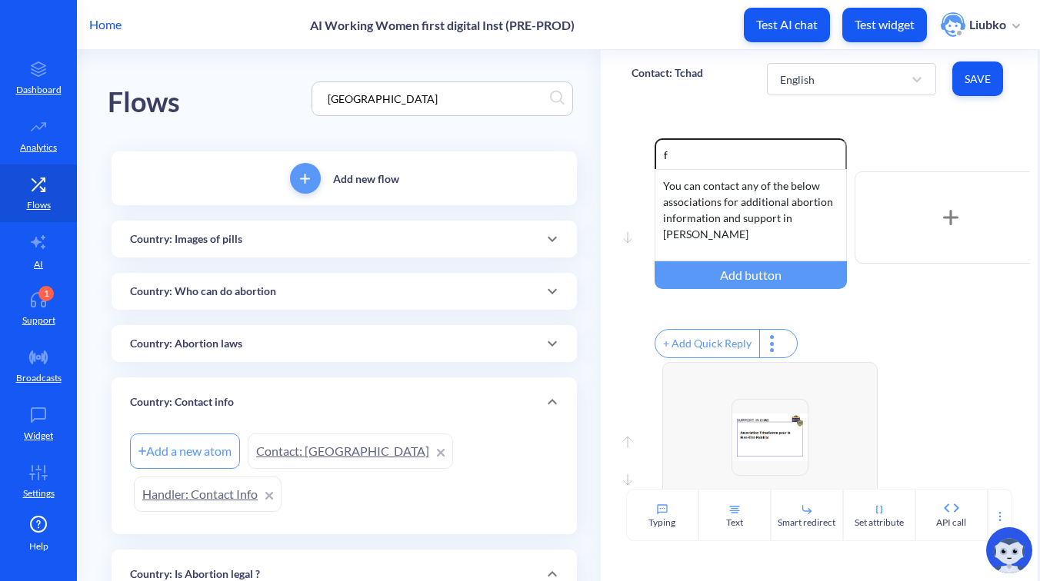
click at [266, 95] on div "Flows Chile" at bounding box center [344, 99] width 473 height 98
type input "з"
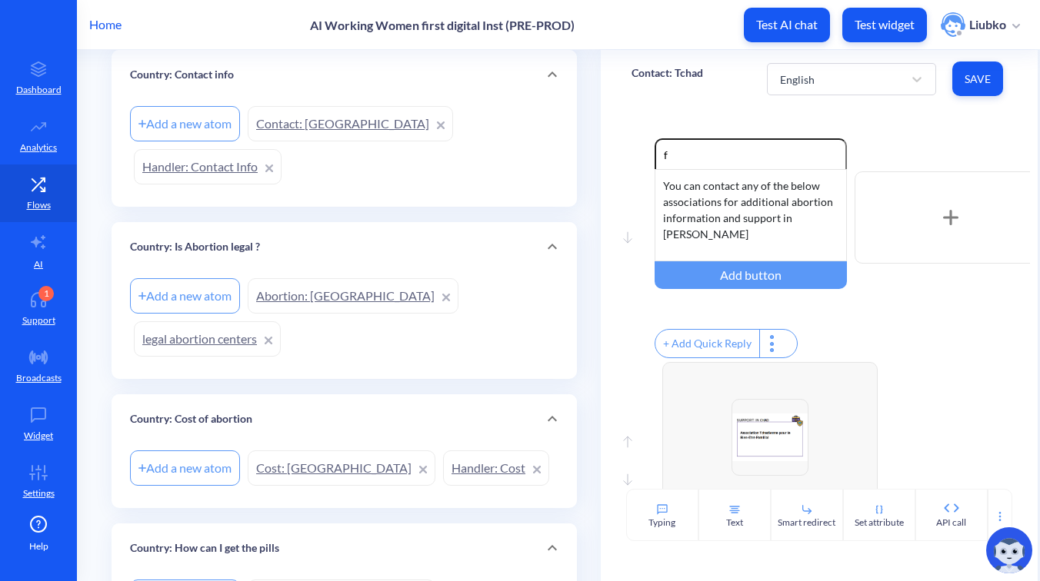
scroll to position [400, 0]
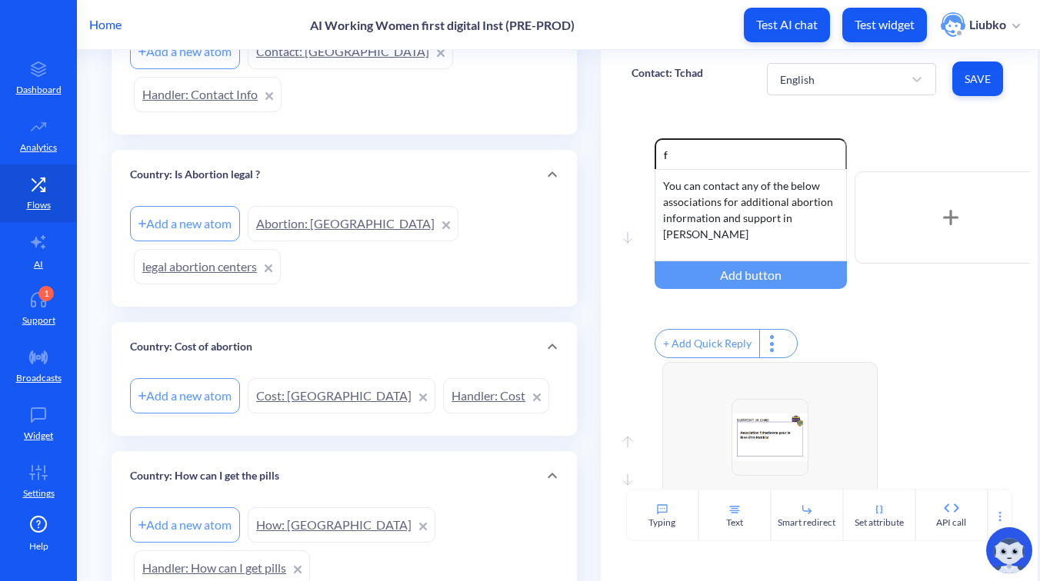
type input "purcha"
click at [310, 551] on link "Handler: How can I get pills" at bounding box center [222, 568] width 176 height 35
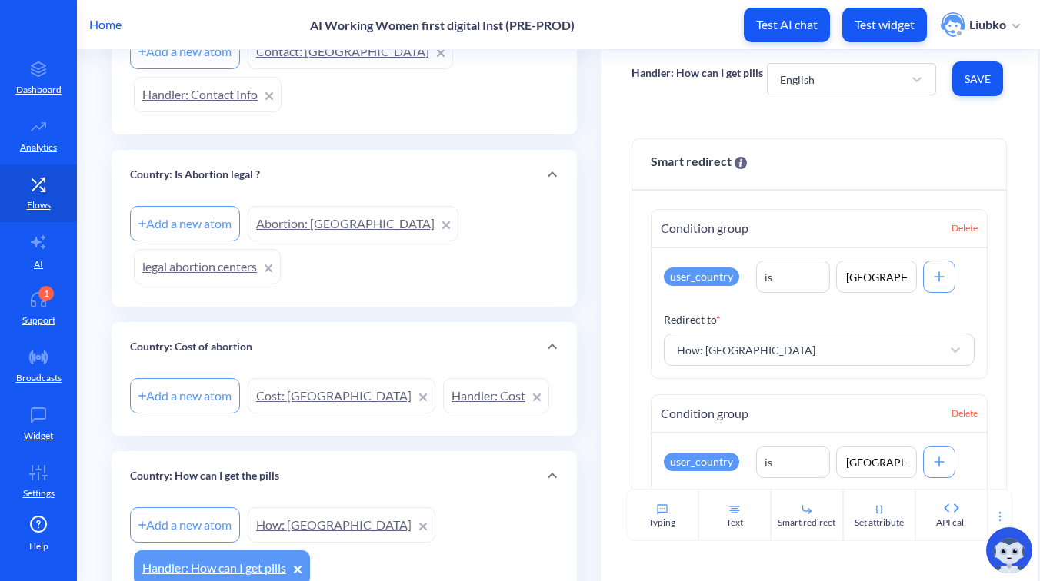
click at [292, 508] on link "How: Chile" at bounding box center [342, 525] width 188 height 35
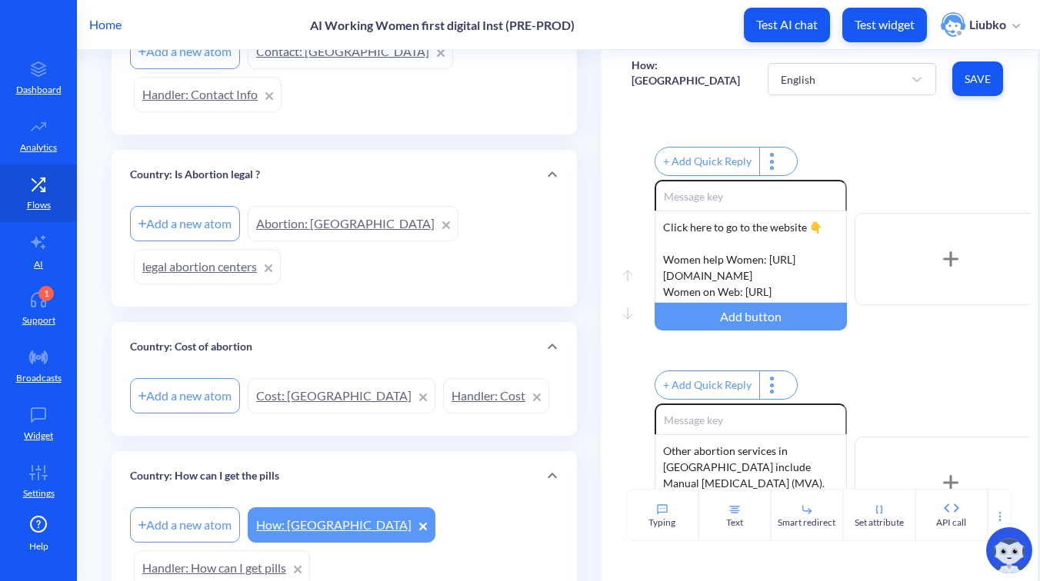
scroll to position [351, 0]
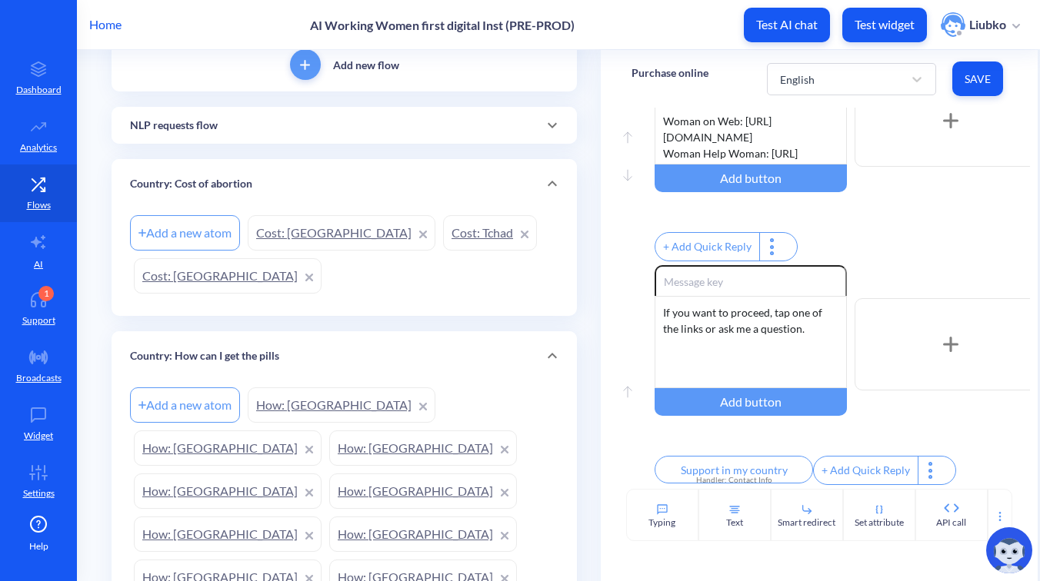
scroll to position [323, 0]
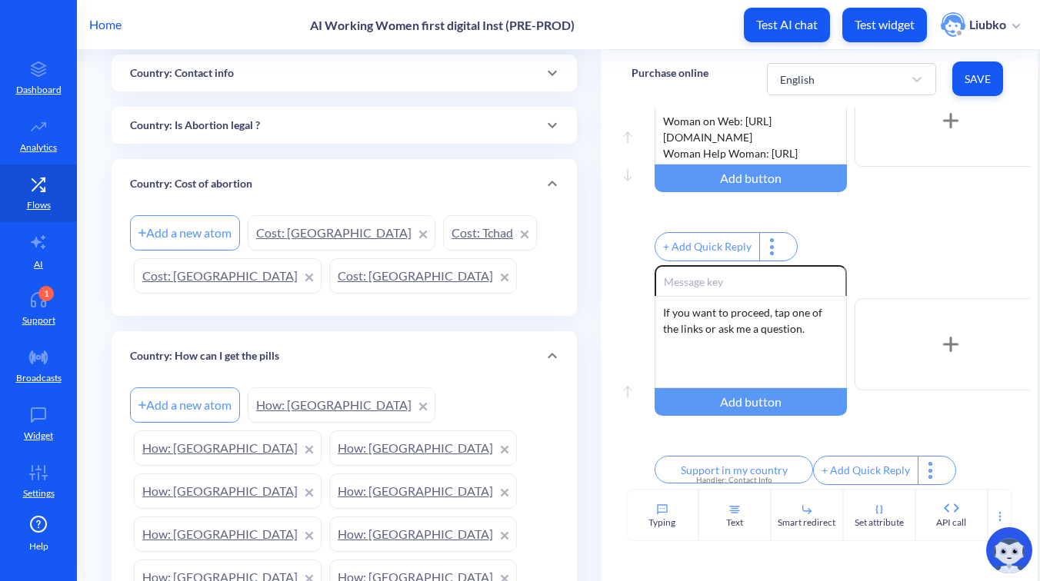
click at [322, 431] on link "How: Nicaragua" at bounding box center [228, 448] width 188 height 35
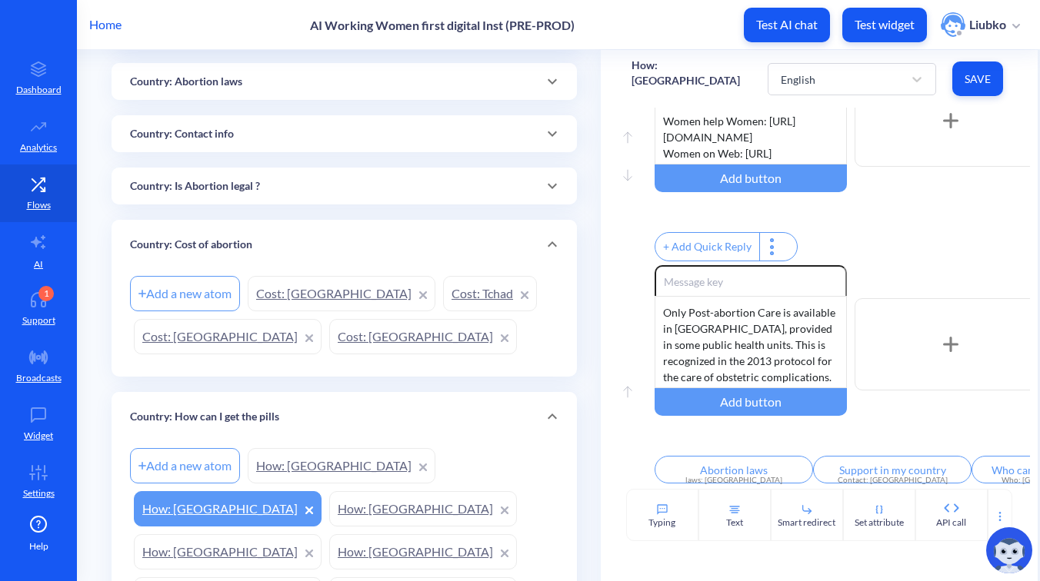
scroll to position [256, 0]
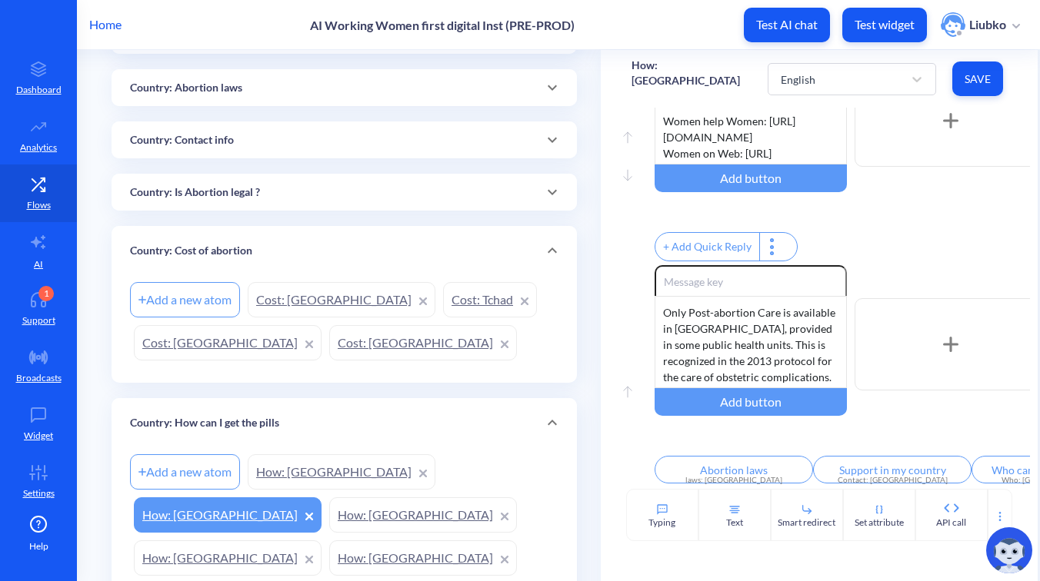
click at [443, 296] on link "Cost: Tchad" at bounding box center [490, 299] width 94 height 35
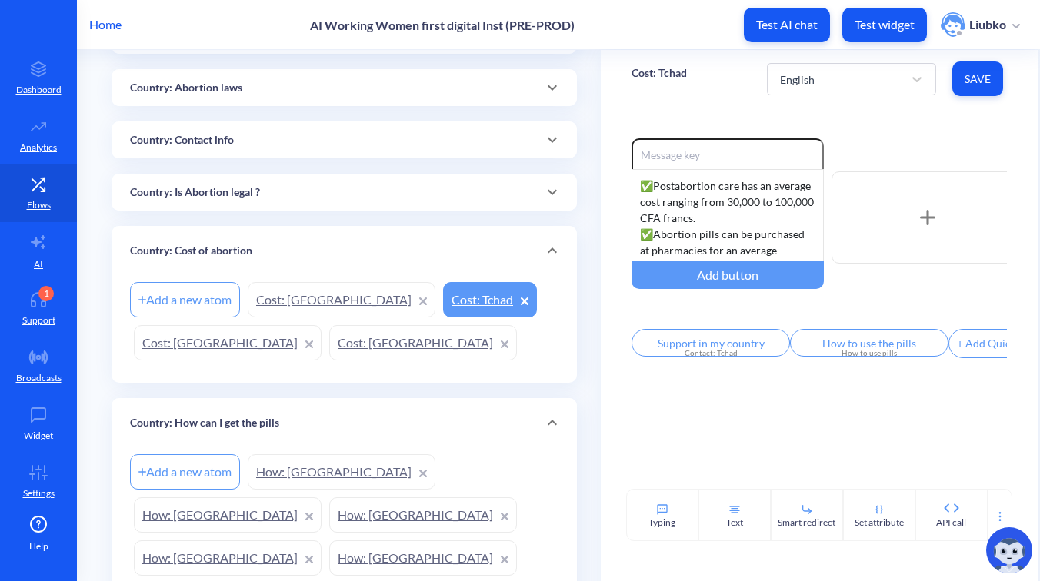
click at [493, 138] on div "Country: Contact info" at bounding box center [344, 140] width 428 height 16
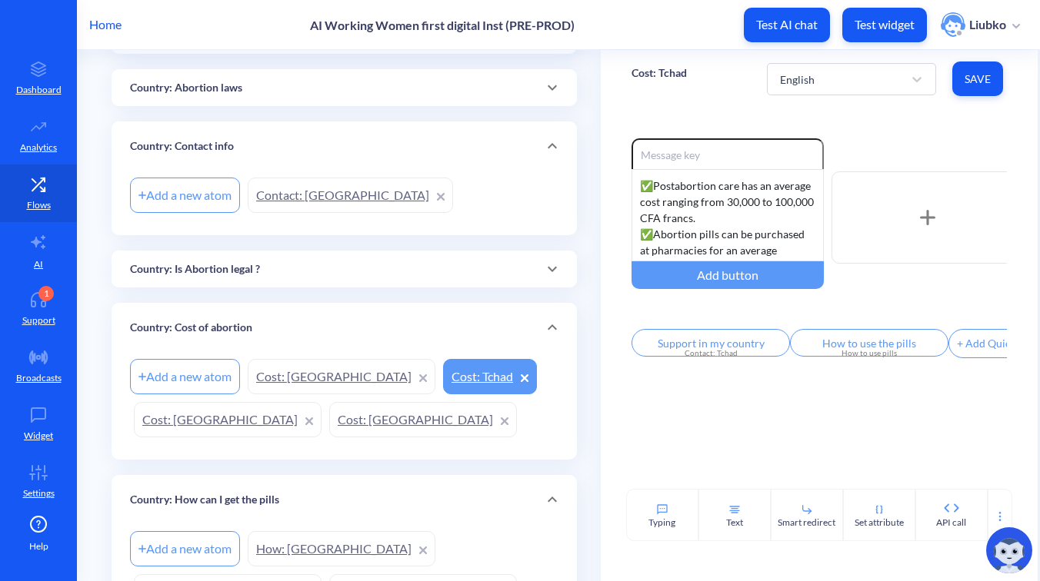
click at [312, 198] on link "Contact: Singapore" at bounding box center [350, 195] width 205 height 35
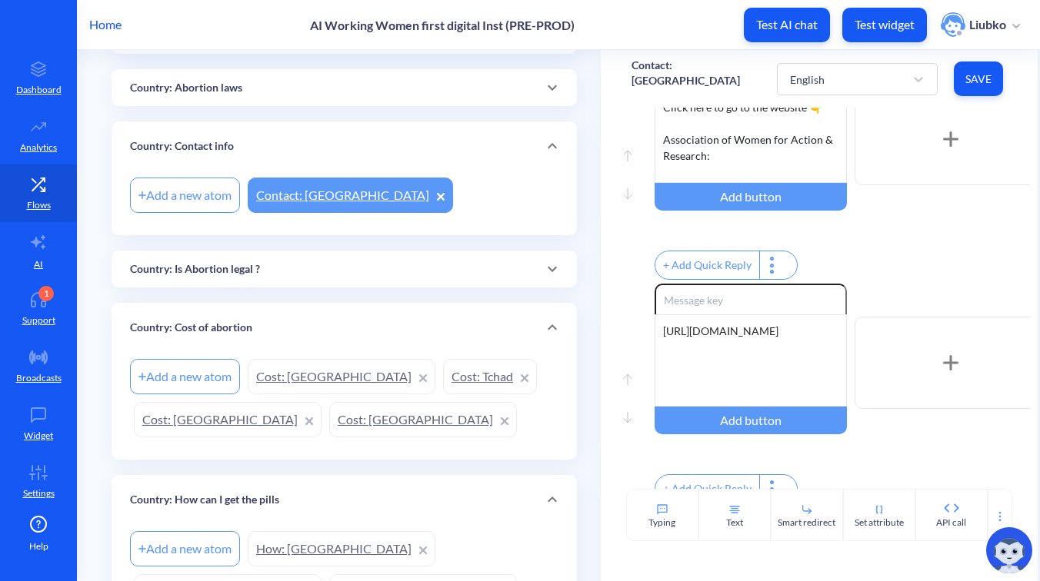
scroll to position [503, 0]
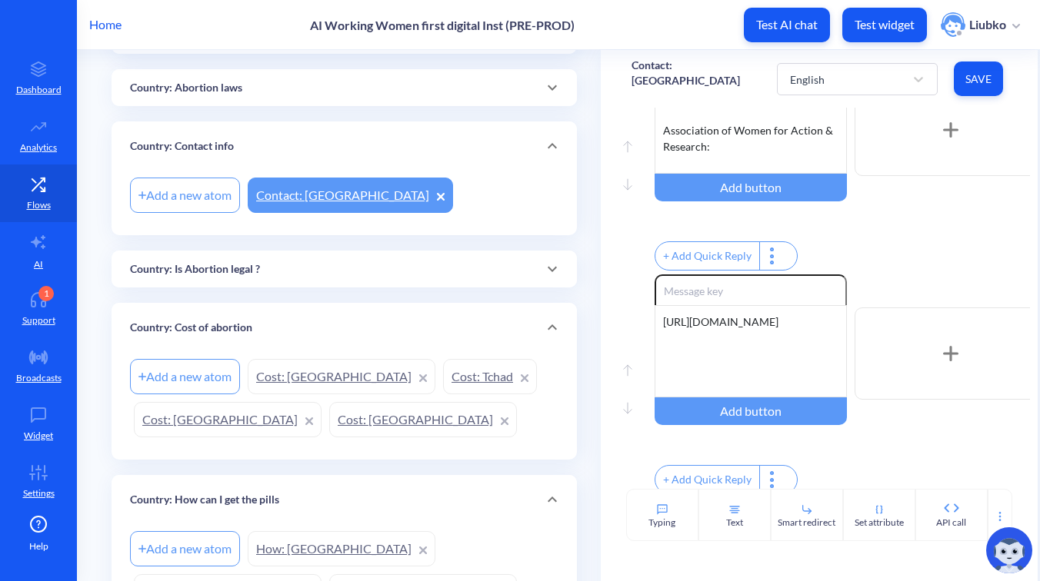
drag, startPoint x: 796, startPoint y: 342, endPoint x: 628, endPoint y: 339, distance: 167.7
click at [631, 339] on div "Move up Move down Enable reactions https://www.aware.org.sg/ Add button + Add Q…" at bounding box center [818, 387] width 375 height 224
click at [922, 266] on div "+ Add Quick Reply" at bounding box center [842, 258] width 375 height 33
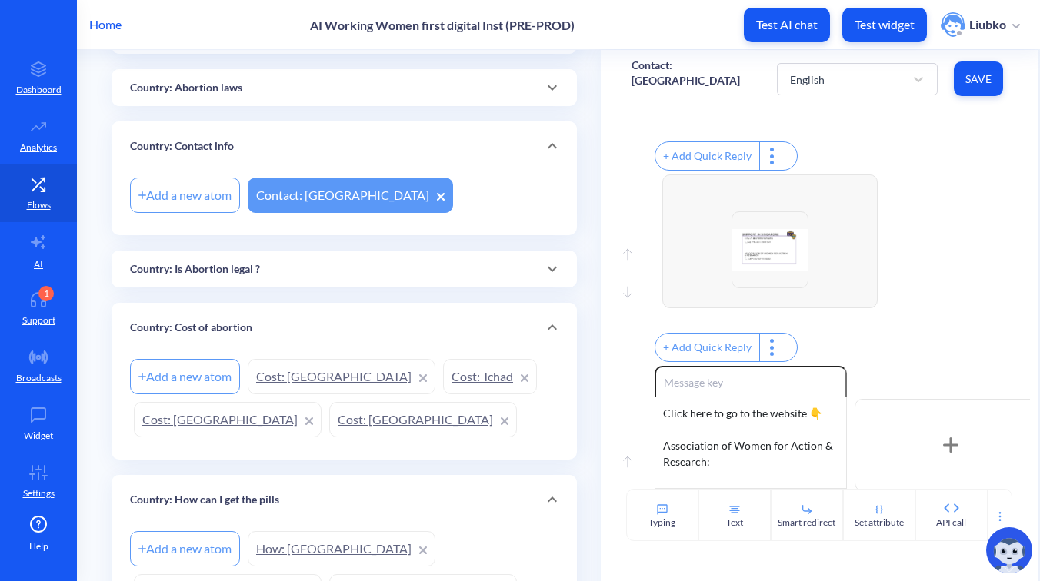
scroll to position [179, 0]
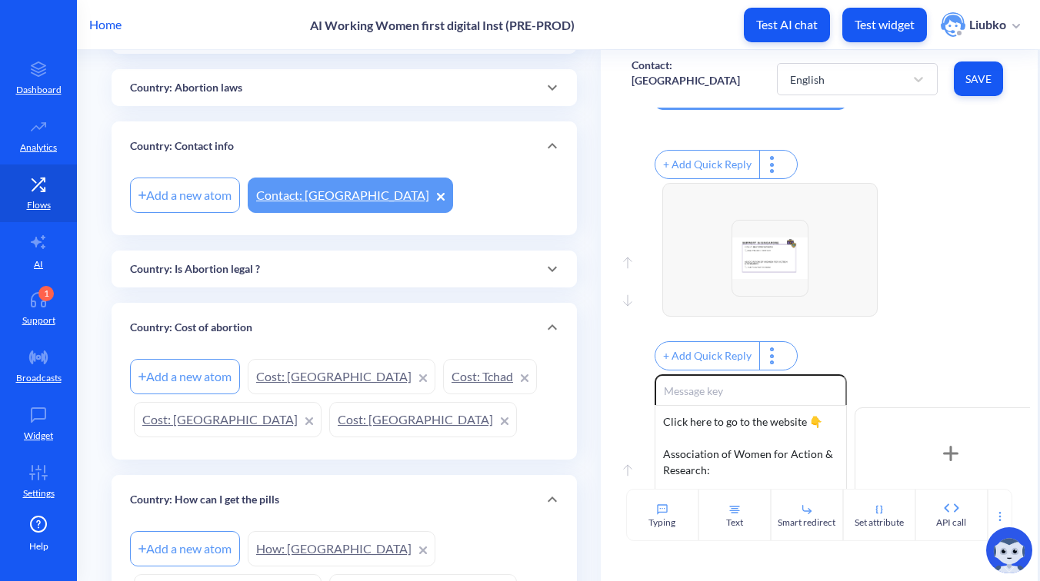
click at [948, 216] on div "Enable reactions + Add Quick Reply" at bounding box center [831, 279] width 352 height 192
click at [955, 263] on div "Enable reactions + Add Quick Reply" at bounding box center [831, 279] width 352 height 192
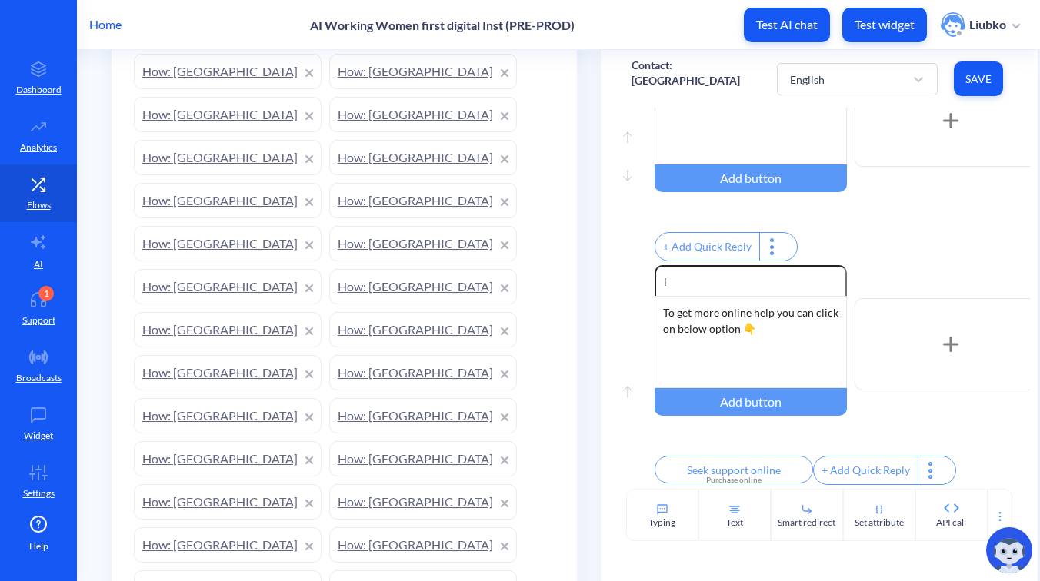
scroll to position [1261, 0]
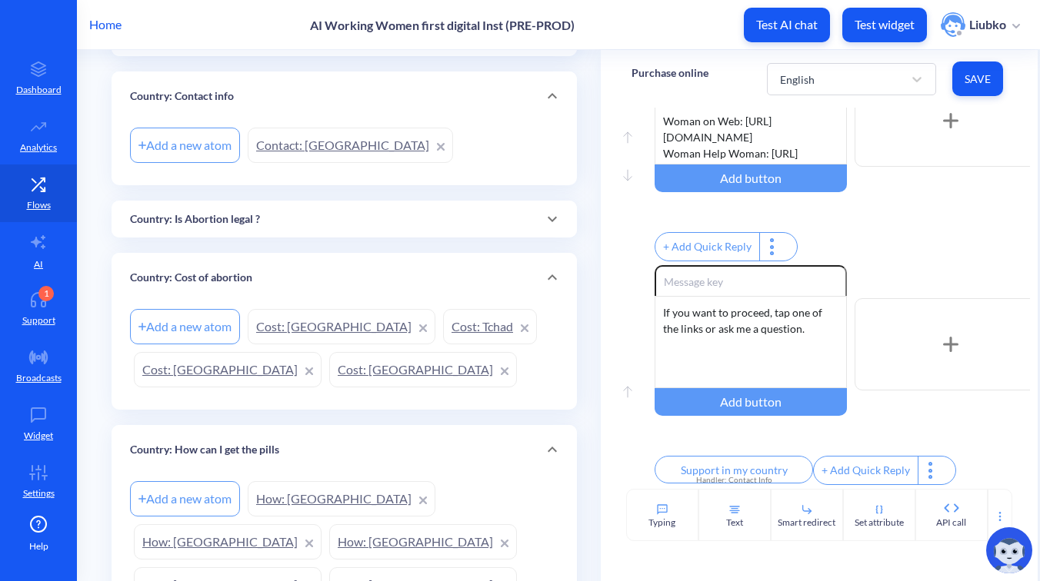
scroll to position [304, 0]
click at [443, 327] on link "Cost: Tchad" at bounding box center [490, 329] width 94 height 35
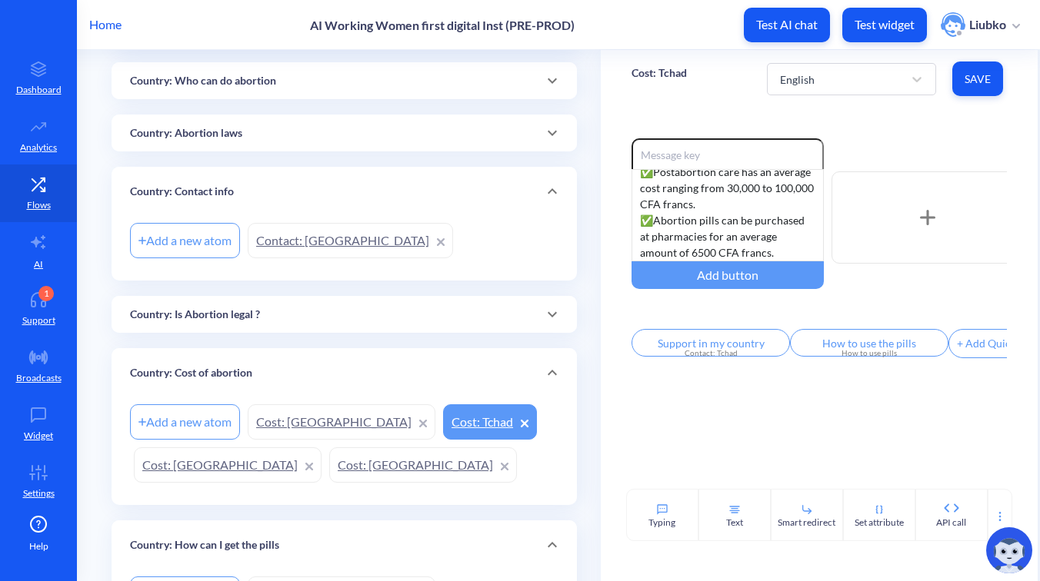
scroll to position [208, 0]
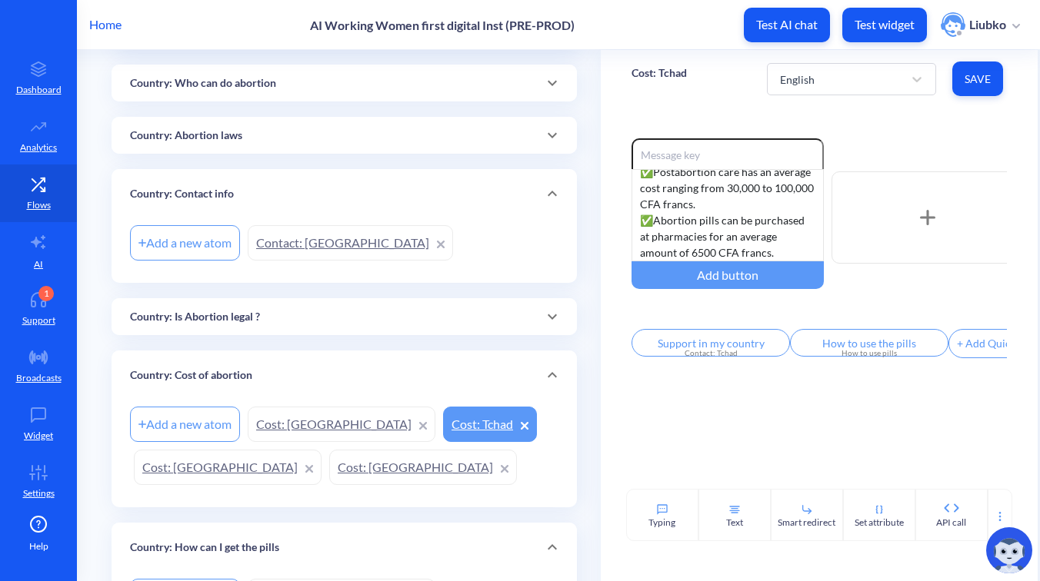
click at [329, 244] on link "Contact: Singapore" at bounding box center [350, 242] width 205 height 35
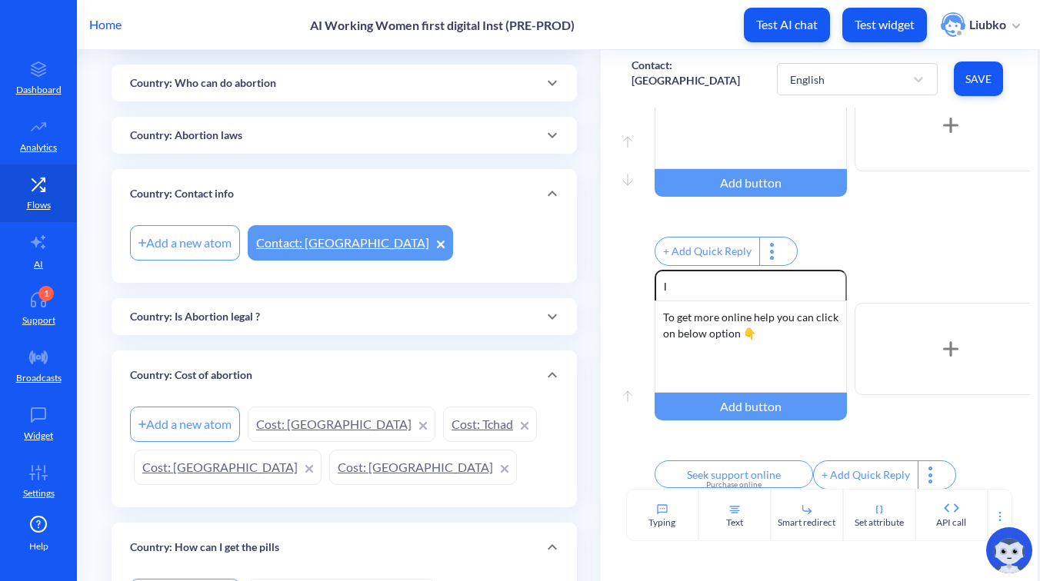
scroll to position [781, 0]
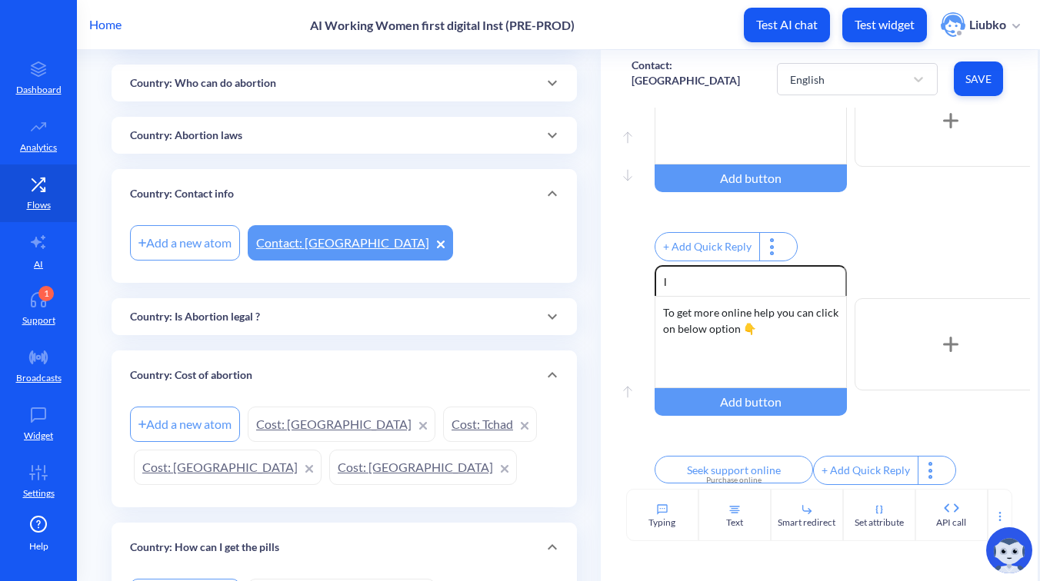
click at [287, 425] on link "Cost: Honduras" at bounding box center [342, 424] width 188 height 35
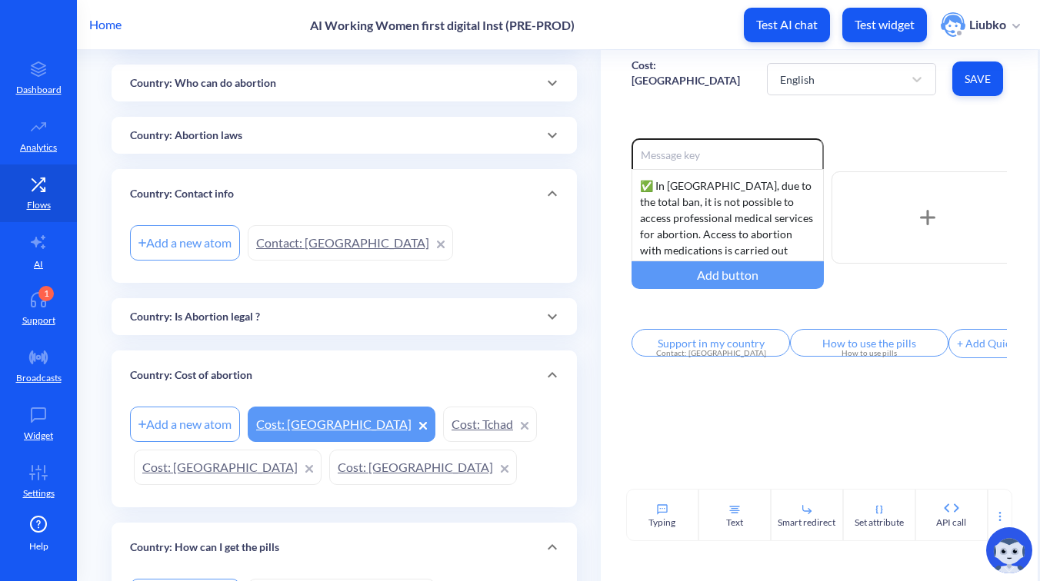
click at [308, 244] on link "Contact: Singapore" at bounding box center [350, 242] width 205 height 35
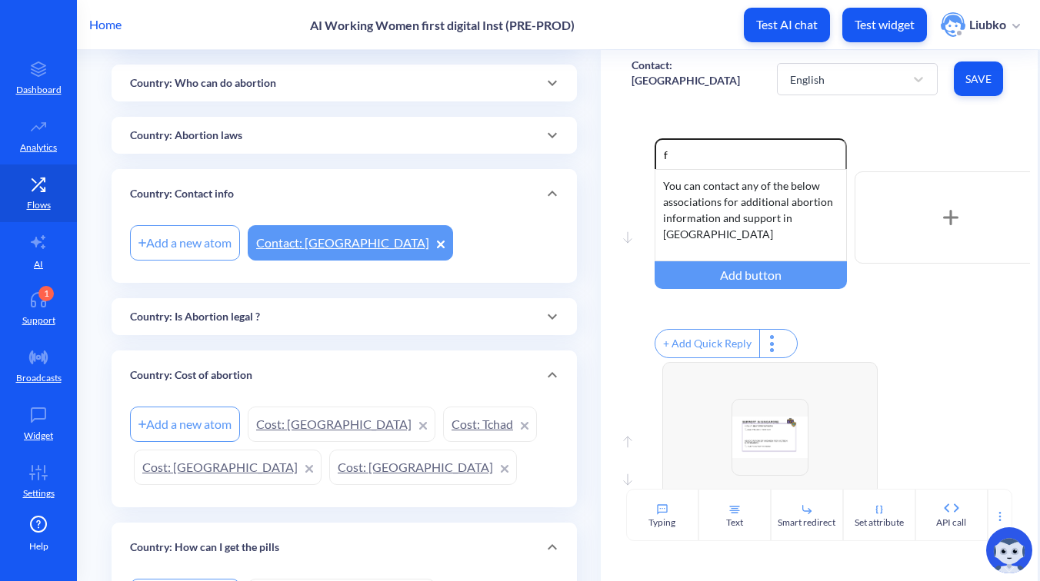
click at [307, 321] on div "Country: Is Abortion legal ?" at bounding box center [344, 317] width 428 height 16
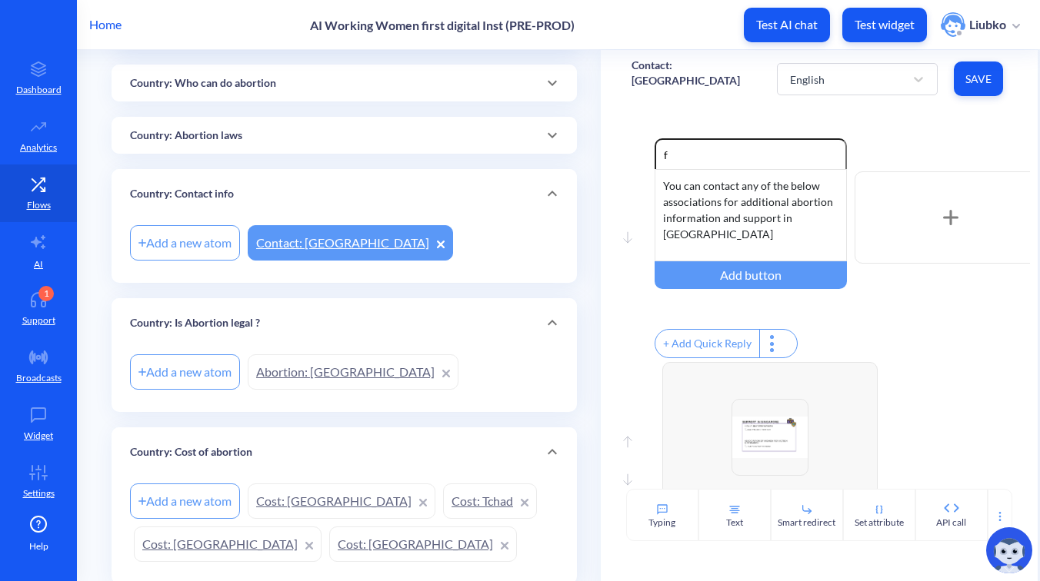
click at [301, 368] on link "Abortion: Singapore" at bounding box center [353, 372] width 211 height 35
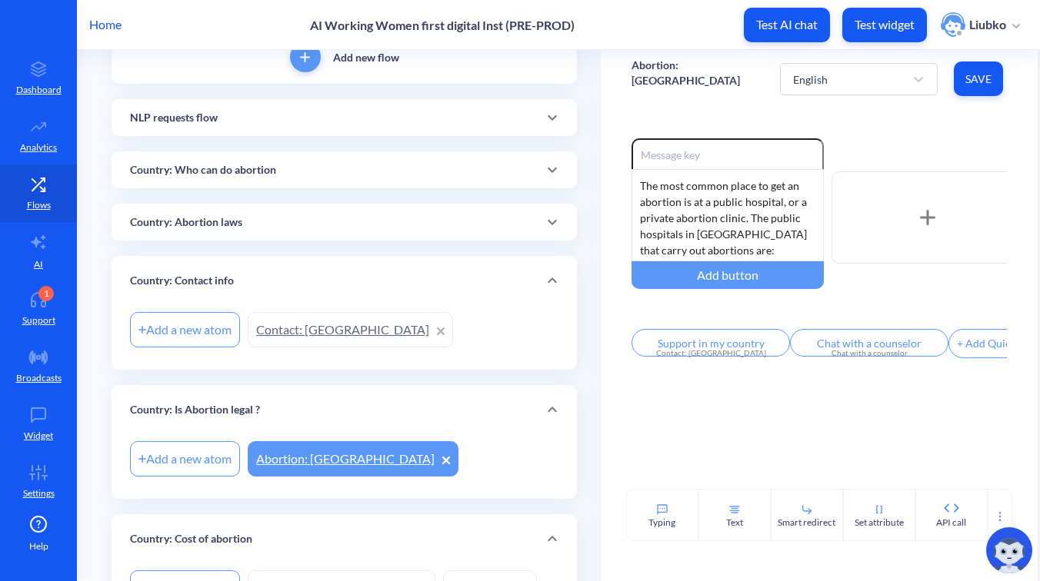
scroll to position [117, 0]
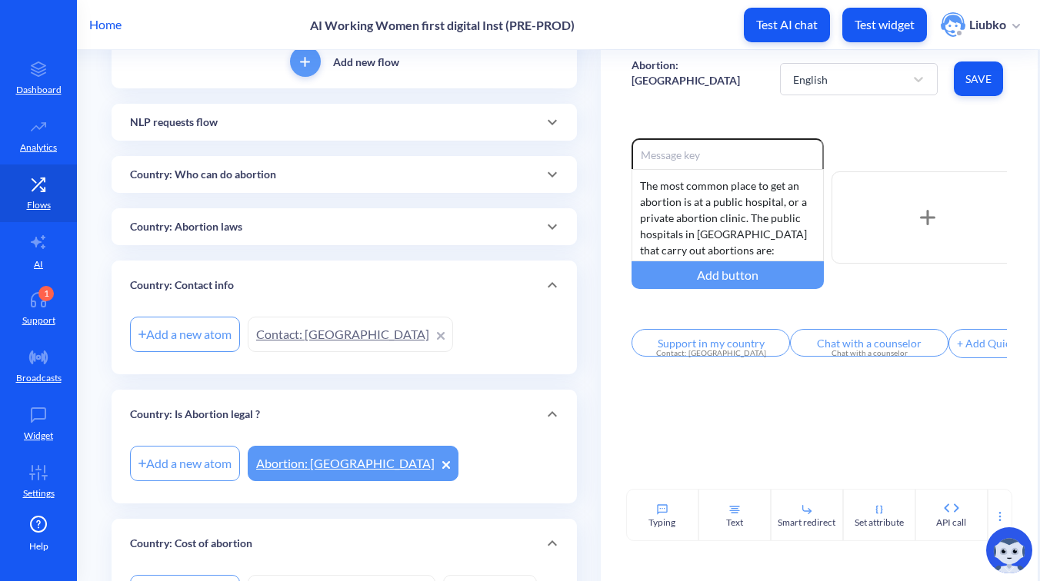
click at [387, 242] on div "Country: Abortion laws" at bounding box center [344, 226] width 465 height 37
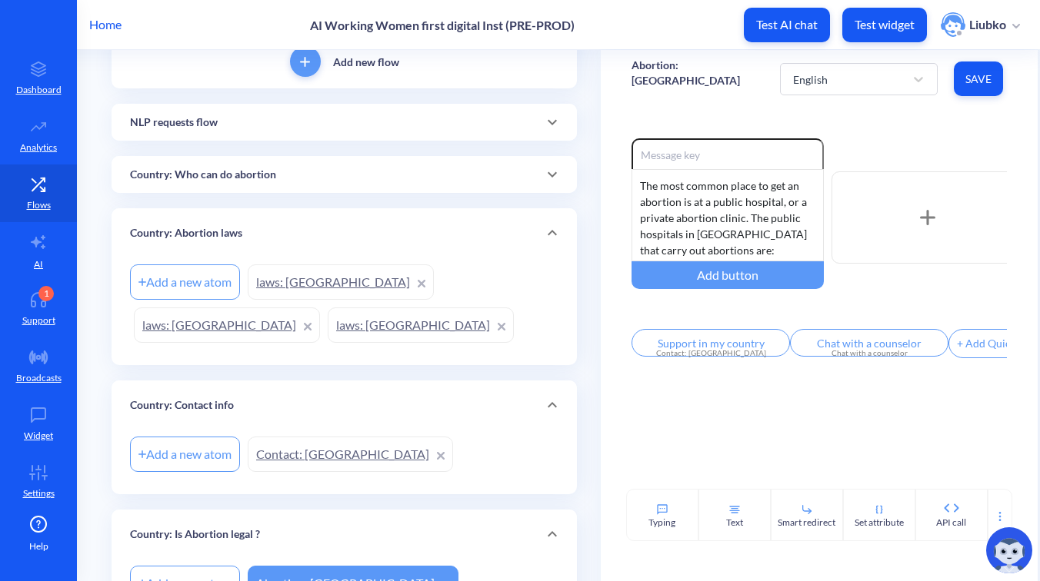
click at [319, 284] on link "laws: Guatemala" at bounding box center [341, 282] width 186 height 35
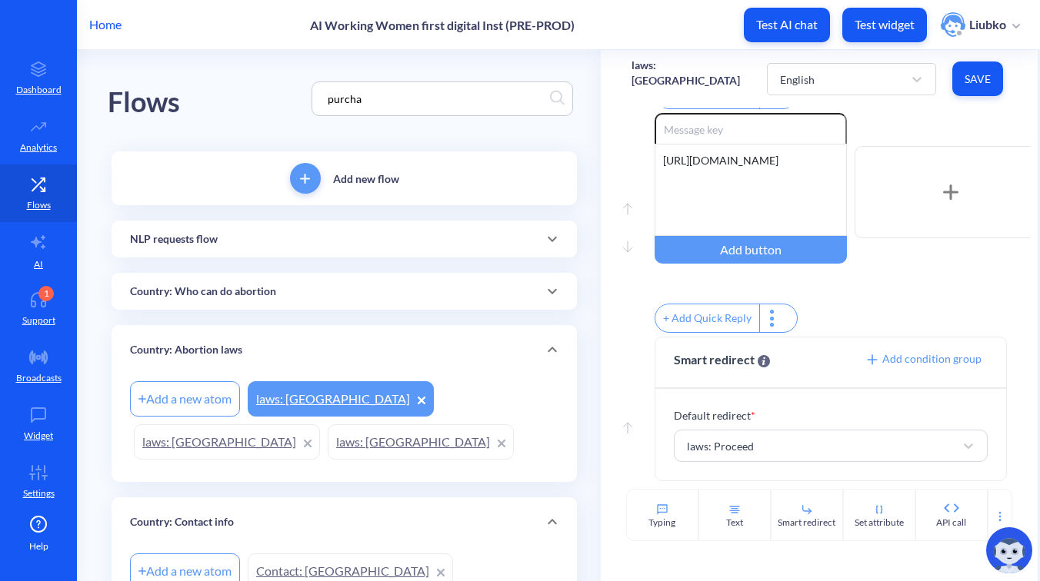
drag, startPoint x: 387, startPoint y: 106, endPoint x: 231, endPoint y: 81, distance: 158.2
click at [233, 81] on div "Flows purcha" at bounding box center [344, 99] width 473 height 98
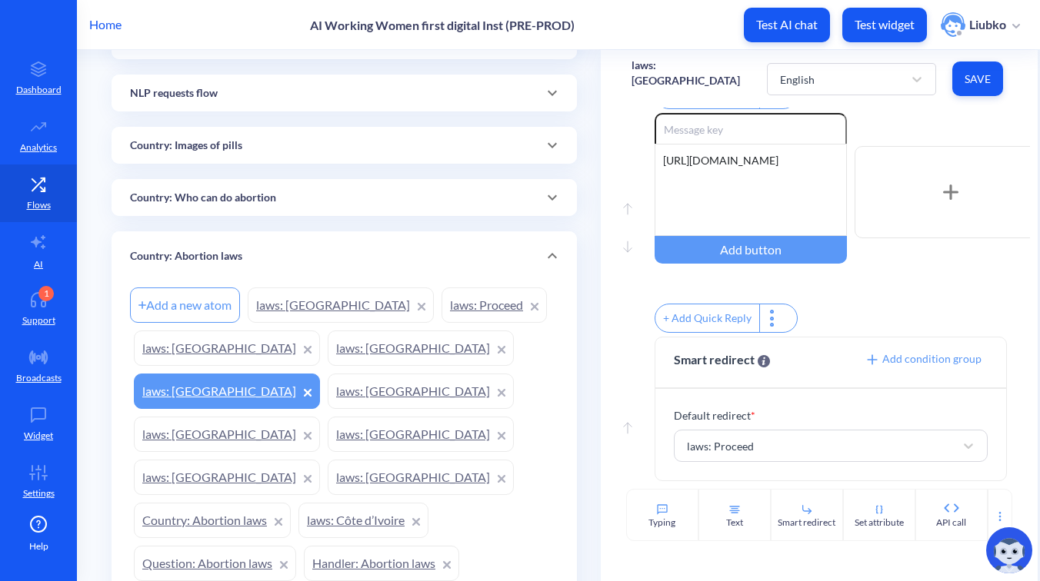
scroll to position [254, 0]
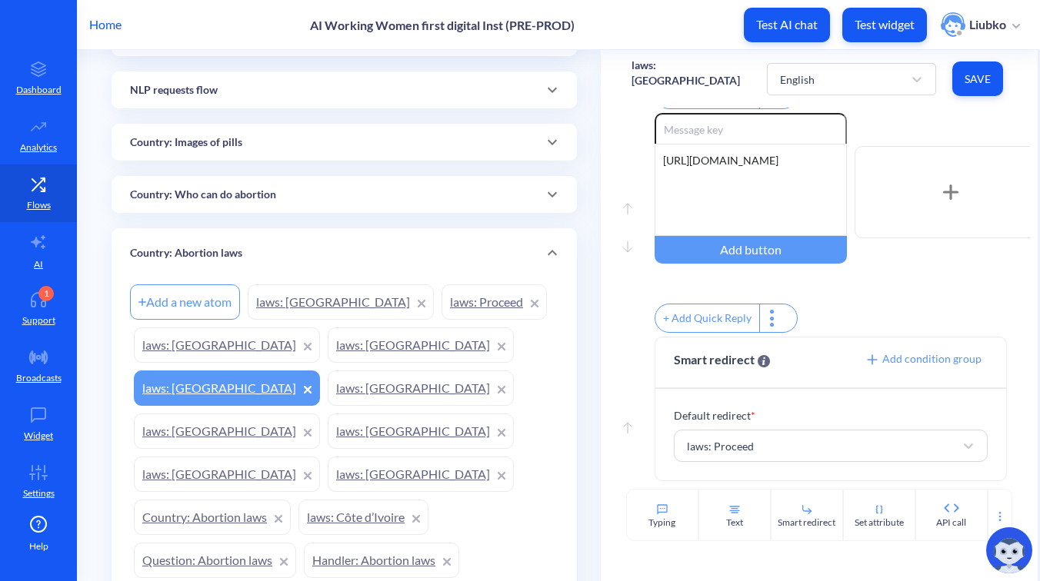
click at [441, 305] on link "laws: Proceed" at bounding box center [493, 302] width 105 height 35
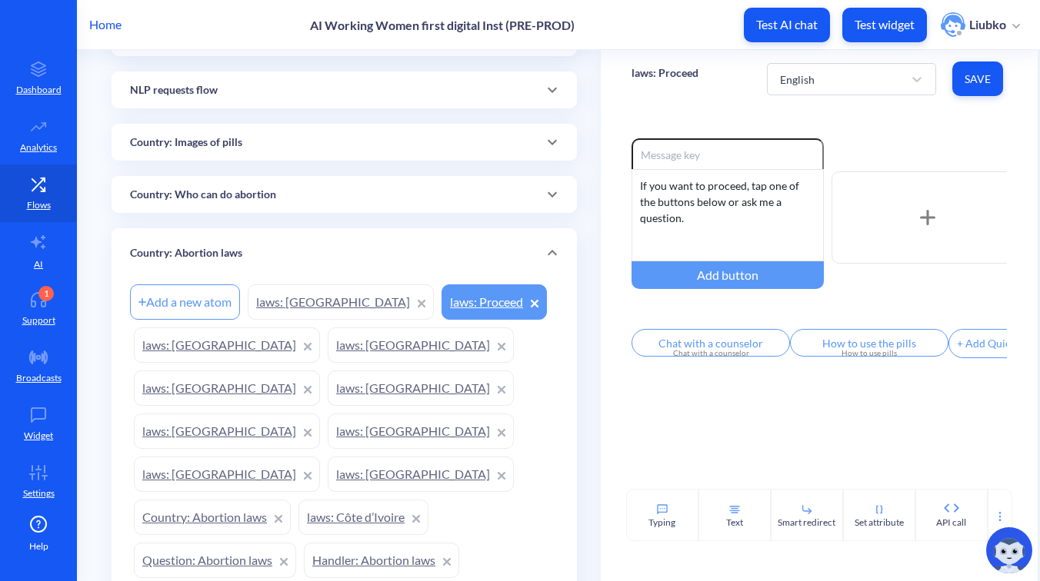
click at [352, 182] on div "Country: Who can do abortion" at bounding box center [344, 194] width 465 height 37
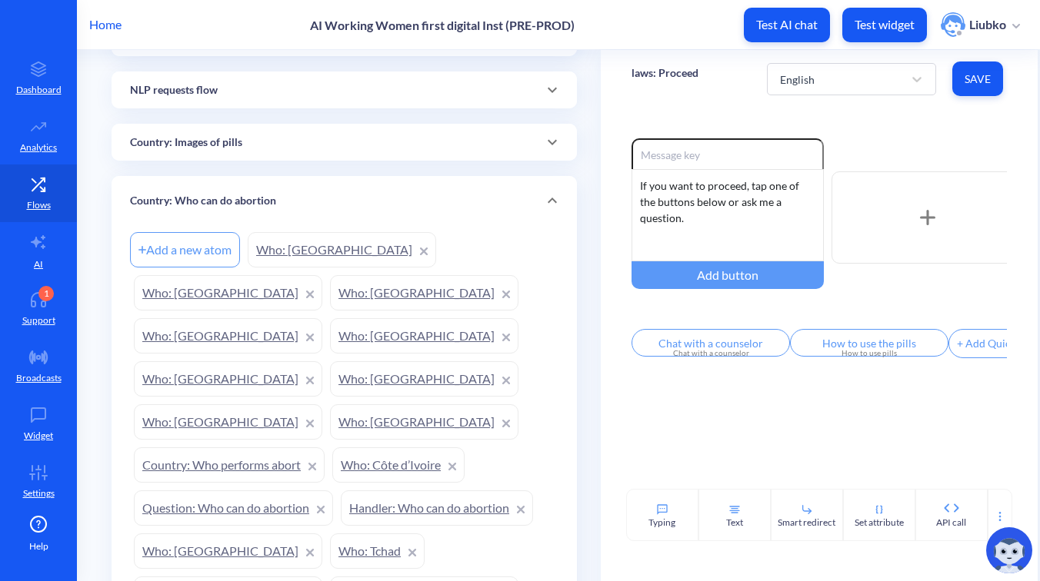
click at [294, 318] on link "Who: Guatemala" at bounding box center [228, 335] width 188 height 35
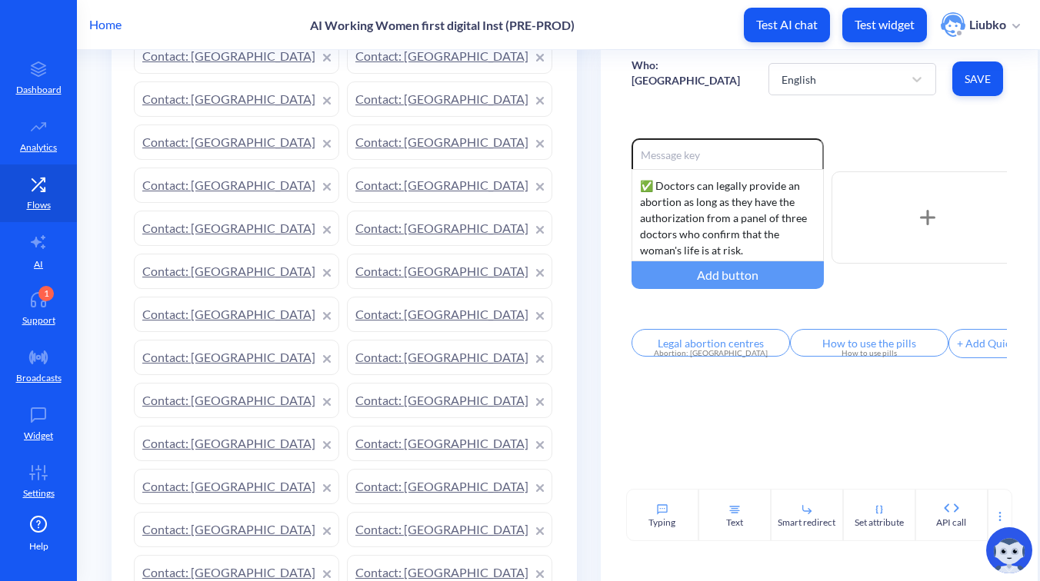
scroll to position [3689, 0]
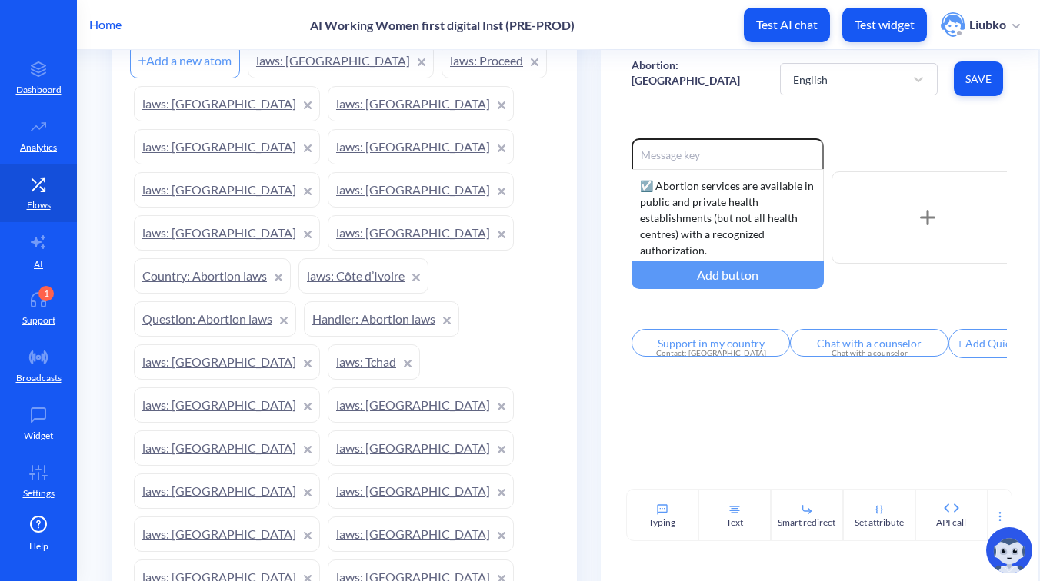
scroll to position [1863, 0]
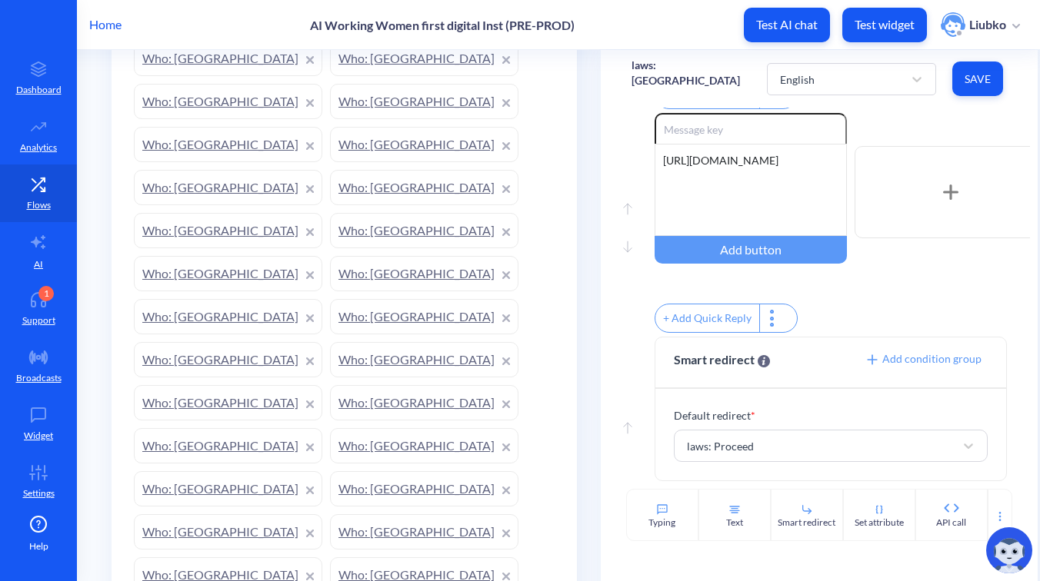
scroll to position [1130, 0]
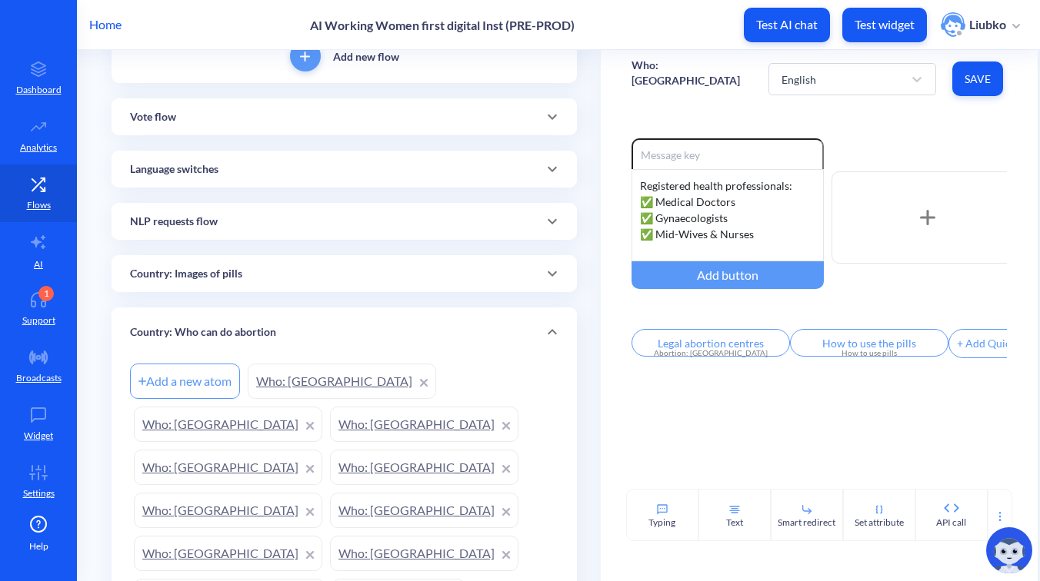
scroll to position [125, 0]
click at [385, 267] on div "Country: Images of pills" at bounding box center [344, 272] width 428 height 16
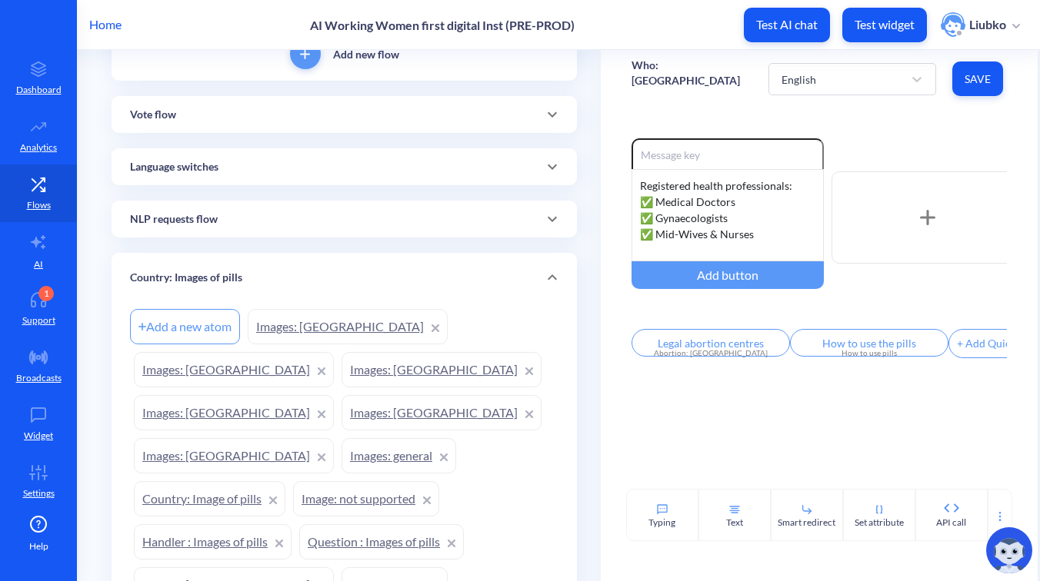
click at [343, 216] on div "NLP requests flow" at bounding box center [344, 220] width 428 height 16
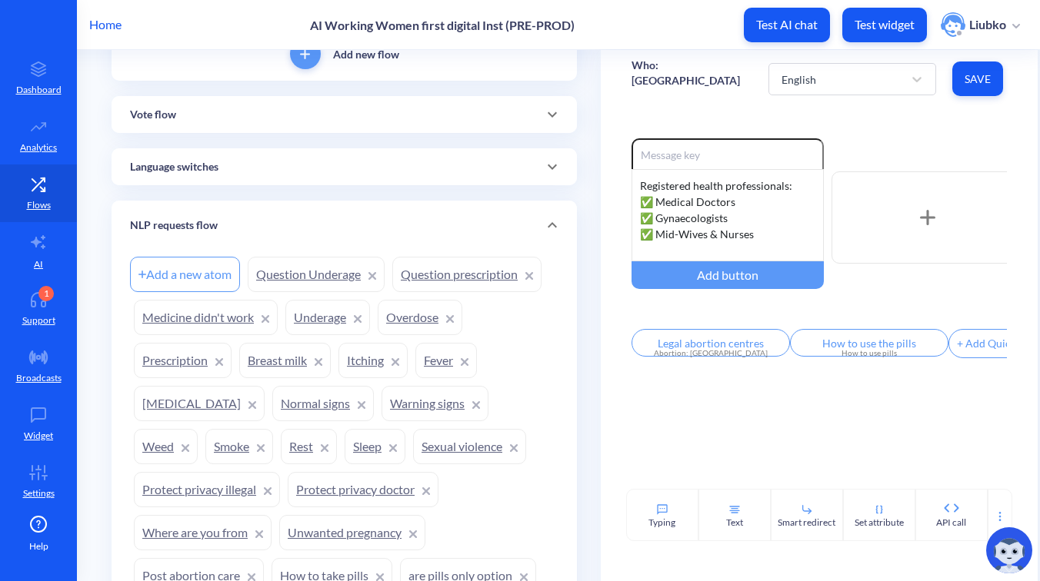
click at [343, 216] on div "NLP requests flow" at bounding box center [344, 225] width 465 height 49
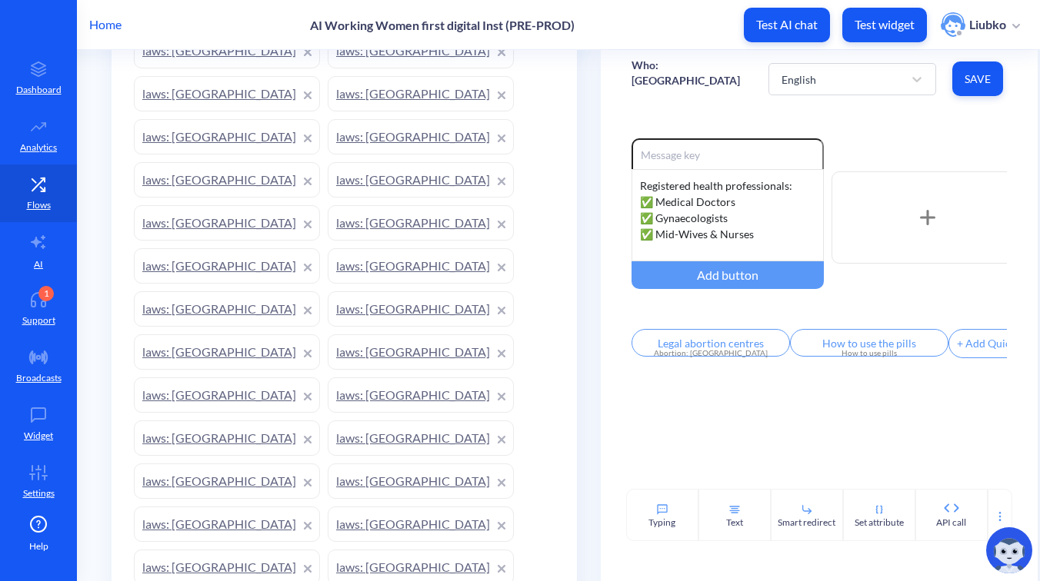
scroll to position [3838, 0]
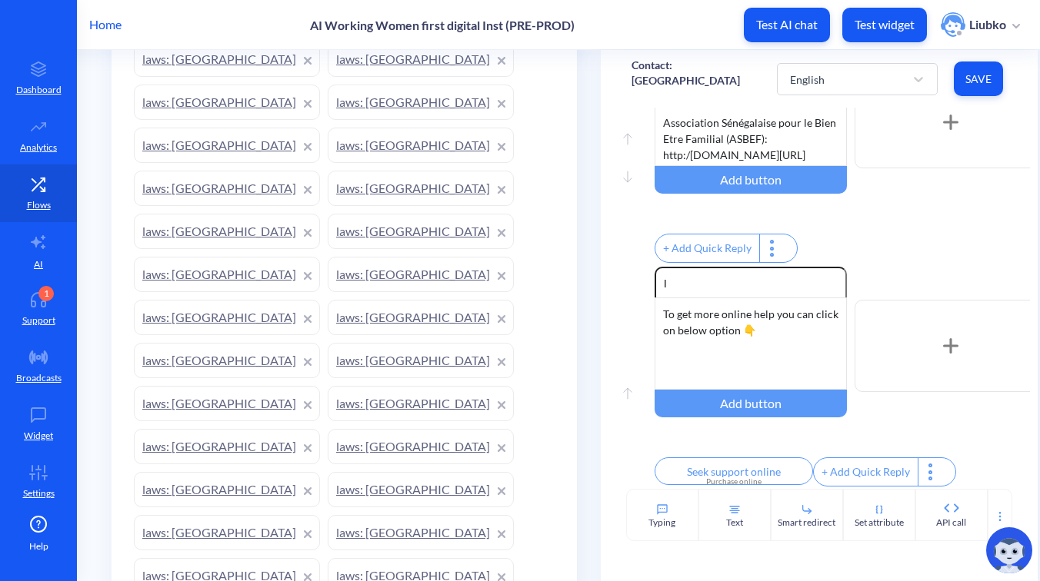
scroll to position [977, 0]
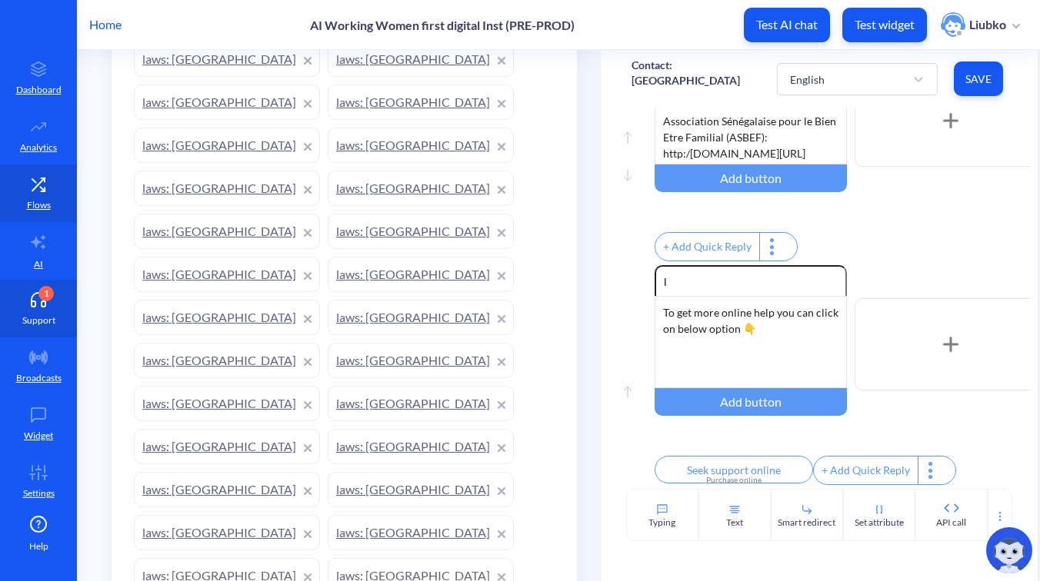
click at [49, 310] on link "1 Support" at bounding box center [38, 309] width 77 height 58
